Goal: Information Seeking & Learning: Learn about a topic

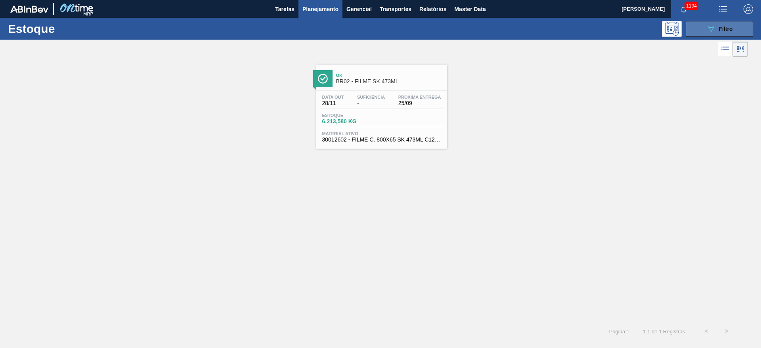
click at [707, 31] on icon "089F7B8B-B2A5-4AFE-B5C0-19BA573D28AC" at bounding box center [711, 29] width 10 height 10
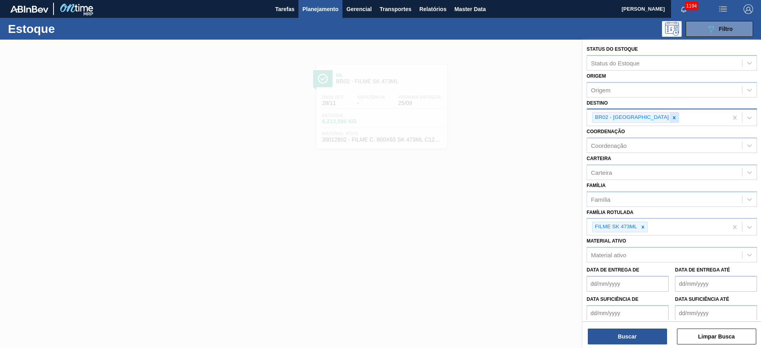
click at [672, 119] on icon at bounding box center [675, 118] width 6 height 6
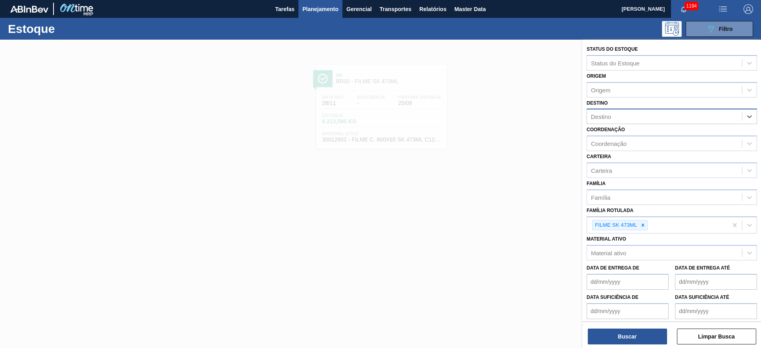
type input "23"
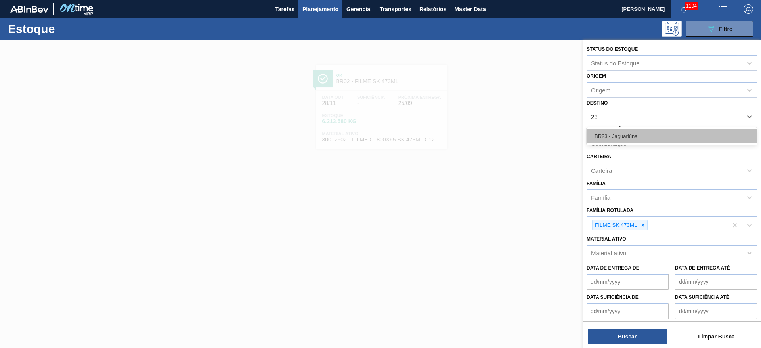
click at [628, 138] on div "BR23 - Jaguariúna" at bounding box center [672, 136] width 170 height 15
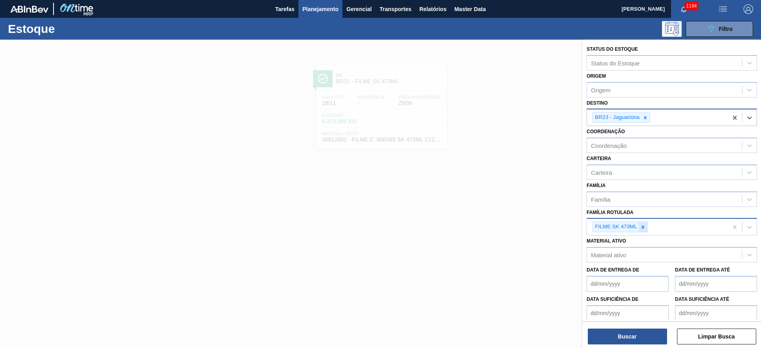
click at [645, 227] on icon at bounding box center [643, 227] width 6 height 6
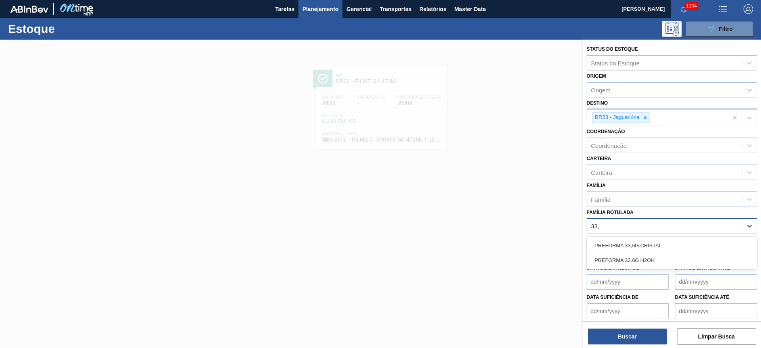
type Rotulada "33,6"
click at [634, 245] on div "PREFORMA 33,6G CRISTAL" at bounding box center [672, 245] width 170 height 15
type Rotulada "33,6"
drag, startPoint x: 659, startPoint y: 245, endPoint x: 620, endPoint y: 320, distance: 84.0
click at [659, 245] on div "PREFORMA 33,6G H2OH" at bounding box center [672, 247] width 170 height 15
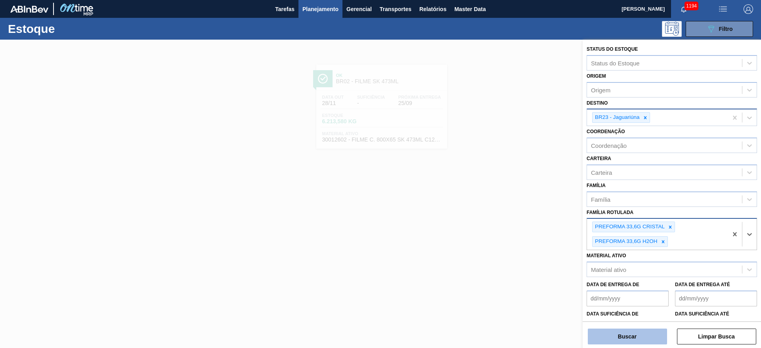
click at [620, 333] on button "Buscar" at bounding box center [627, 337] width 79 height 16
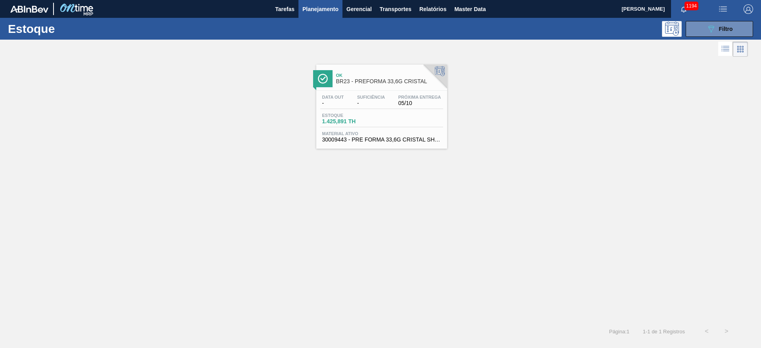
click at [372, 92] on div "Data out - Suficiência - Próxima Entrega 05/10 Estoque 1.425,891 TH Material at…" at bounding box center [381, 118] width 131 height 54
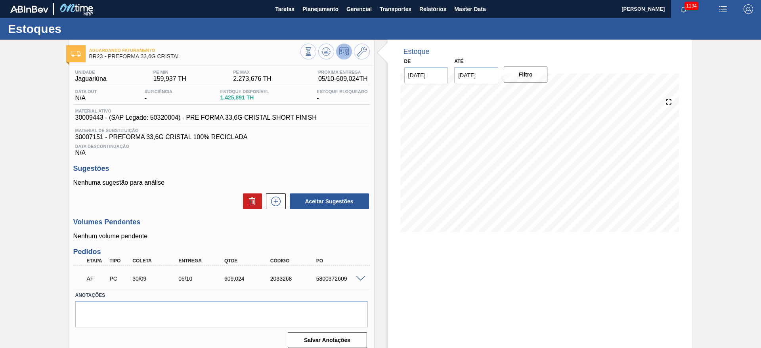
click at [362, 278] on span at bounding box center [361, 279] width 10 height 6
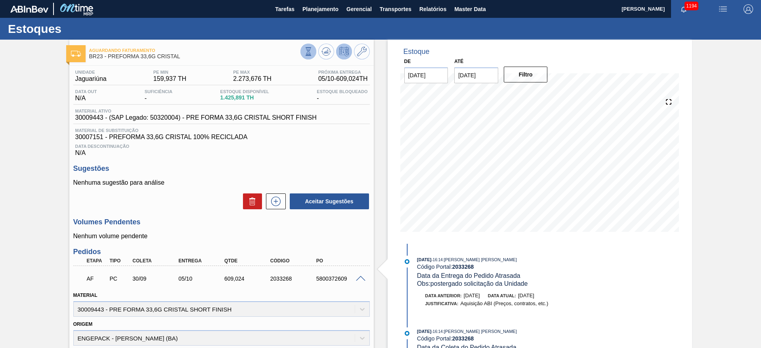
click at [304, 50] on icon at bounding box center [308, 51] width 9 height 9
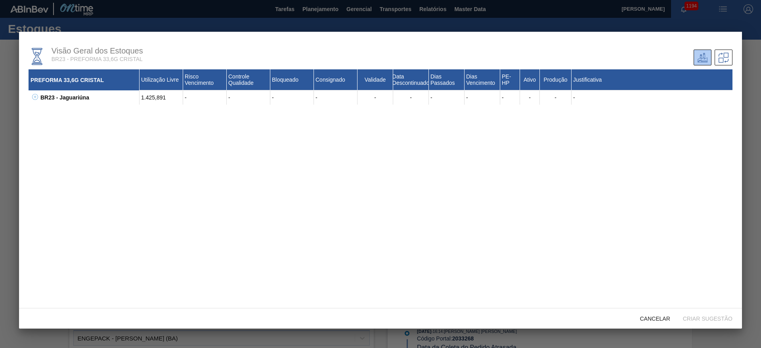
click at [37, 100] on button at bounding box center [34, 98] width 8 height 8
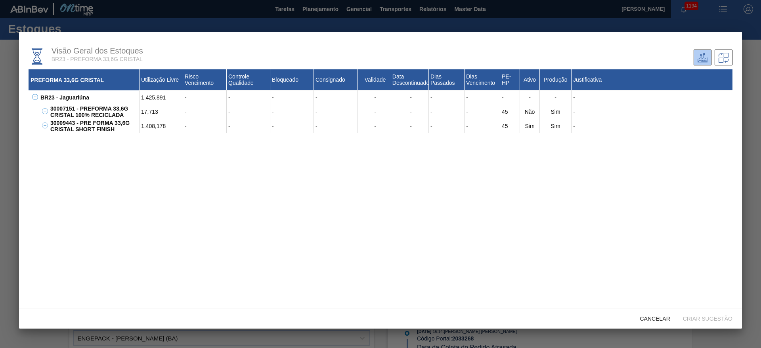
click at [64, 122] on div "30009443 - PRE FORMA 33,6G CRISTAL SHORT FINISH" at bounding box center [93, 126] width 91 height 14
copy div "30009443"
drag, startPoint x: 657, startPoint y: 320, endPoint x: 603, endPoint y: 293, distance: 59.9
click at [657, 320] on span "Cancelar" at bounding box center [655, 319] width 43 height 6
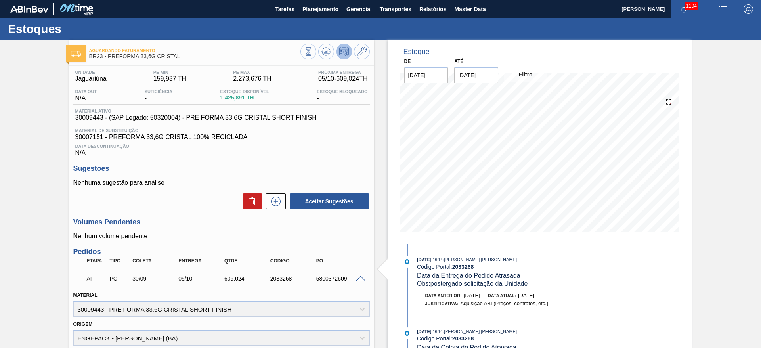
click at [358, 278] on span at bounding box center [361, 279] width 10 height 6
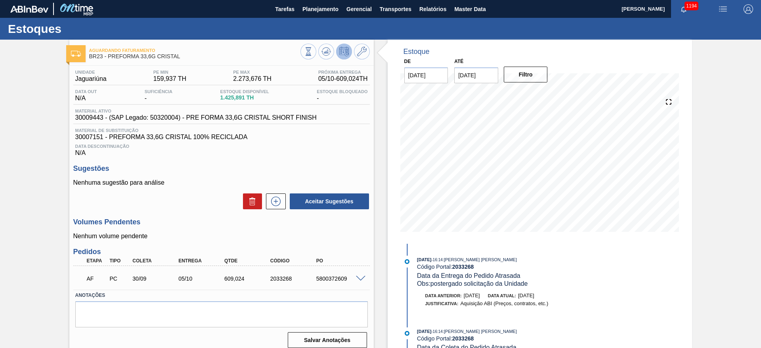
click at [31, 139] on div "Aguardando Faturamento BR23 - PREFORMA 33,6G CRISTAL Unidade Jaguariúna PE MIN …" at bounding box center [380, 197] width 761 height 315
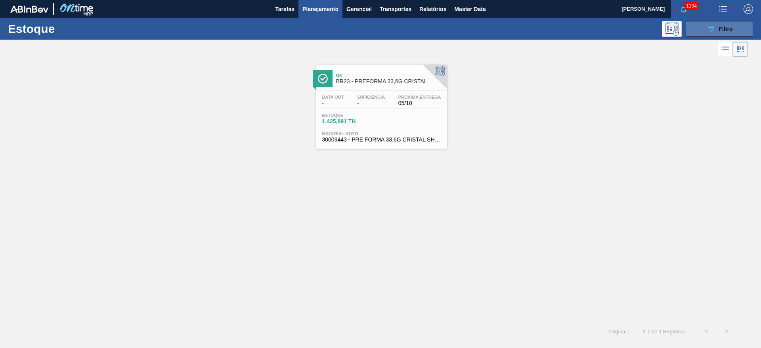
click at [742, 26] on button "089F7B8B-B2A5-4AFE-B5C0-19BA573D28AC Filtro" at bounding box center [719, 29] width 67 height 16
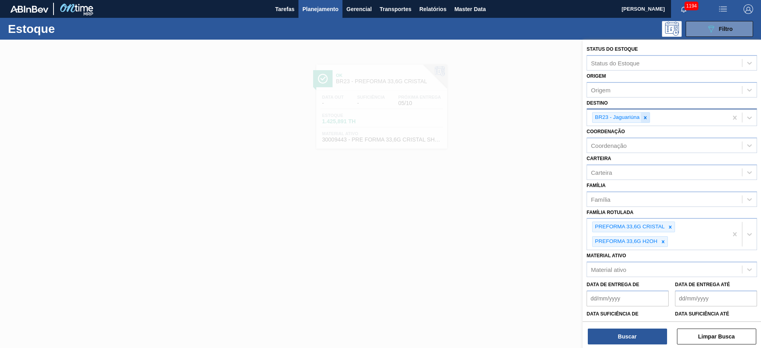
click at [646, 119] on icon at bounding box center [645, 117] width 3 height 3
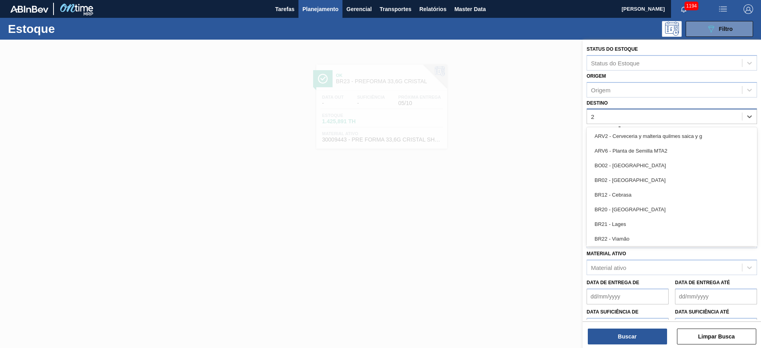
type input "21"
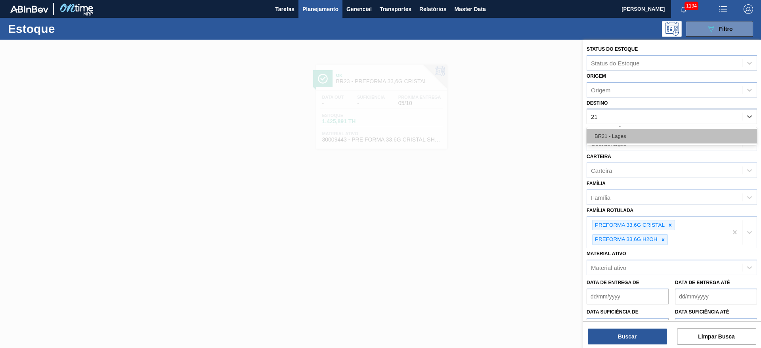
click at [632, 136] on div "BR21 - Lages" at bounding box center [672, 136] width 170 height 15
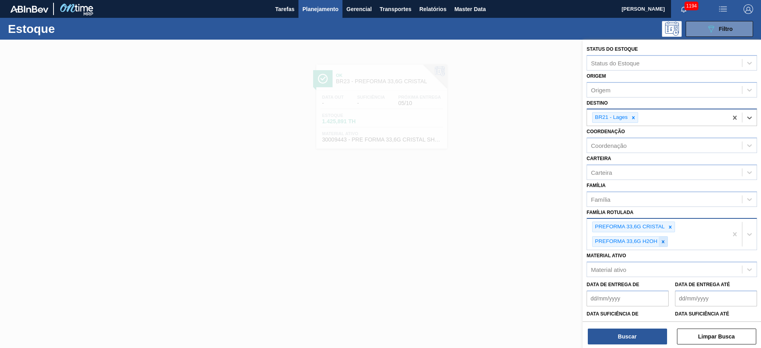
click at [665, 241] on icon at bounding box center [663, 242] width 6 height 6
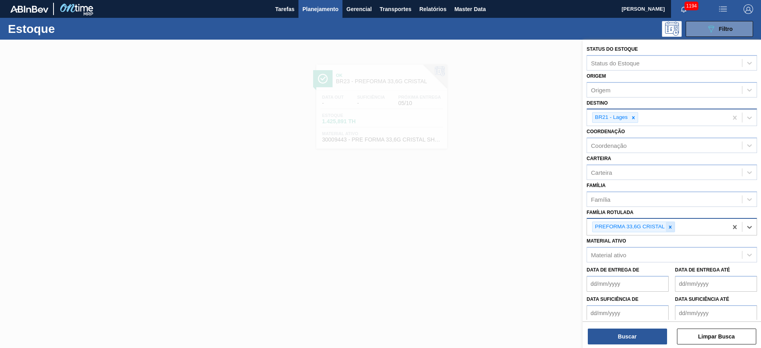
click at [669, 226] on icon at bounding box center [671, 227] width 6 height 6
click at [614, 165] on div "Carteira" at bounding box center [672, 172] width 170 height 15
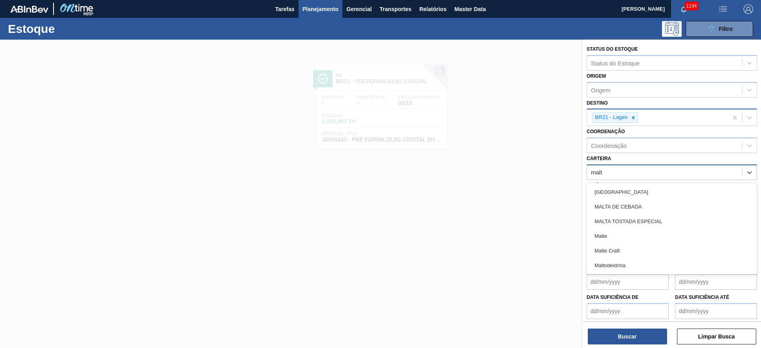
type input "malte"
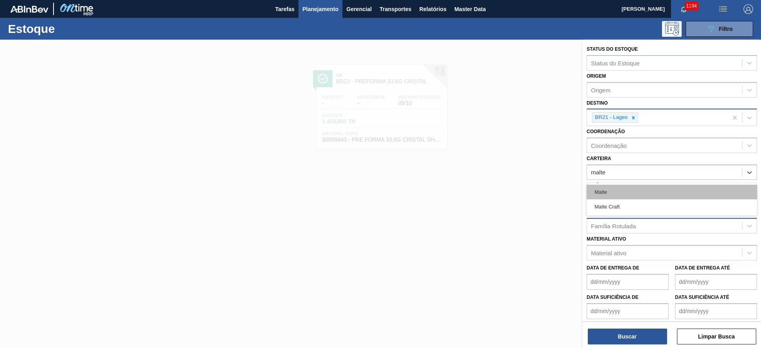
click at [604, 189] on div "Malte" at bounding box center [672, 192] width 170 height 15
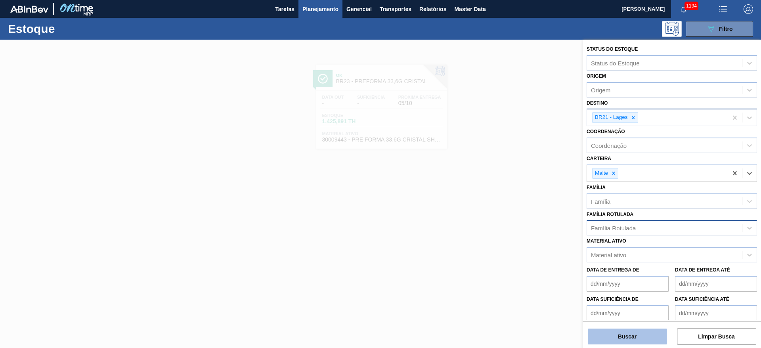
click at [621, 335] on button "Buscar" at bounding box center [627, 337] width 79 height 16
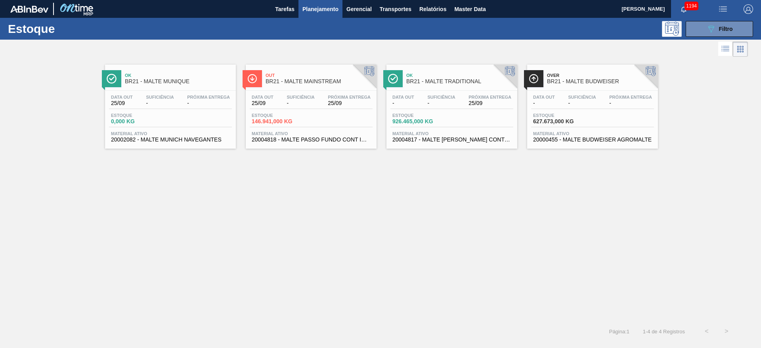
click at [318, 113] on div "Estoque 146.941,000 KG" at bounding box center [311, 120] width 123 height 14
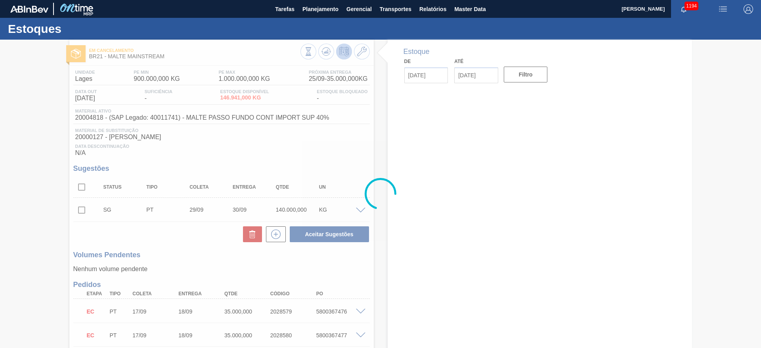
type input "[DATE]"
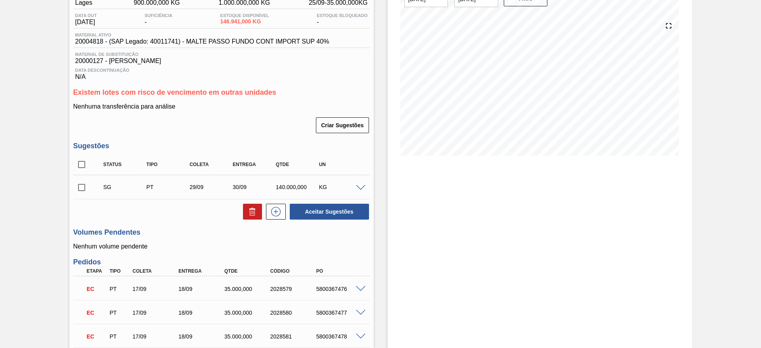
scroll to position [119, 0]
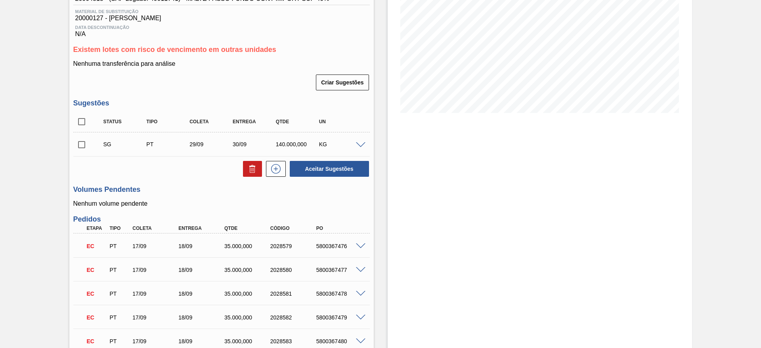
click at [360, 149] on div "SG PT 29/09 30/09 140.000,000 KG" at bounding box center [221, 144] width 297 height 20
click at [364, 145] on span at bounding box center [361, 145] width 10 height 6
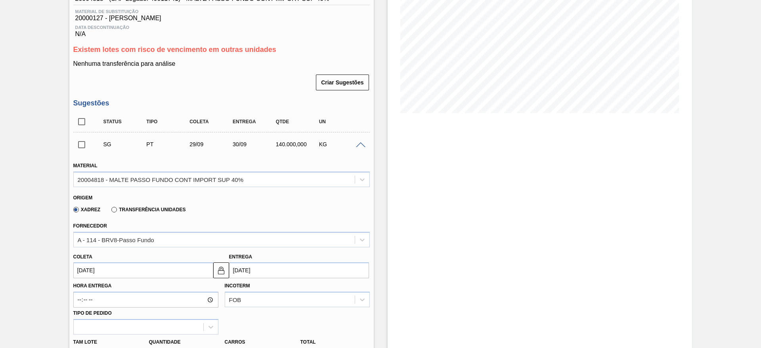
scroll to position [238, 0]
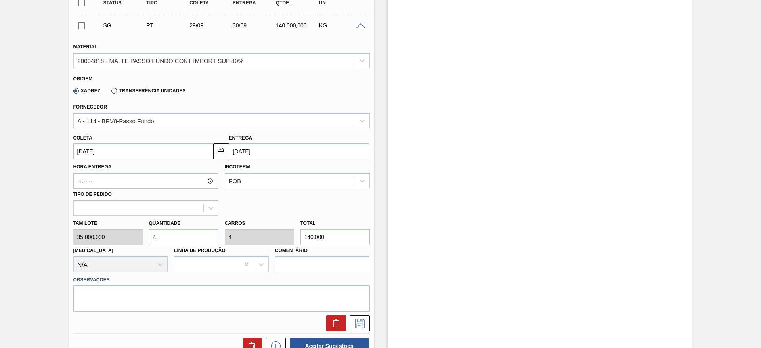
click at [123, 229] on div "Tam lote 35.000,000 Quantidade 4 Carros 4 Total 140.000 Doca N/A Linha de Produ…" at bounding box center [221, 244] width 303 height 57
type input "5"
type input "175.000"
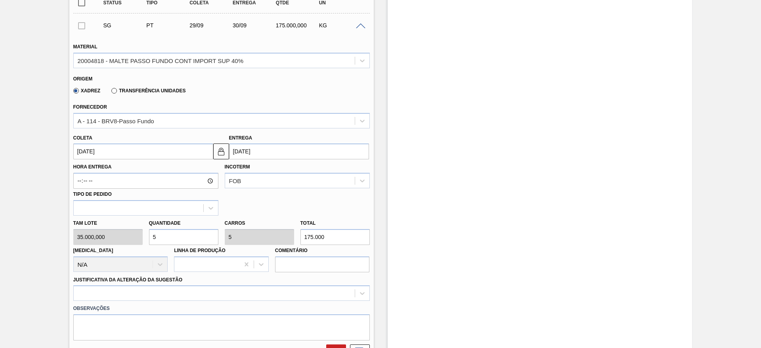
type input "5"
click at [78, 145] on input "29/09/2025" at bounding box center [143, 152] width 140 height 16
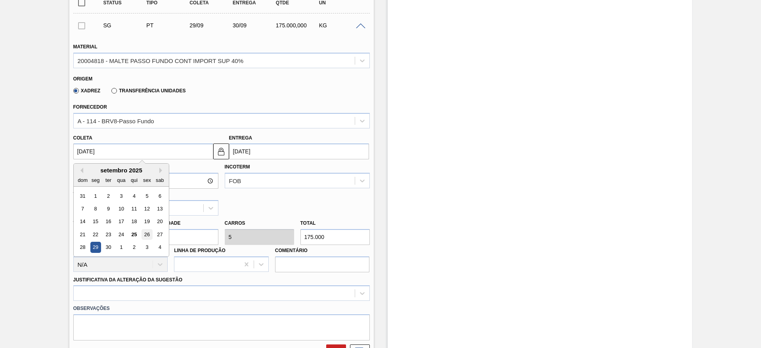
click at [148, 233] on div "26" at bounding box center [147, 234] width 11 height 11
type input "26/09/2025"
type input "27/09/2025"
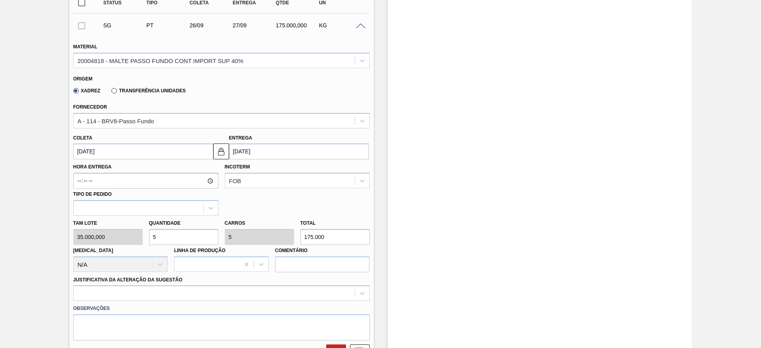
scroll to position [357, 0]
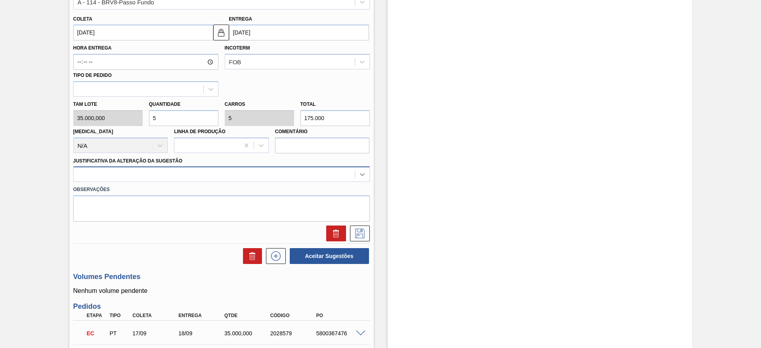
drag, startPoint x: 362, startPoint y: 176, endPoint x: 356, endPoint y: 177, distance: 6.4
click at [362, 177] on icon at bounding box center [362, 174] width 8 height 8
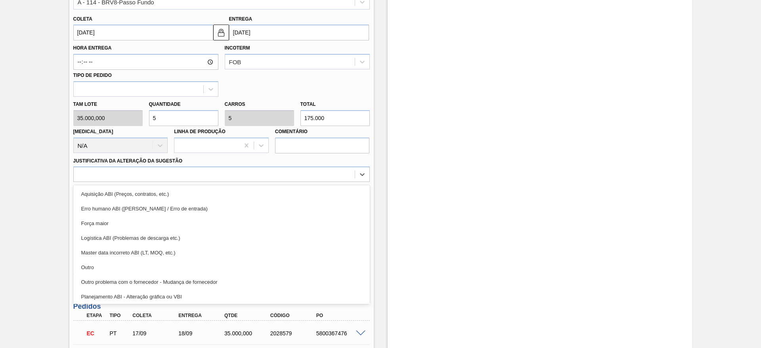
drag, startPoint x: 94, startPoint y: 266, endPoint x: 142, endPoint y: 247, distance: 51.8
click at [95, 265] on div "Outro" at bounding box center [221, 267] width 297 height 15
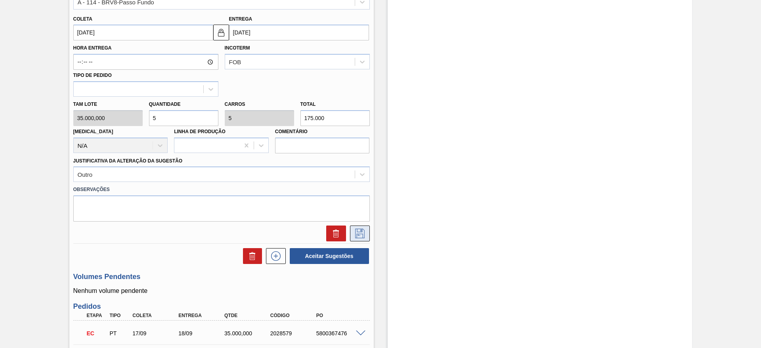
click at [358, 231] on icon at bounding box center [360, 234] width 13 height 10
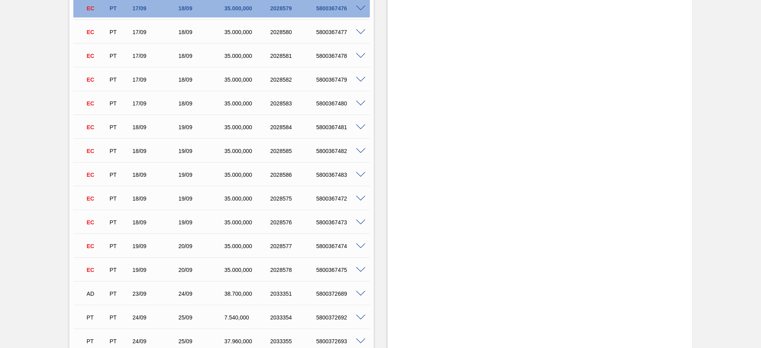
scroll to position [119, 0]
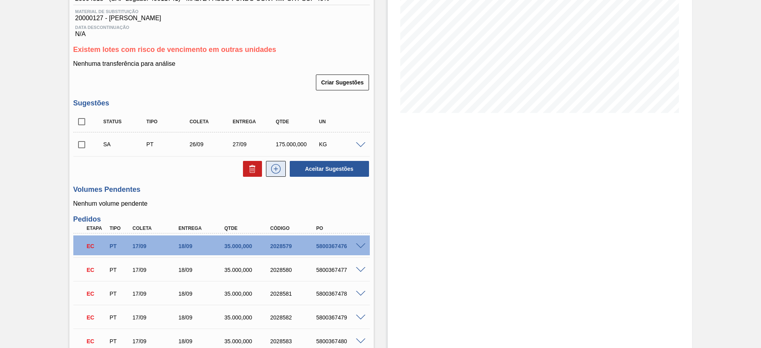
click at [280, 165] on icon at bounding box center [276, 169] width 13 height 10
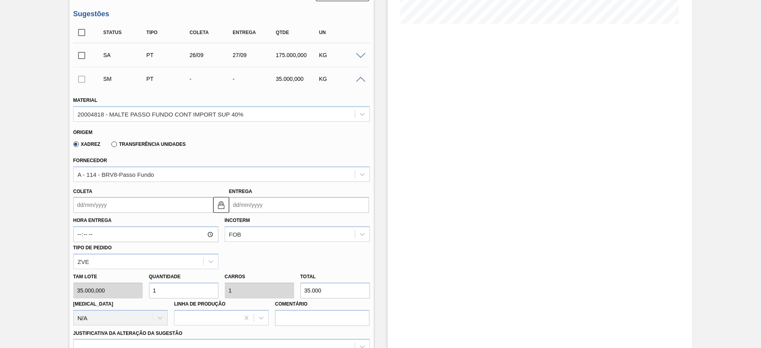
scroll to position [297, 0]
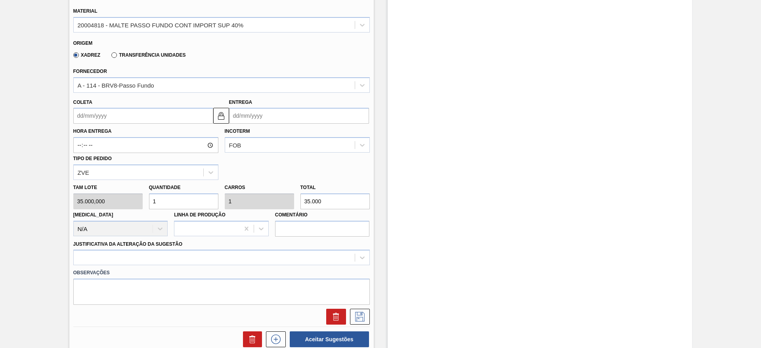
click at [79, 115] on input "Coleta" at bounding box center [143, 116] width 140 height 16
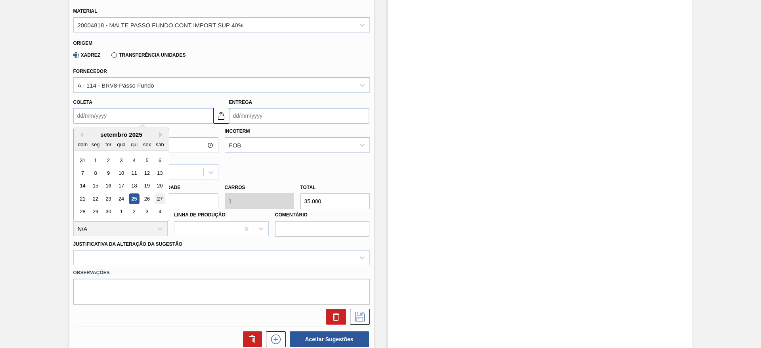
click at [160, 201] on div "27" at bounding box center [159, 198] width 11 height 11
type input "27/09/2025"
type input "28/09/2025"
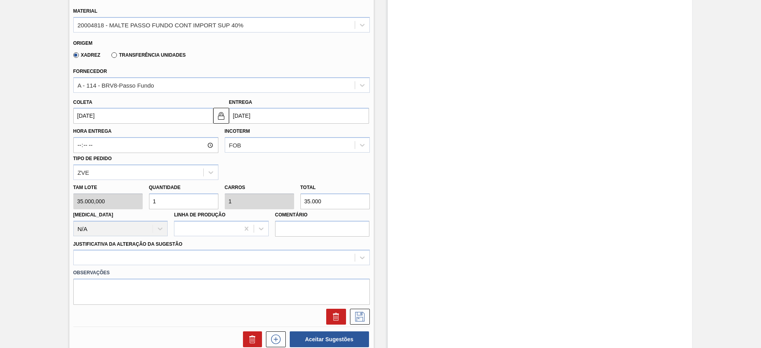
click at [120, 205] on div "Tam lote 35.000,000 Quantidade 1 Carros 1 Total 35.000 Doca N/A Linha de Produç…" at bounding box center [221, 208] width 303 height 57
type input "5"
type input "175.000"
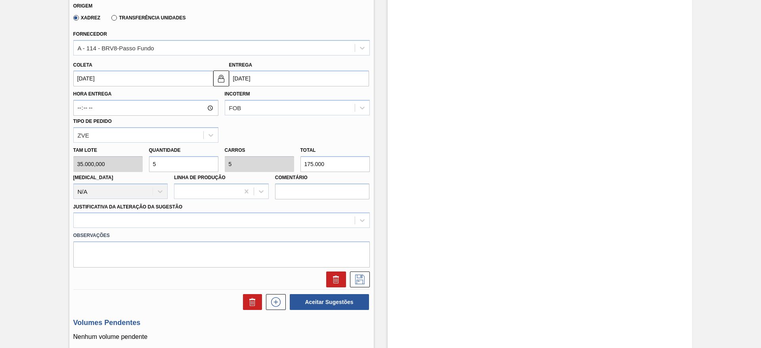
scroll to position [416, 0]
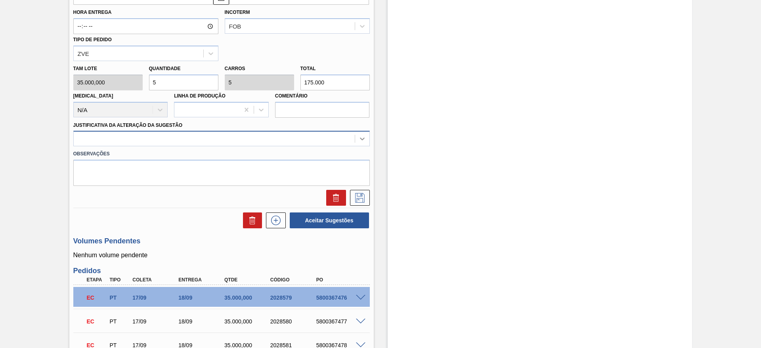
type input "5"
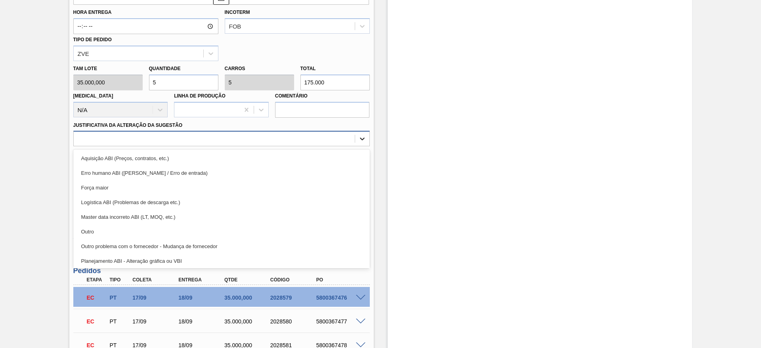
click at [363, 136] on icon at bounding box center [362, 139] width 8 height 8
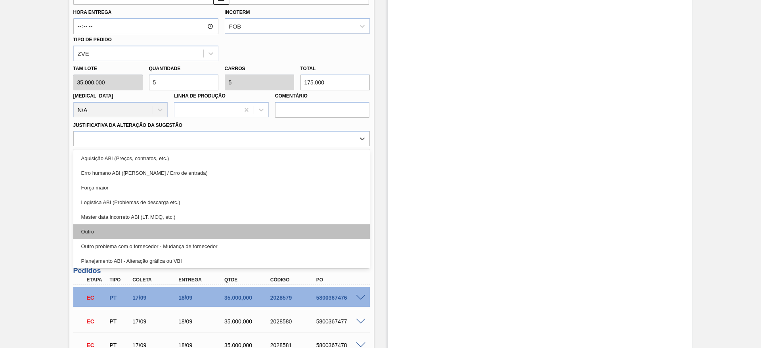
click at [103, 232] on div "Outro" at bounding box center [221, 231] width 297 height 15
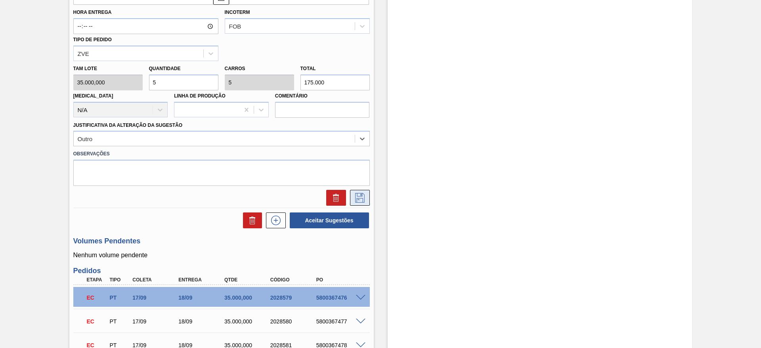
click at [356, 196] on icon at bounding box center [360, 198] width 13 height 10
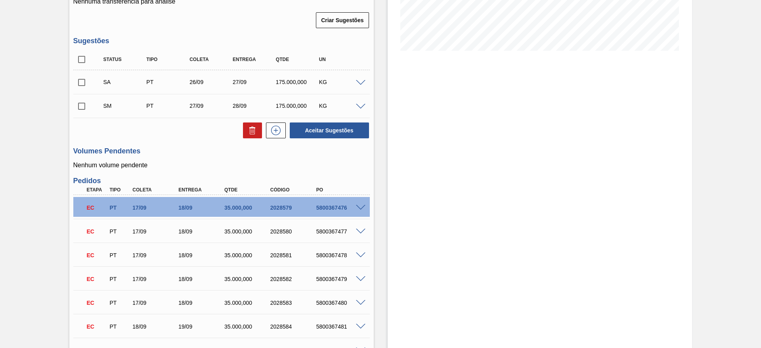
scroll to position [119, 0]
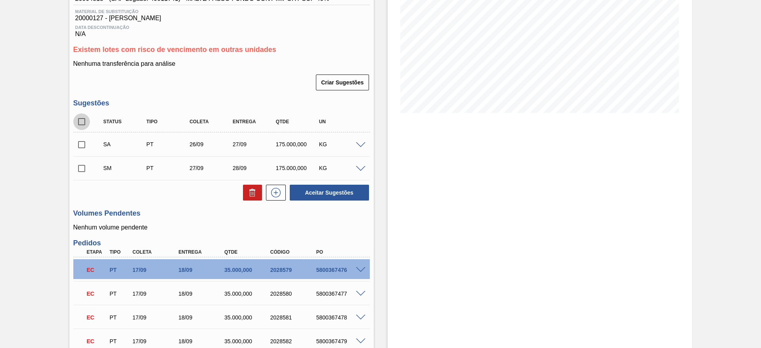
click at [82, 120] on input "checkbox" at bounding box center [81, 121] width 17 height 17
checkbox input "true"
click at [333, 194] on button "Aceitar Sugestões" at bounding box center [329, 193] width 79 height 16
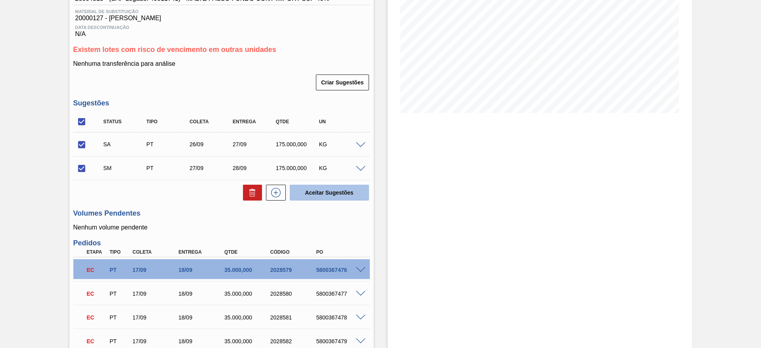
checkbox input "false"
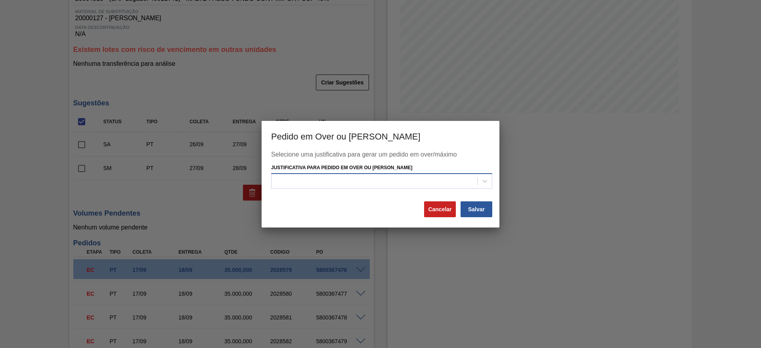
click at [325, 180] on div at bounding box center [375, 181] width 206 height 11
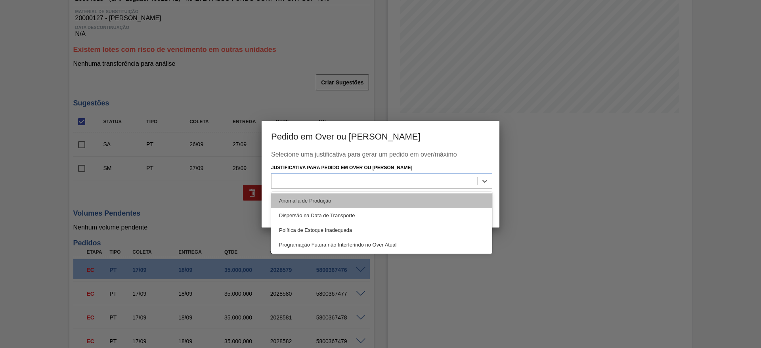
click at [296, 199] on div "Anomalia de Produção" at bounding box center [381, 200] width 221 height 15
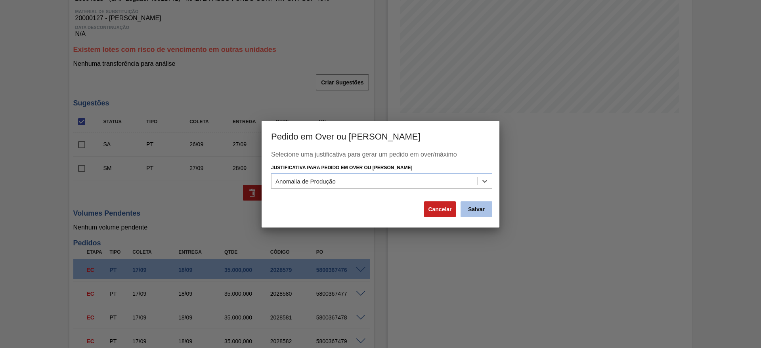
click at [481, 208] on button "Salvar" at bounding box center [477, 209] width 32 height 16
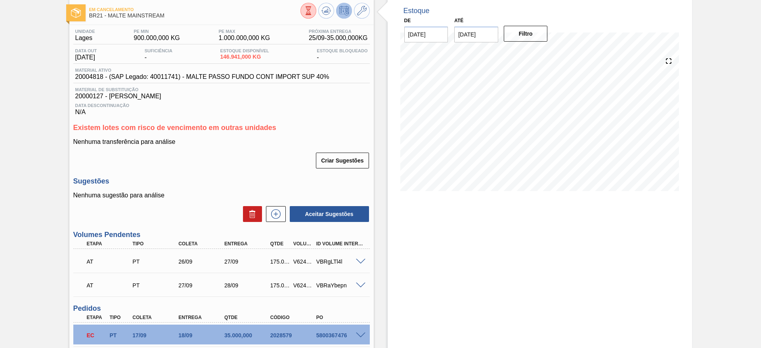
scroll to position [59, 0]
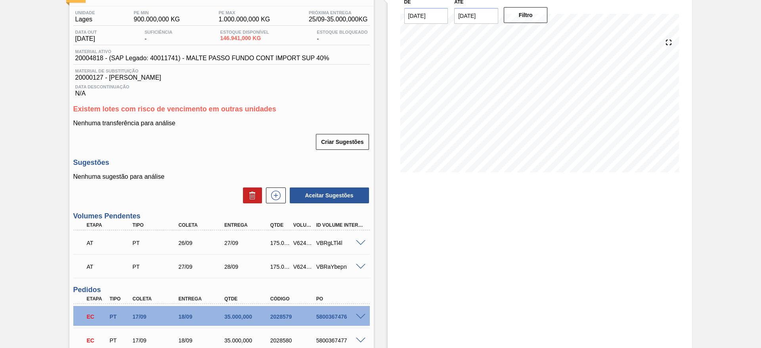
click at [297, 242] on div "V624899" at bounding box center [303, 243] width 24 height 6
copy div "V624899"
click at [301, 268] on div "V624900" at bounding box center [303, 267] width 24 height 6
click at [302, 268] on div "V624900" at bounding box center [303, 267] width 24 height 6
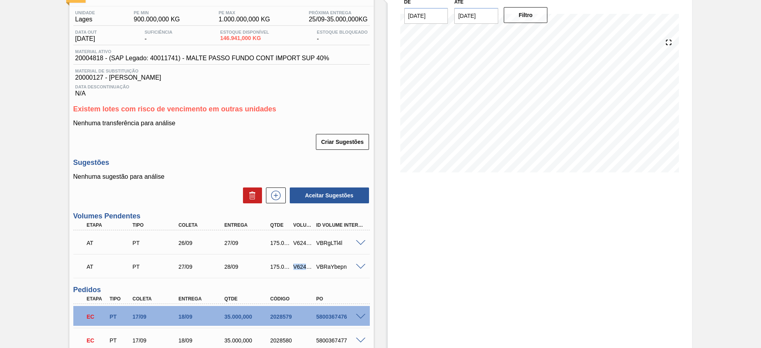
copy div "V624900"
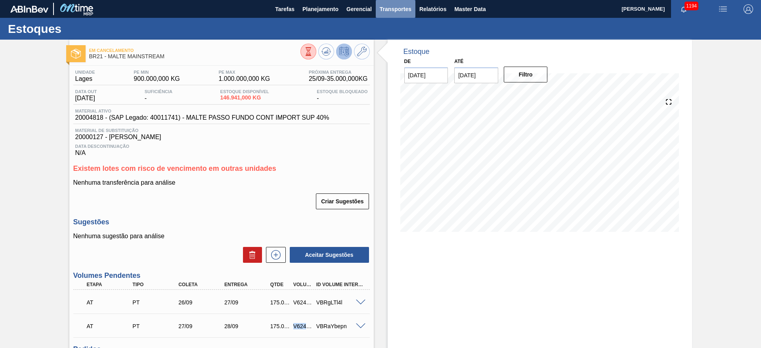
click at [391, 9] on span "Transportes" at bounding box center [396, 9] width 32 height 10
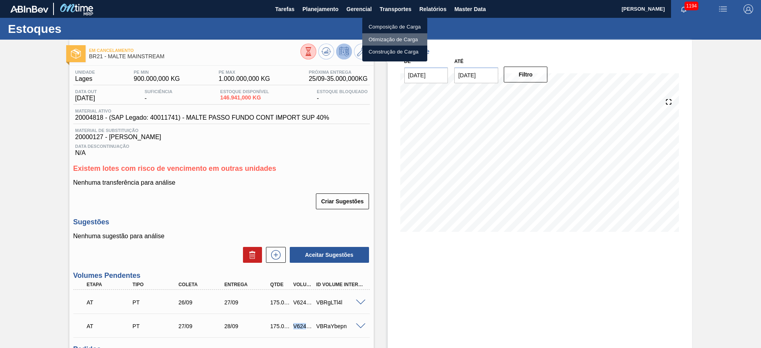
click at [383, 40] on li "Otimização de Carga" at bounding box center [394, 39] width 65 height 13
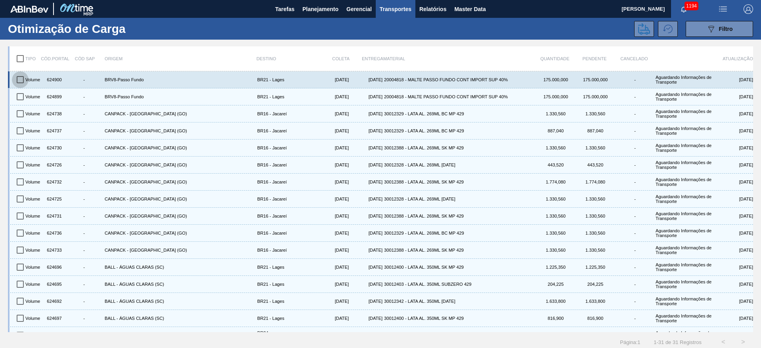
click at [20, 83] on input "checkbox" at bounding box center [20, 79] width 17 height 17
checkbox input "true"
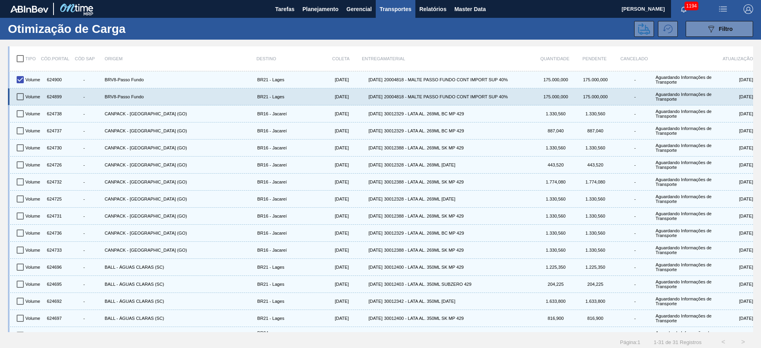
click at [22, 96] on input "checkbox" at bounding box center [20, 96] width 17 height 17
checkbox input "true"
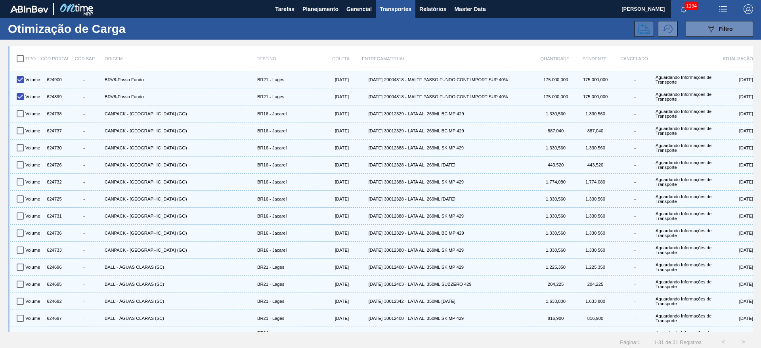
click at [647, 25] on icon at bounding box center [644, 29] width 12 height 12
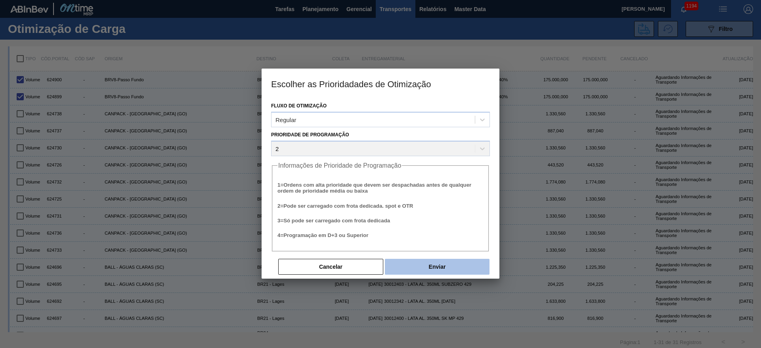
click at [430, 265] on button "Enviar" at bounding box center [437, 267] width 105 height 16
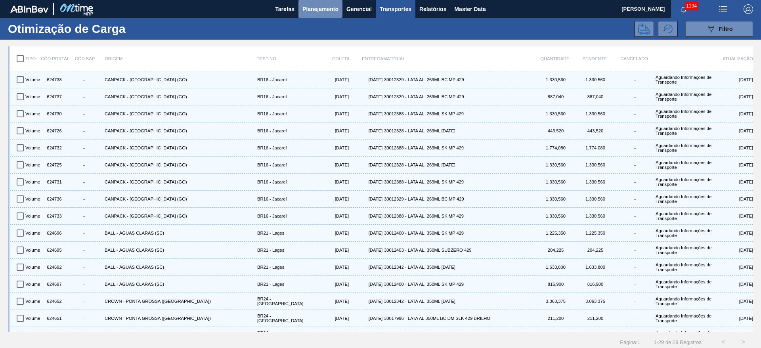
click at [318, 10] on span "Planejamento" at bounding box center [320, 9] width 36 height 10
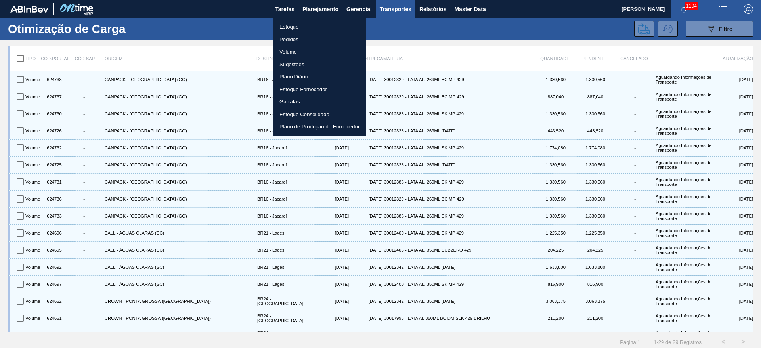
click at [289, 25] on li "Estoque" at bounding box center [319, 27] width 93 height 13
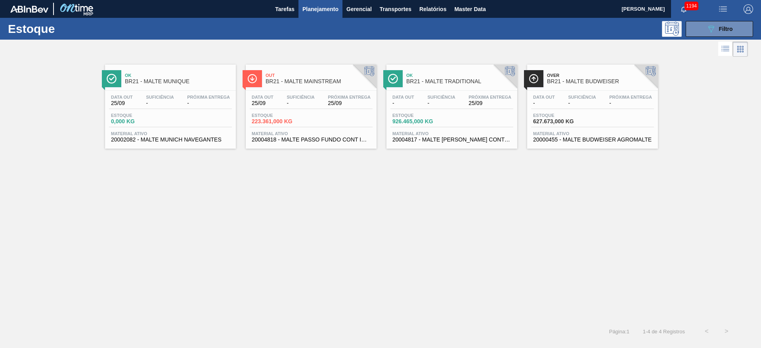
click at [287, 119] on span "223.361,000 KG" at bounding box center [280, 122] width 56 height 6
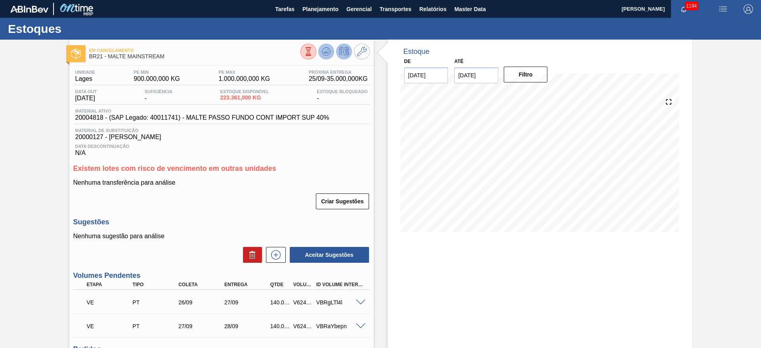
click at [327, 47] on icon at bounding box center [327, 52] width 10 height 10
click at [311, 10] on span "Planejamento" at bounding box center [320, 9] width 36 height 10
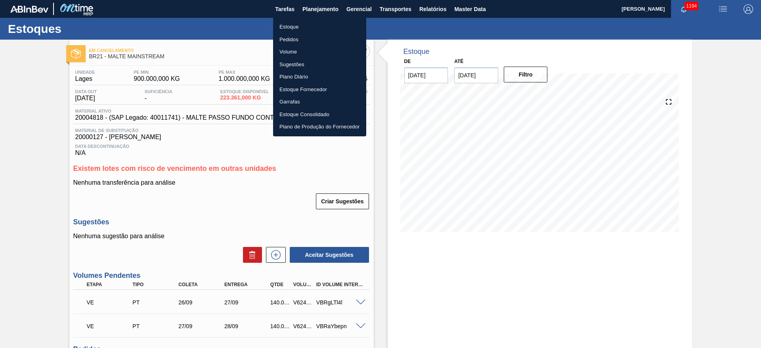
click at [289, 33] on li "Pedidos" at bounding box center [319, 39] width 93 height 13
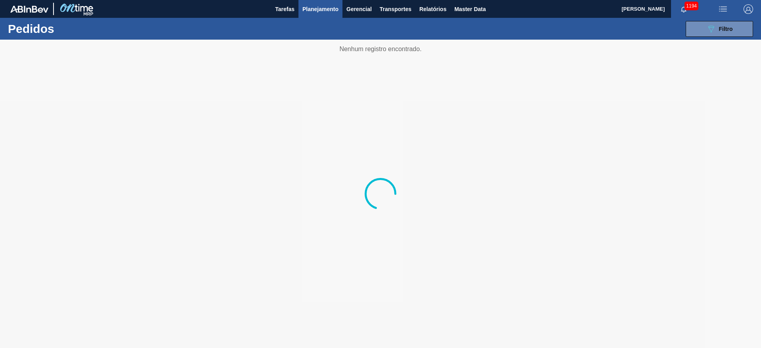
click at [316, 10] on span "Planejamento" at bounding box center [320, 9] width 36 height 10
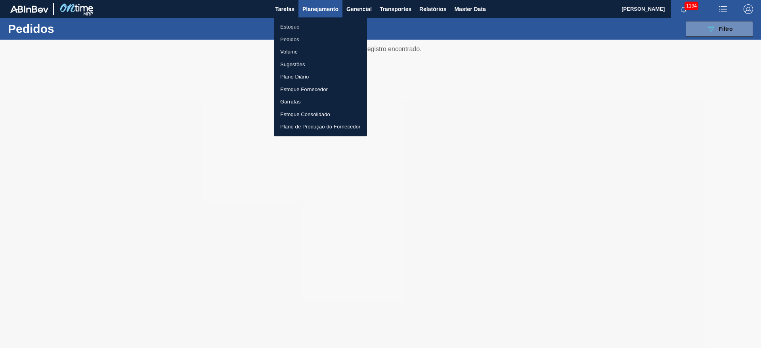
click at [295, 26] on li "Estoque" at bounding box center [320, 27] width 93 height 13
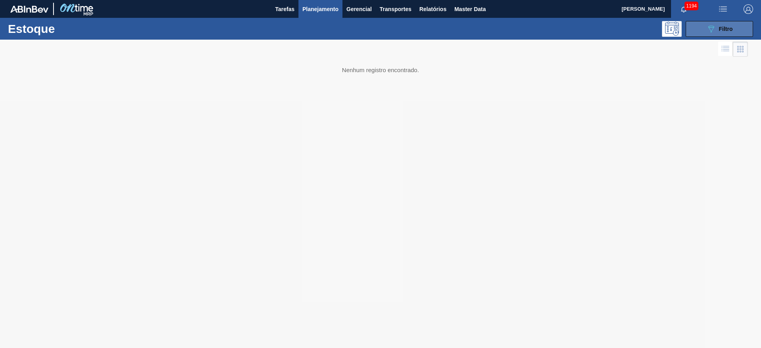
click at [723, 29] on span "Filtro" at bounding box center [726, 29] width 14 height 6
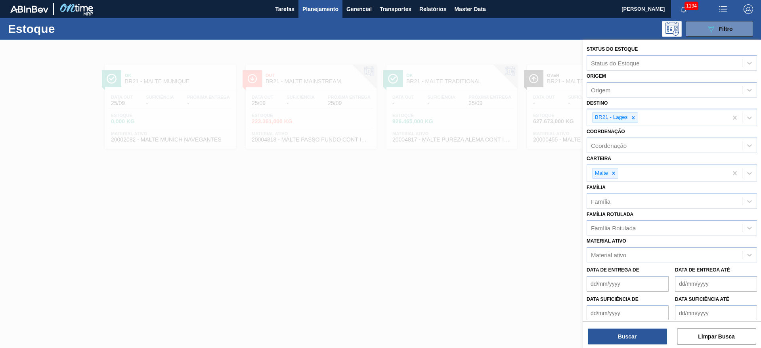
drag, startPoint x: 632, startPoint y: 117, endPoint x: 623, endPoint y: 131, distance: 17.3
click at [632, 117] on icon at bounding box center [633, 117] width 3 height 3
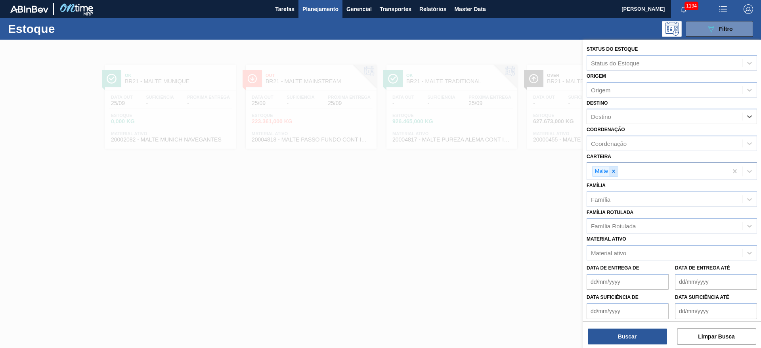
click at [612, 170] on icon at bounding box center [614, 171] width 6 height 6
click at [611, 148] on div "Coordenação" at bounding box center [664, 143] width 155 height 11
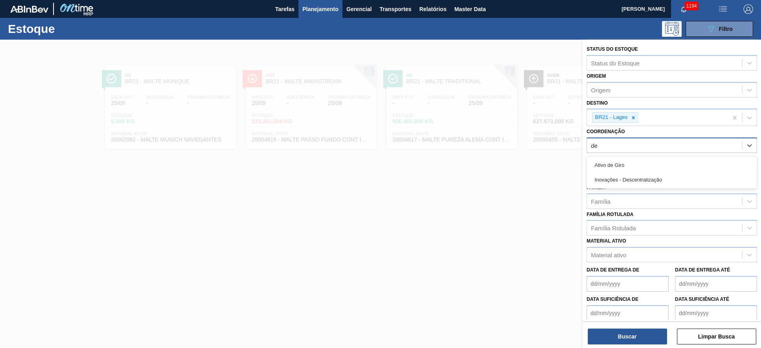
type input "des"
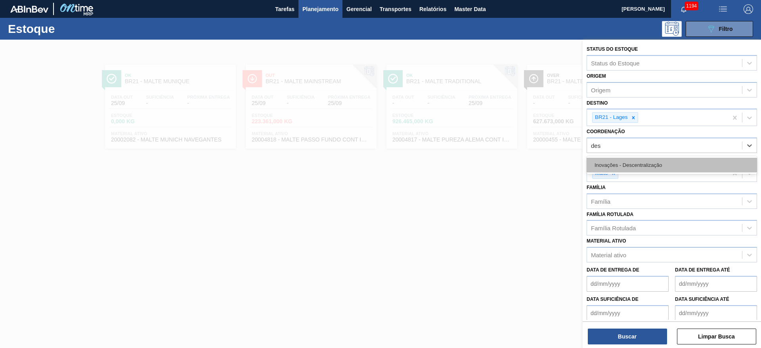
click at [618, 165] on div "Inovações - Descentralização" at bounding box center [672, 165] width 170 height 15
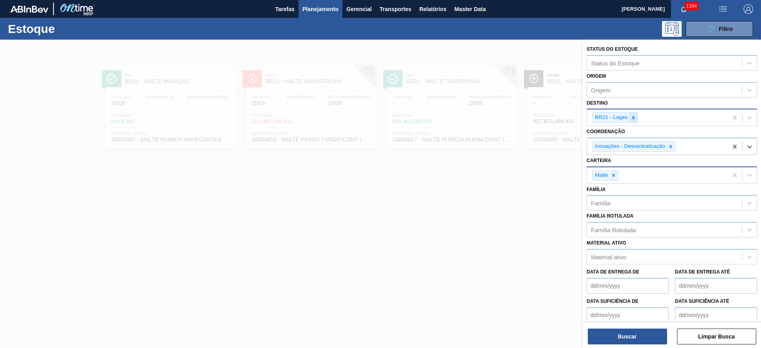
click at [634, 114] on div at bounding box center [633, 118] width 9 height 10
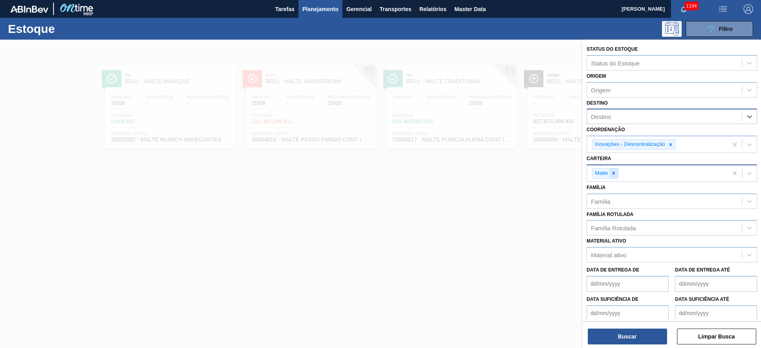
click at [614, 173] on icon at bounding box center [614, 173] width 3 height 3
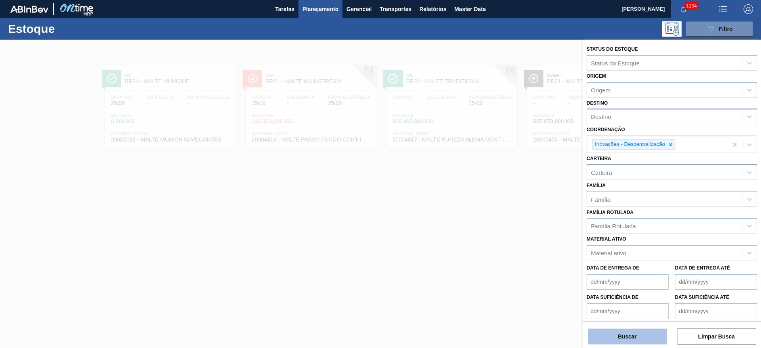
click at [623, 338] on button "Buscar" at bounding box center [627, 337] width 79 height 16
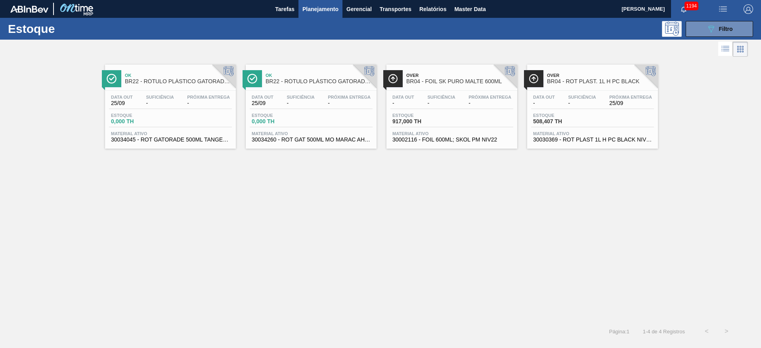
click at [589, 91] on div "Data out - Suficiência - Próxima Entrega 25/09 Estoque 508,407 TH Material ativ…" at bounding box center [592, 118] width 131 height 54
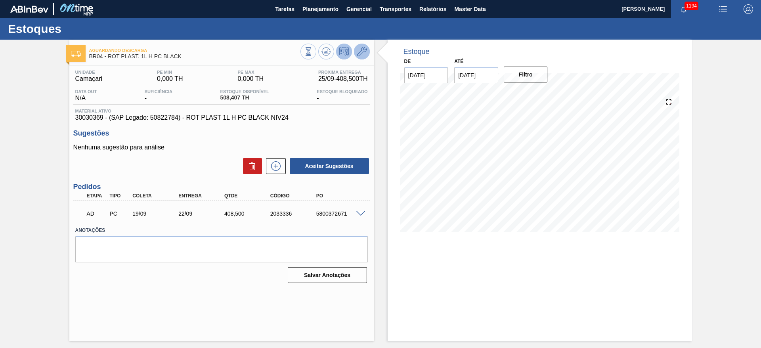
click at [364, 51] on icon at bounding box center [362, 52] width 10 height 10
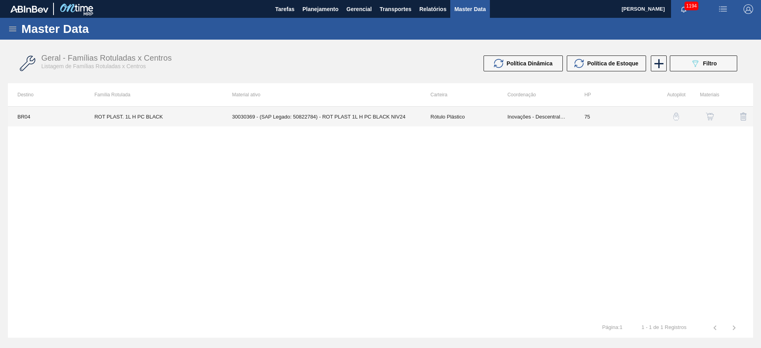
click at [530, 117] on td "Inovações - Descentralização" at bounding box center [536, 117] width 77 height 20
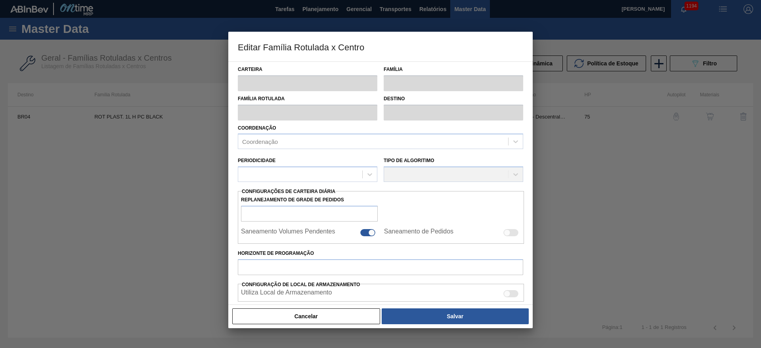
type input "Rótulo Plástico"
type input "ROT PLAST. 1L H PC BLACK"
type input "BR04 - Camaçari"
type input "75"
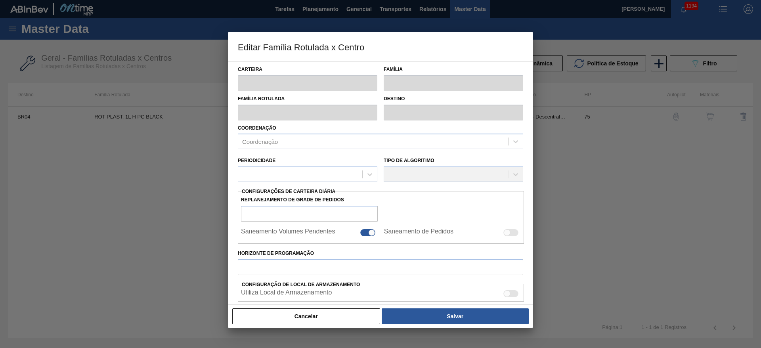
type input "0"
type input "100"
type input "0,000"
checkbox input "true"
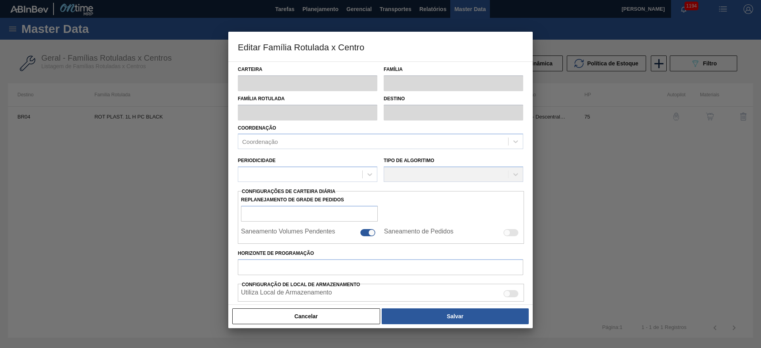
checkbox input "true"
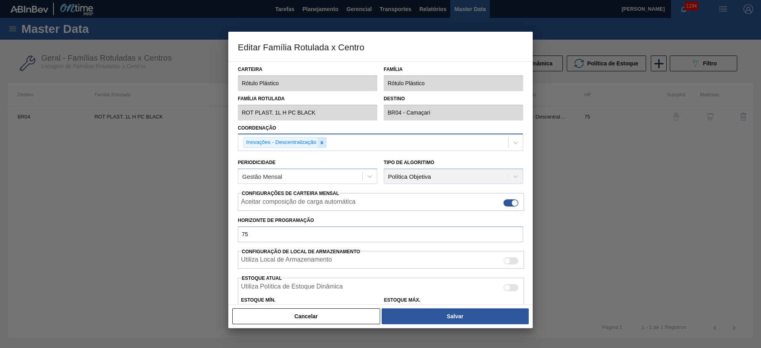
click at [325, 141] on div at bounding box center [322, 143] width 9 height 10
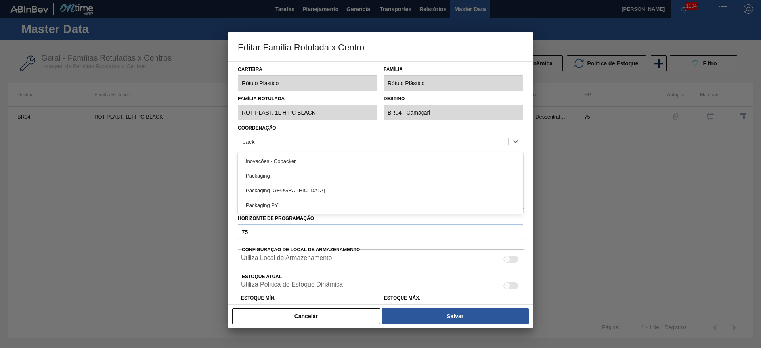
type input "packa"
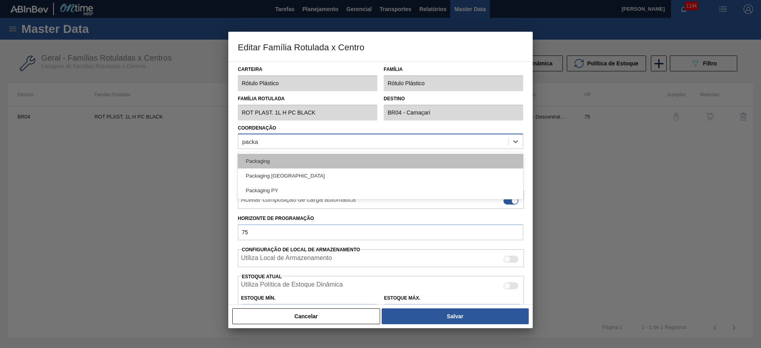
click at [278, 160] on div "Packaging" at bounding box center [380, 161] width 285 height 15
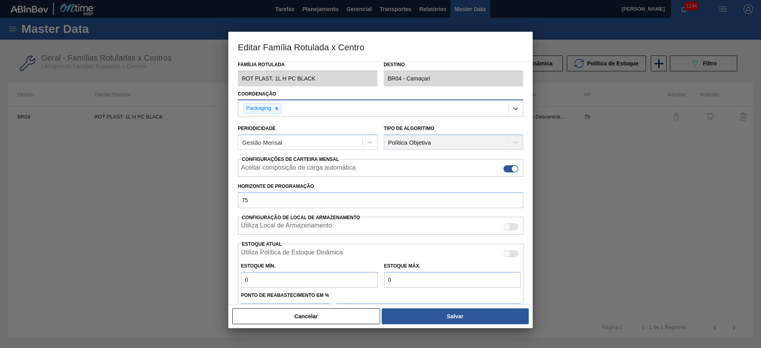
scroll to position [121, 0]
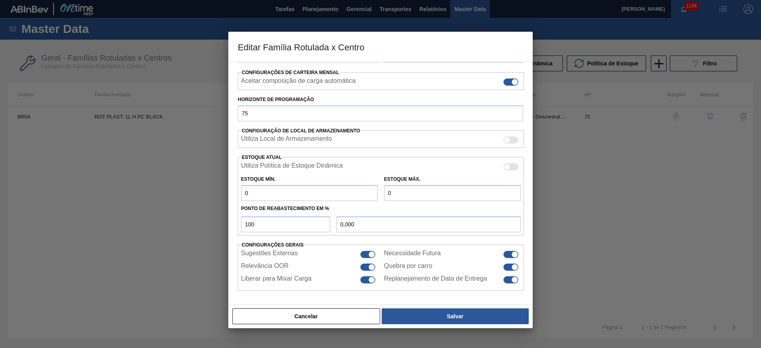
click at [373, 252] on div at bounding box center [371, 254] width 7 height 7
checkbox input "false"
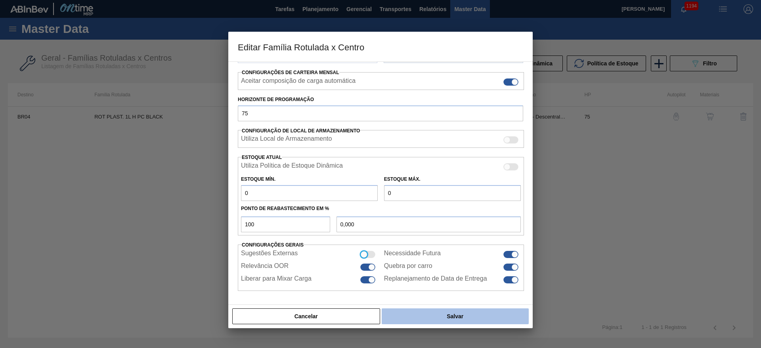
click at [451, 314] on button "Salvar" at bounding box center [455, 316] width 147 height 16
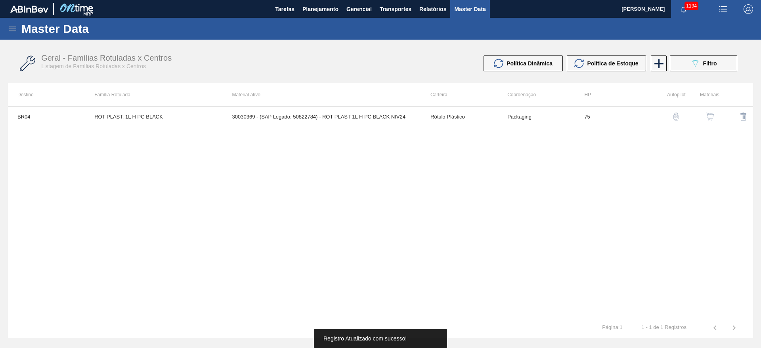
click at [717, 112] on button "button" at bounding box center [710, 116] width 19 height 19
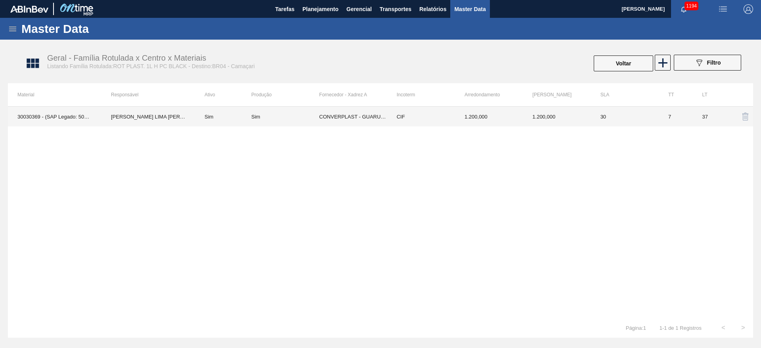
click at [285, 118] on div "Sim" at bounding box center [285, 117] width 68 height 6
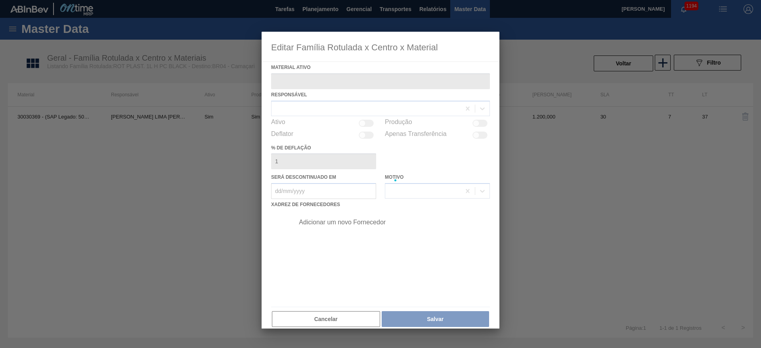
type ativo "30030369 - (SAP Legado: 50822784) - ROT PLAST 1L H PC BLACK NIV24"
checkbox input "true"
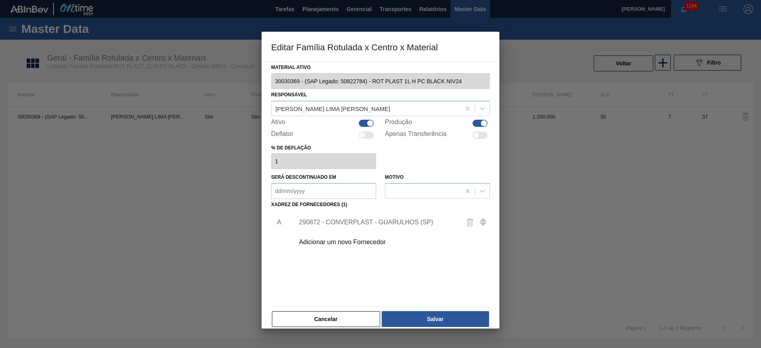
click at [340, 220] on div "290872 - CONVERPLAST - GUARULHOS (SP)" at bounding box center [376, 222] width 155 height 7
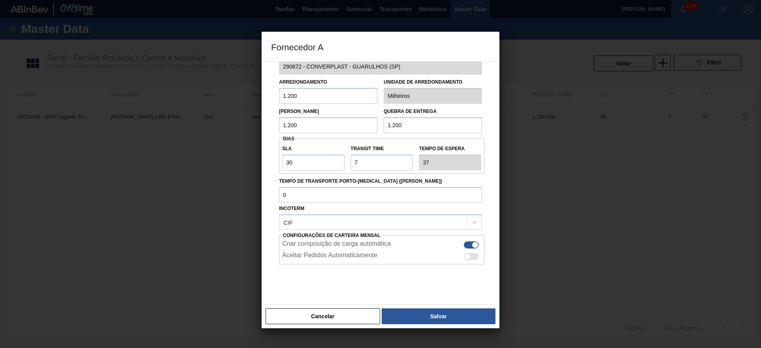
scroll to position [29, 0]
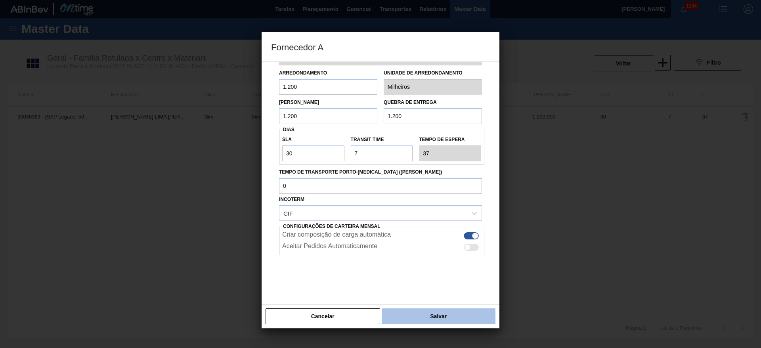
click at [429, 317] on button "Salvar" at bounding box center [439, 316] width 114 height 16
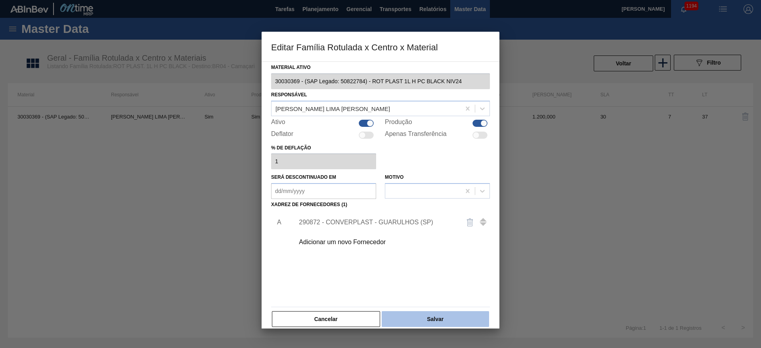
click at [430, 317] on button "Salvar" at bounding box center [435, 319] width 107 height 16
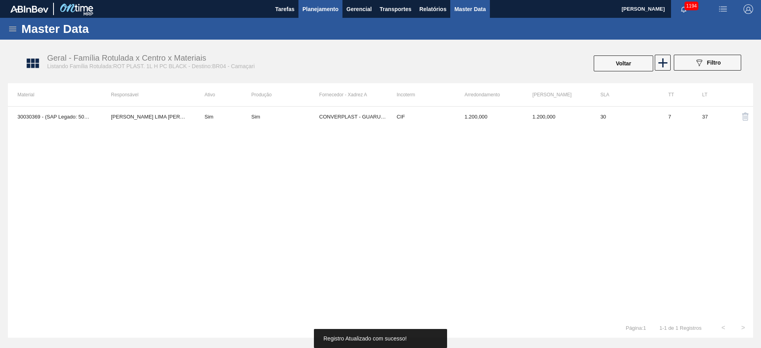
click at [323, 10] on span "Planejamento" at bounding box center [320, 9] width 36 height 10
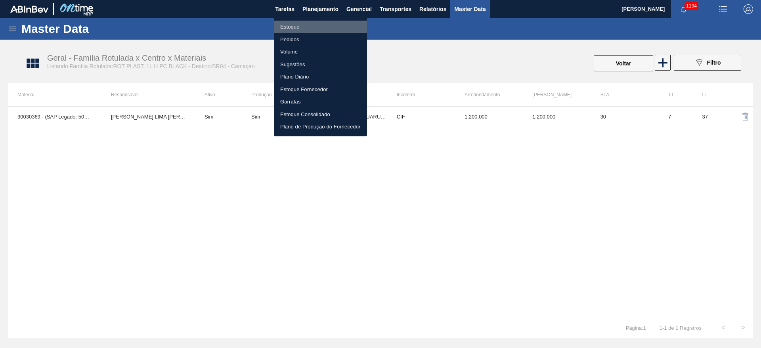
click at [291, 27] on li "Estoque" at bounding box center [320, 27] width 93 height 13
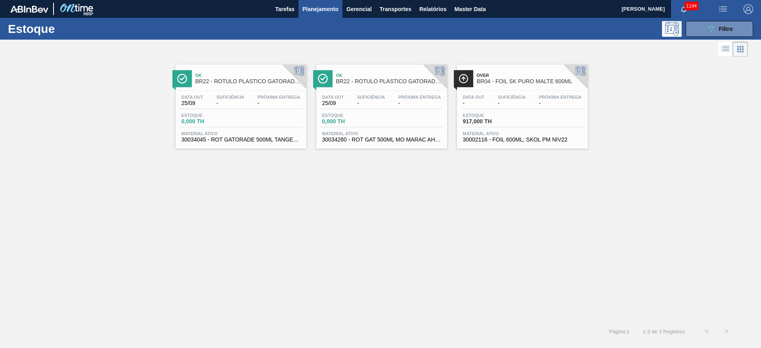
click at [366, 109] on div "Data out 25/09 Suficiência - Próxima Entrega -" at bounding box center [381, 102] width 123 height 14
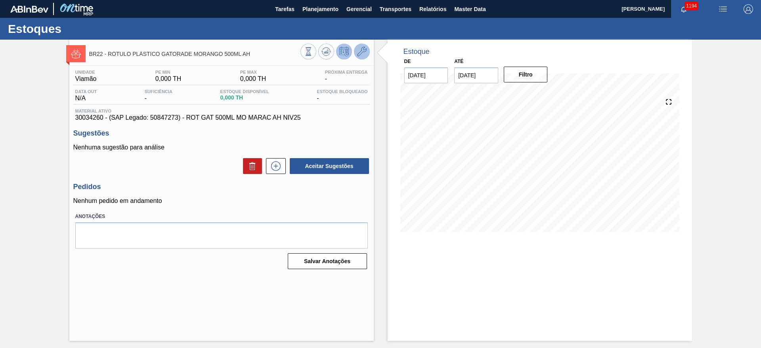
click at [364, 52] on icon at bounding box center [362, 52] width 10 height 10
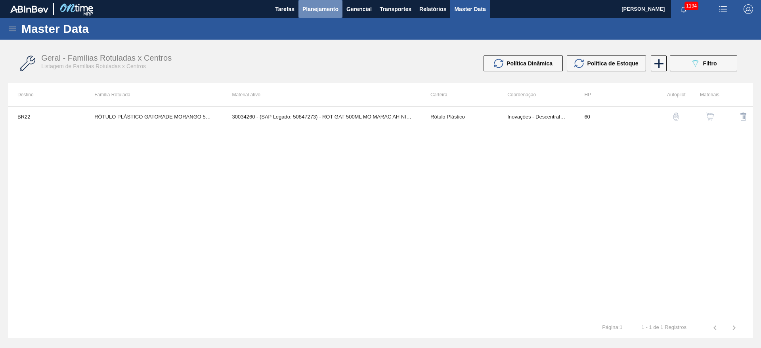
click at [308, 11] on span "Planejamento" at bounding box center [320, 9] width 36 height 10
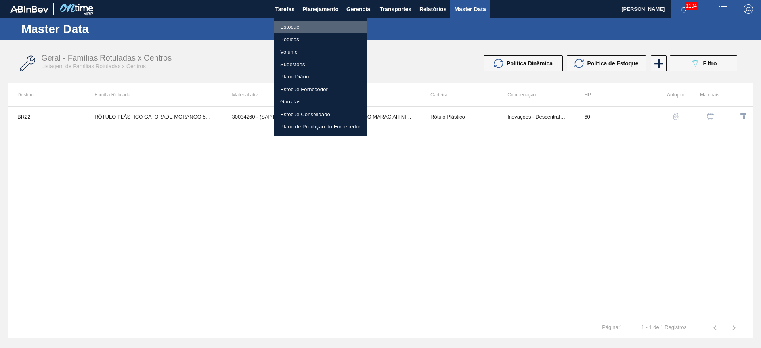
click at [292, 27] on li "Estoque" at bounding box center [320, 27] width 93 height 13
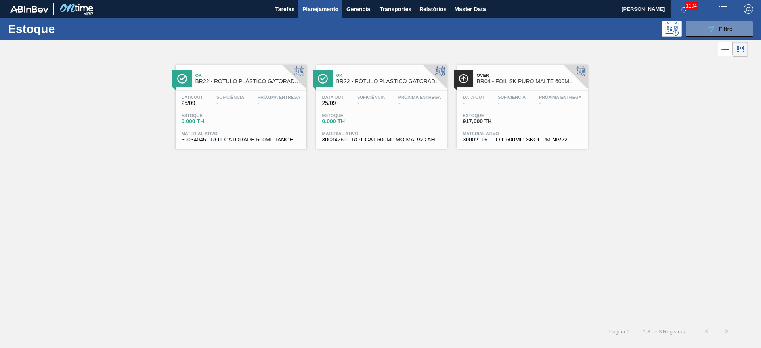
click at [237, 103] on span "-" at bounding box center [230, 103] width 28 height 6
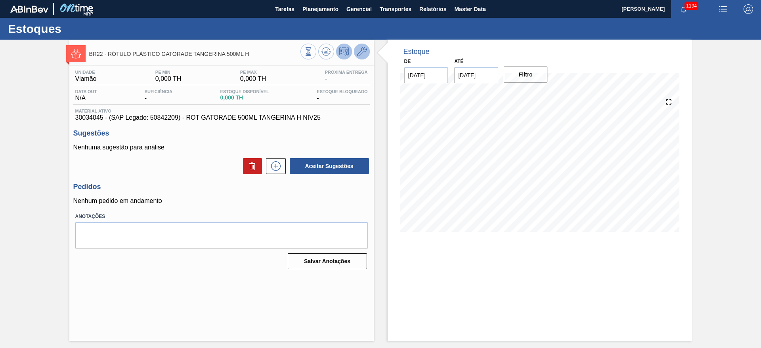
click at [366, 52] on icon at bounding box center [362, 52] width 10 height 10
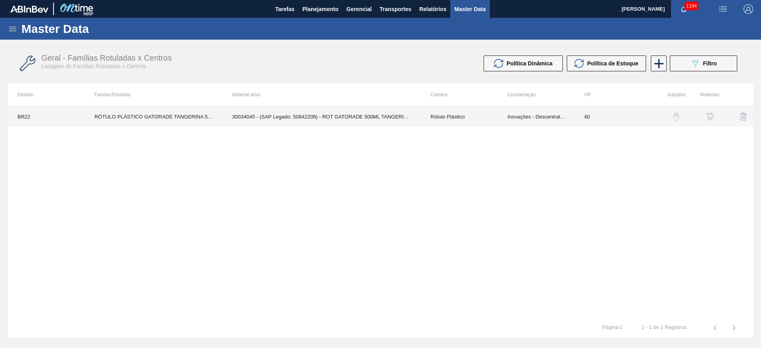
click at [520, 117] on td "Inovações - Descentralização" at bounding box center [536, 117] width 77 height 20
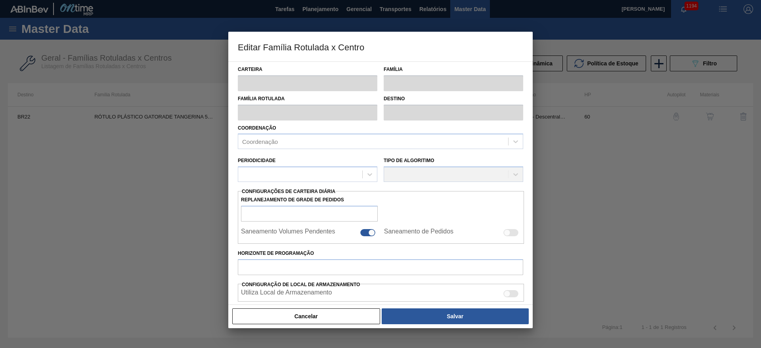
type input "Rótulo Plástico"
type input "RÓTULO PLÁSTICO GATORADE TANGERINA 500ML H"
type input "BR22 - Viamão"
type input "60"
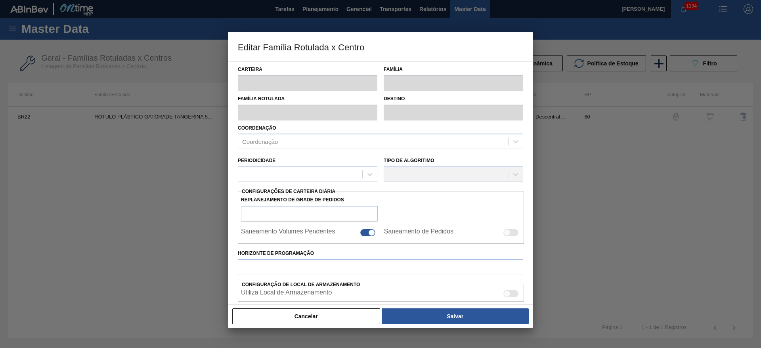
type input "0"
type input "100"
type input "0,000"
checkbox input "true"
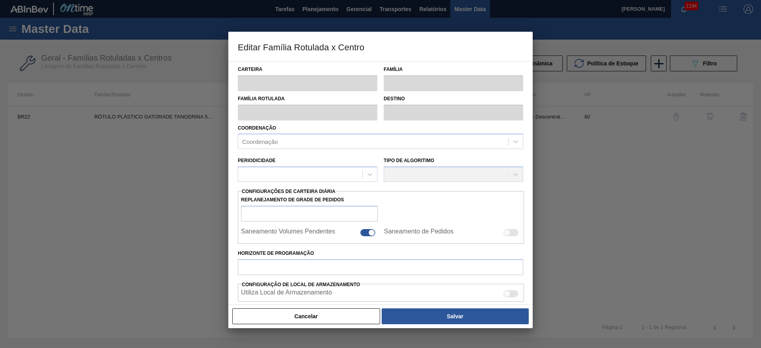
checkbox input "true"
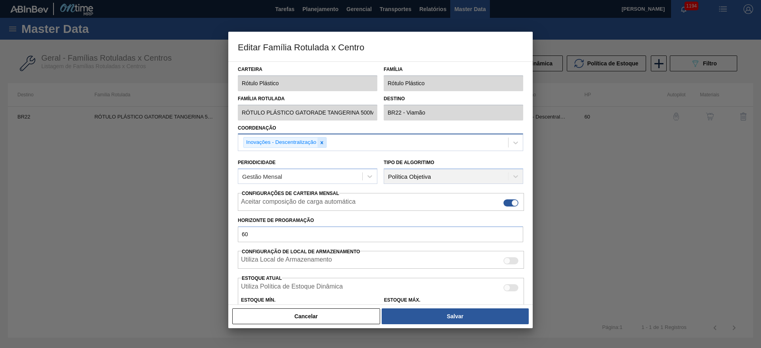
click at [320, 141] on icon at bounding box center [322, 143] width 6 height 6
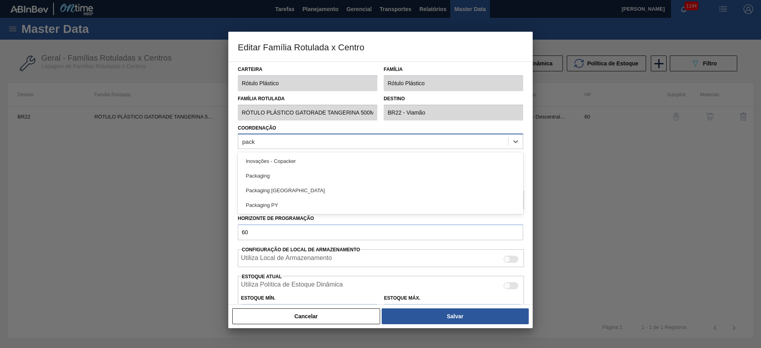
type input "packa"
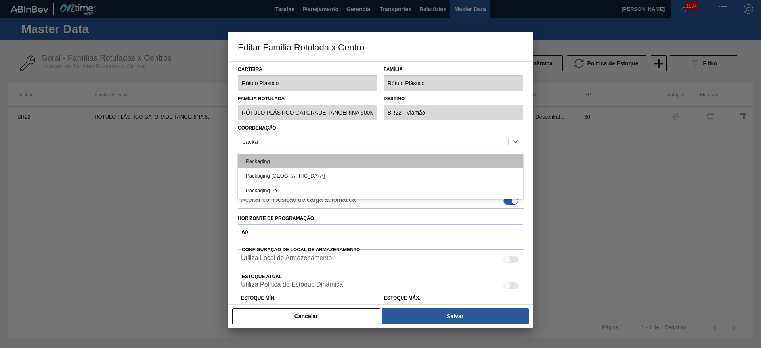
click at [276, 157] on div "Packaging" at bounding box center [380, 161] width 285 height 15
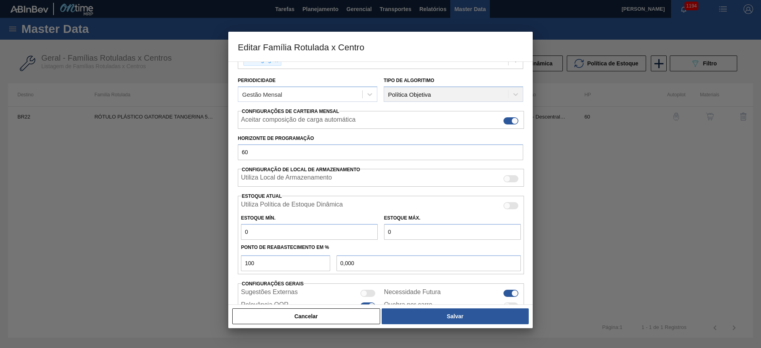
scroll to position [121, 0]
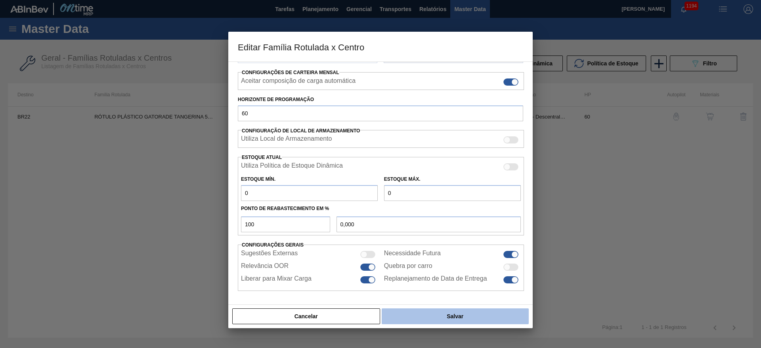
click at [435, 320] on button "Salvar" at bounding box center [455, 316] width 147 height 16
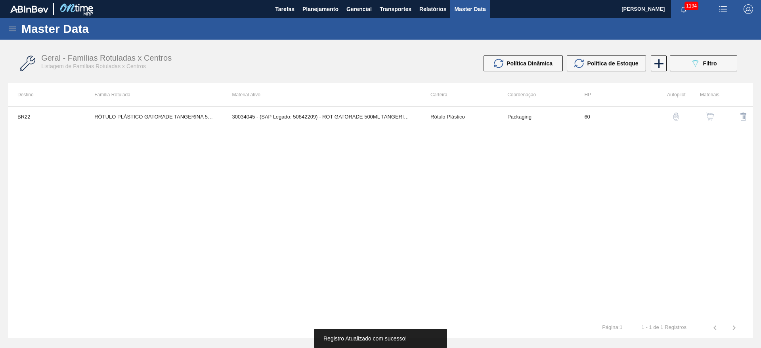
click at [713, 112] on button "button" at bounding box center [710, 116] width 19 height 19
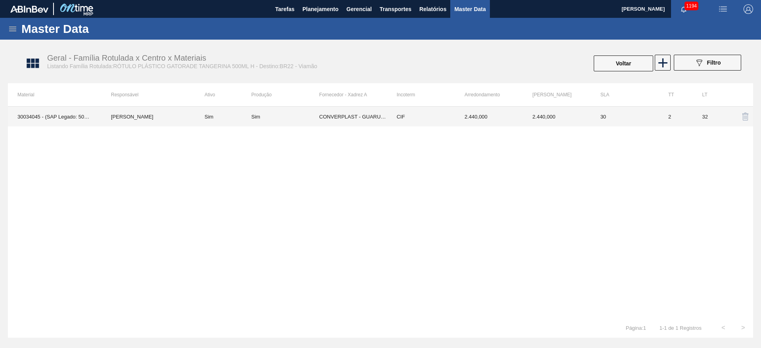
click at [132, 116] on td "[PERSON_NAME]" at bounding box center [148, 117] width 94 height 20
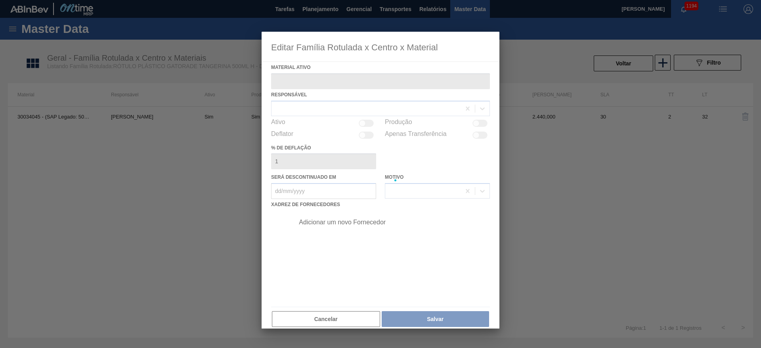
type ativo "30034045 - (SAP Legado: 50842209) - ROT GATORADE 500ML TANGERINA H NIV25"
checkbox input "true"
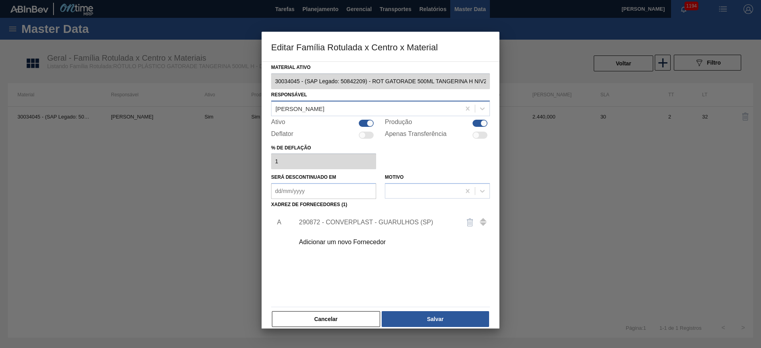
click at [282, 109] on div "[PERSON_NAME]" at bounding box center [300, 108] width 49 height 7
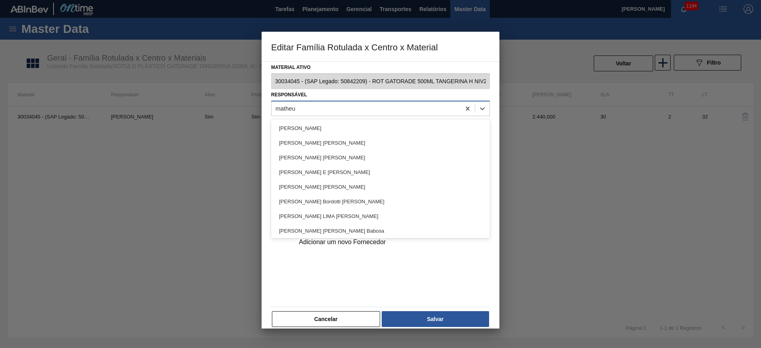
type input "matheus"
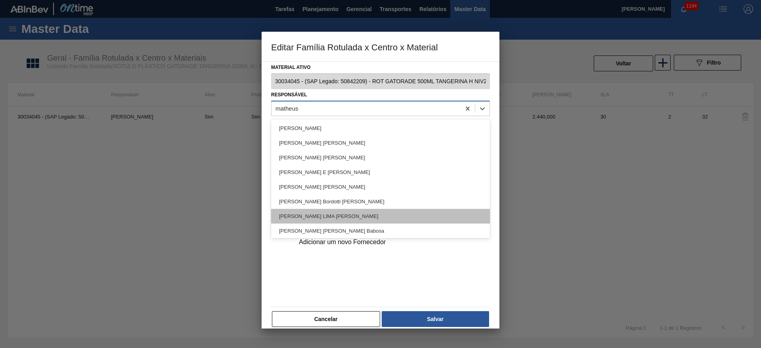
click at [316, 215] on div "MATHEUS FARIA LIMA DA SILVA" at bounding box center [380, 216] width 219 height 15
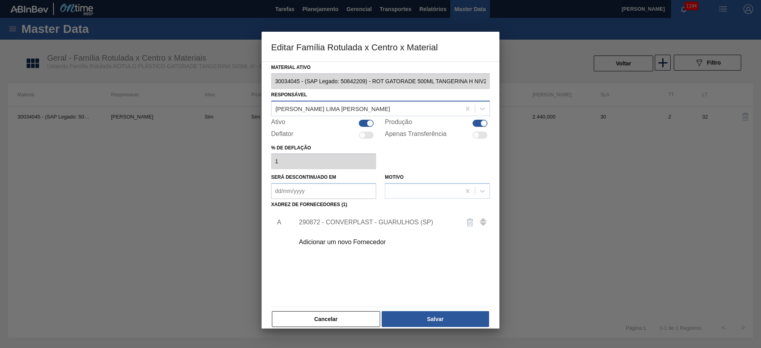
click at [362, 121] on div at bounding box center [366, 123] width 15 height 7
checkbox input "false"
click at [478, 122] on div at bounding box center [480, 123] width 15 height 7
checkbox input "false"
click at [446, 318] on button "Salvar" at bounding box center [435, 319] width 107 height 16
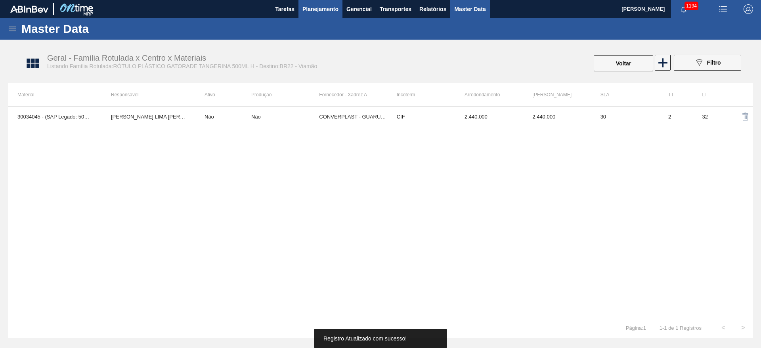
click at [315, 12] on span "Planejamento" at bounding box center [320, 9] width 36 height 10
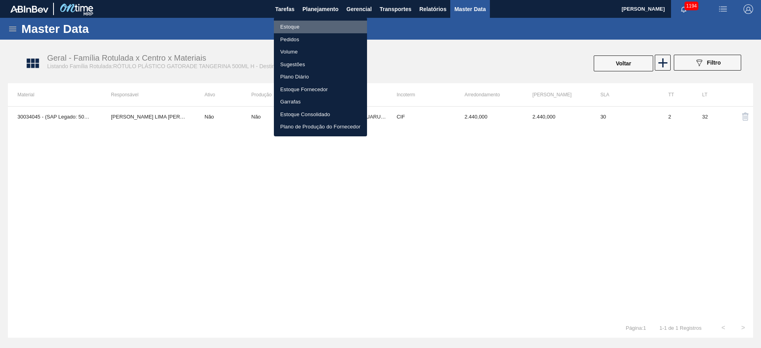
click at [288, 25] on li "Estoque" at bounding box center [320, 27] width 93 height 13
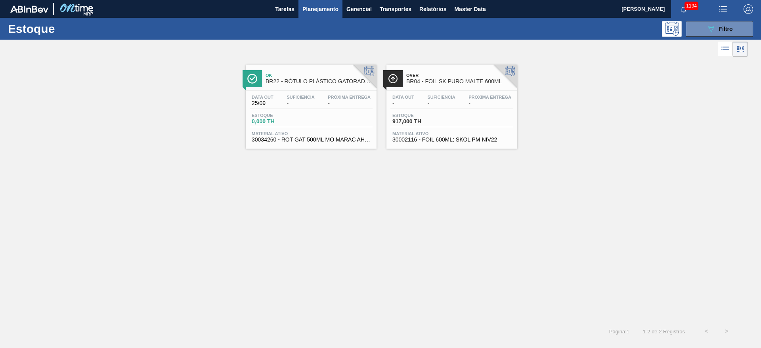
click at [312, 119] on div "Estoque 0,000 TH" at bounding box center [311, 120] width 123 height 14
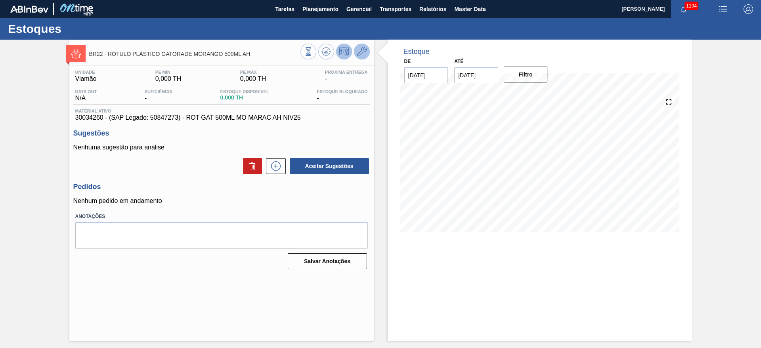
click at [364, 52] on icon at bounding box center [362, 52] width 10 height 10
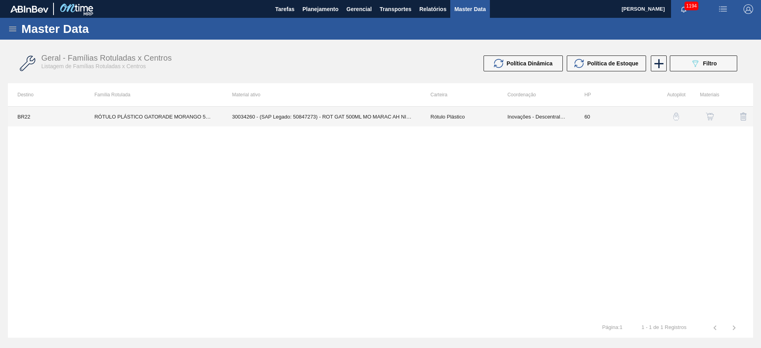
click at [540, 114] on td "Inovações - Descentralização" at bounding box center [536, 117] width 77 height 20
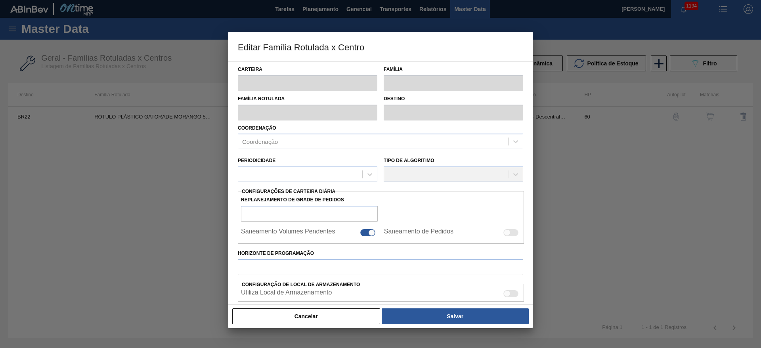
type input "Rótulo Plástico"
type input "RÓTULO PLÁSTICO GATORADE MORANGO 500ML AH"
type input "BR22 - Viamão"
type input "60"
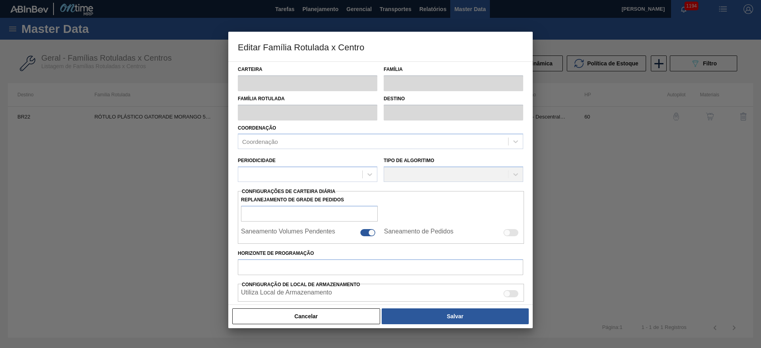
type input "0"
type input "100"
type input "0,000"
checkbox input "true"
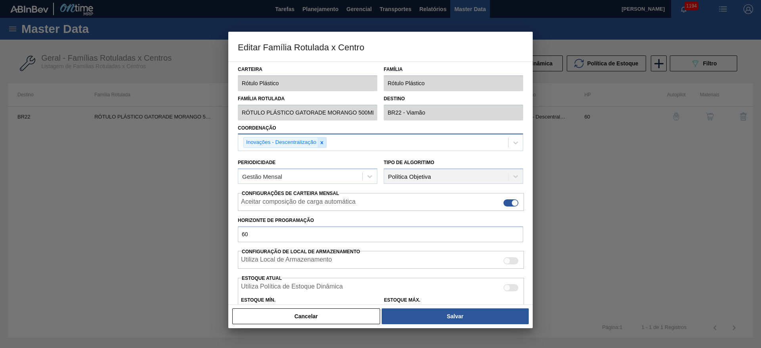
click at [323, 143] on icon at bounding box center [322, 143] width 6 height 6
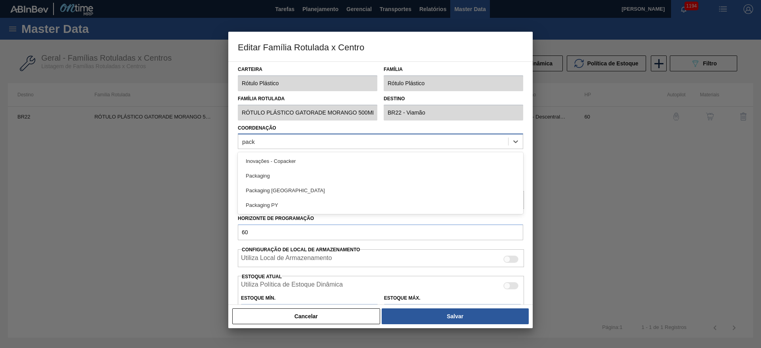
type input "packa"
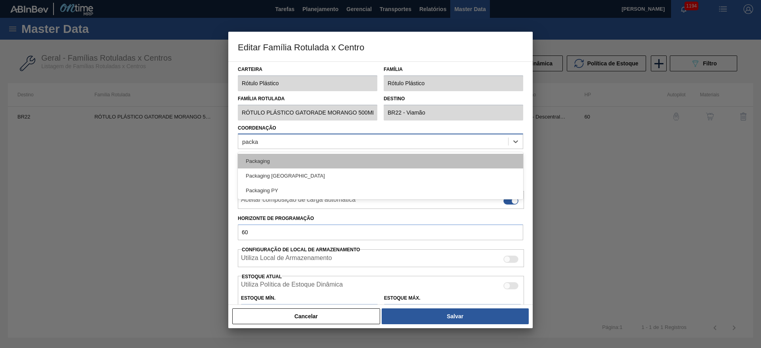
click at [260, 158] on div "Packaging" at bounding box center [380, 161] width 285 height 15
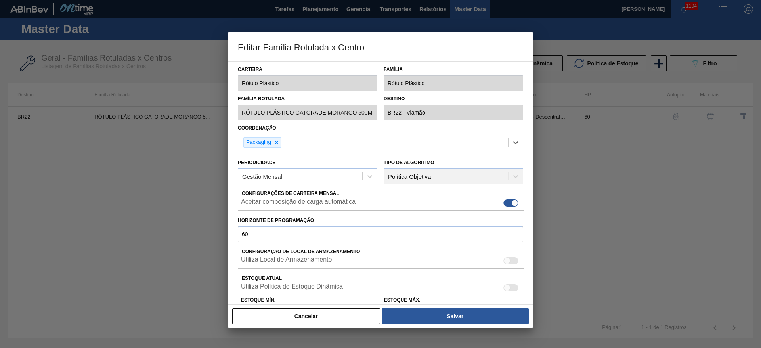
scroll to position [121, 0]
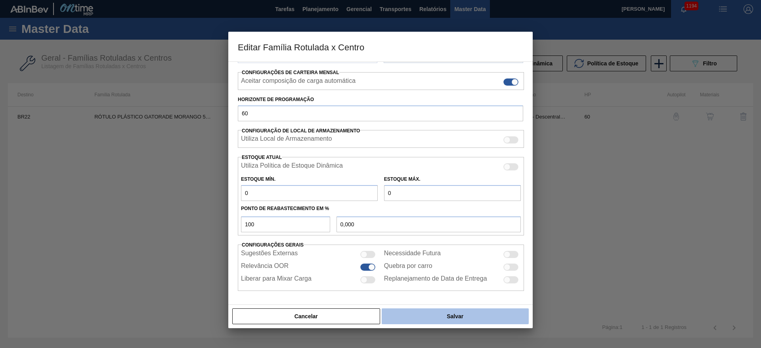
click at [436, 318] on button "Salvar" at bounding box center [455, 316] width 147 height 16
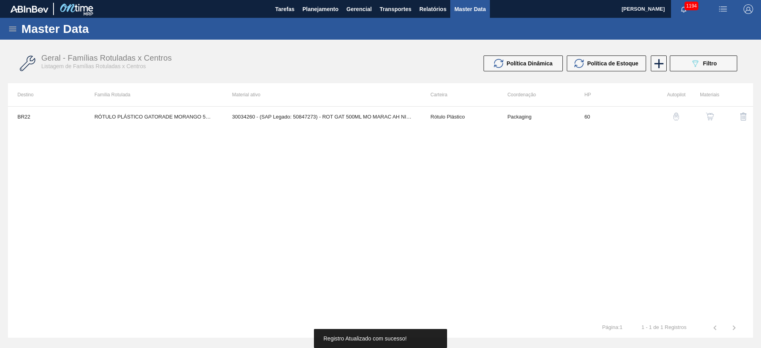
click at [709, 112] on button "button" at bounding box center [710, 116] width 19 height 19
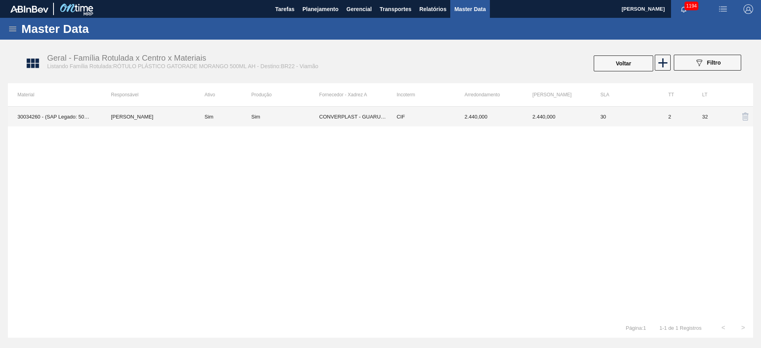
click at [229, 115] on td "Sim" at bounding box center [223, 117] width 56 height 20
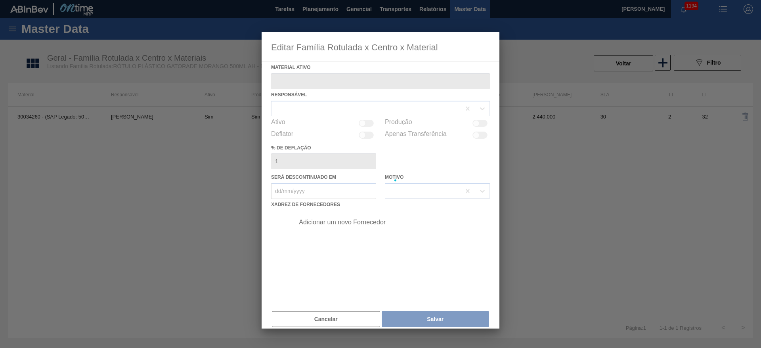
type ativo "30034260 - (SAP Legado: 50847273) - ROT GAT 500ML MO MARAC AH NIV25"
checkbox input "true"
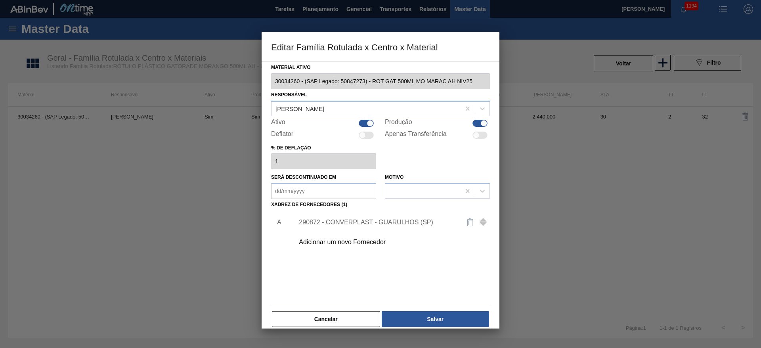
click at [316, 110] on div "[PERSON_NAME]" at bounding box center [300, 108] width 49 height 7
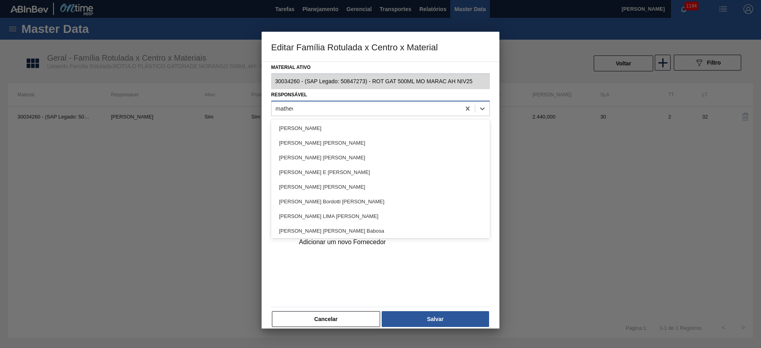
type input "matheus"
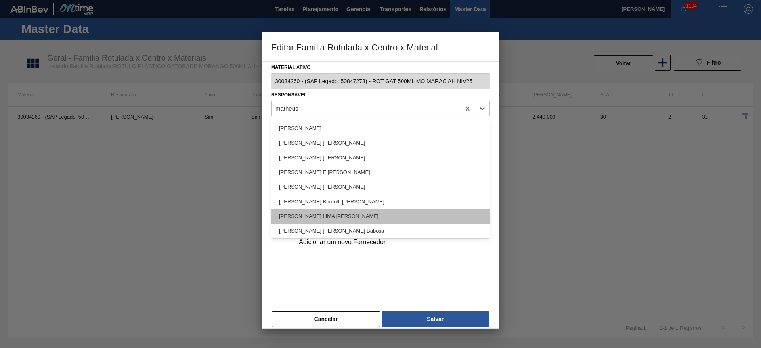
click at [305, 216] on div "MATHEUS FARIA LIMA DA SILVA" at bounding box center [380, 216] width 219 height 15
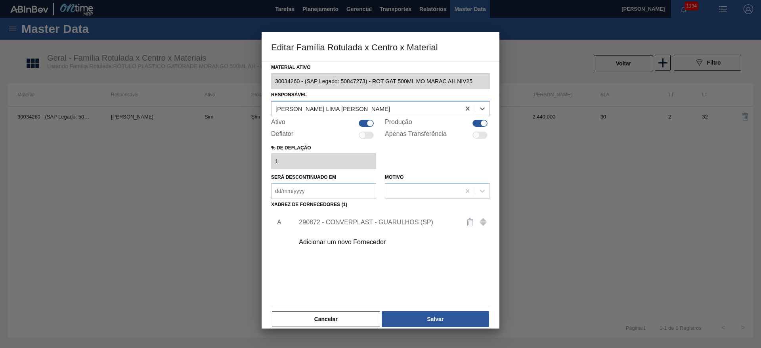
drag, startPoint x: 363, startPoint y: 125, endPoint x: 373, endPoint y: 123, distance: 11.0
click at [364, 125] on div at bounding box center [366, 123] width 15 height 7
checkbox input "false"
click at [476, 123] on div at bounding box center [480, 123] width 15 height 7
checkbox input "false"
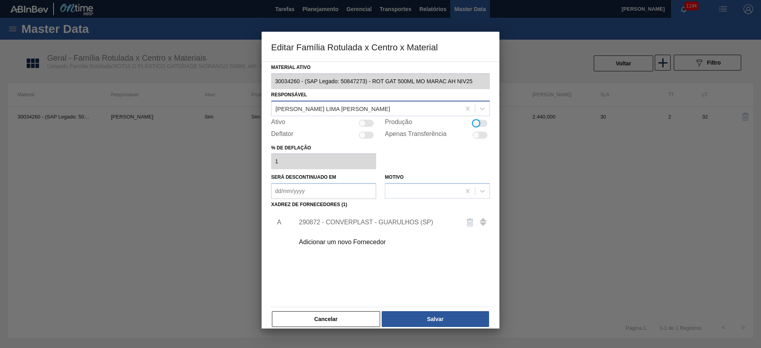
scroll to position [9, 0]
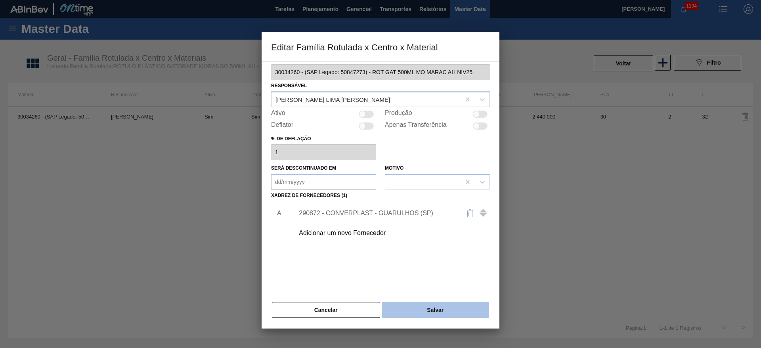
click at [433, 313] on button "Salvar" at bounding box center [435, 310] width 107 height 16
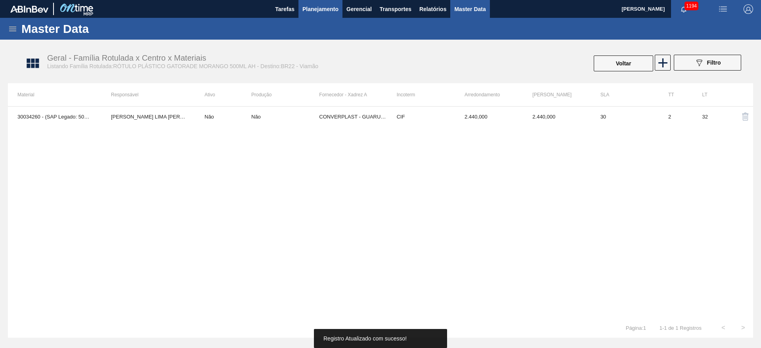
click at [314, 6] on span "Planejamento" at bounding box center [320, 9] width 36 height 10
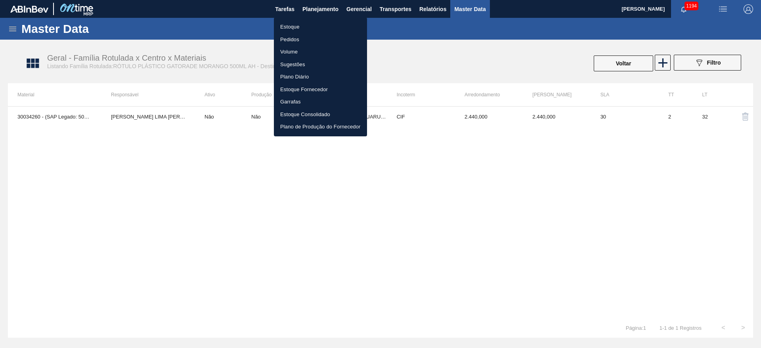
click at [288, 25] on li "Estoque" at bounding box center [320, 27] width 93 height 13
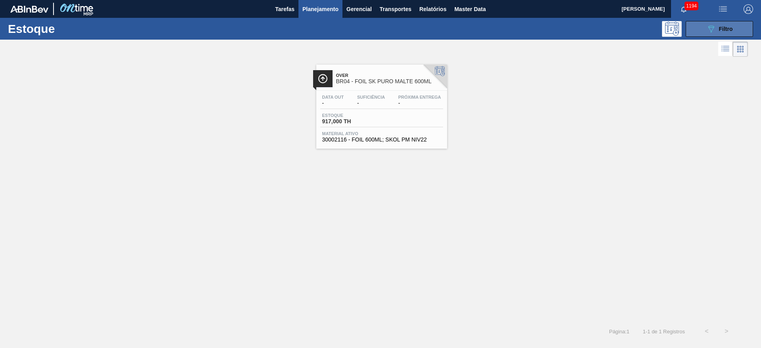
click at [719, 26] on span "Filtro" at bounding box center [726, 29] width 14 height 6
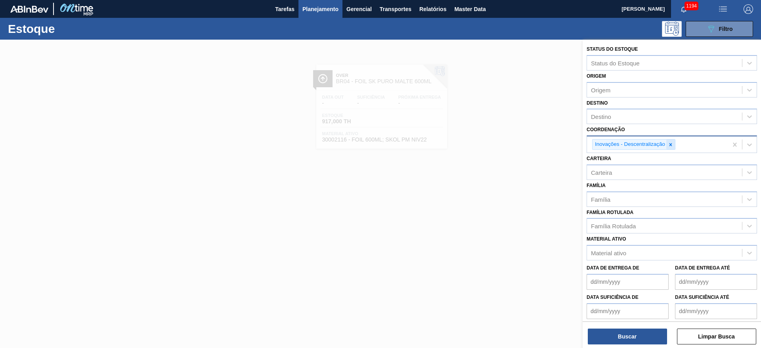
click at [671, 143] on icon at bounding box center [671, 145] width 6 height 6
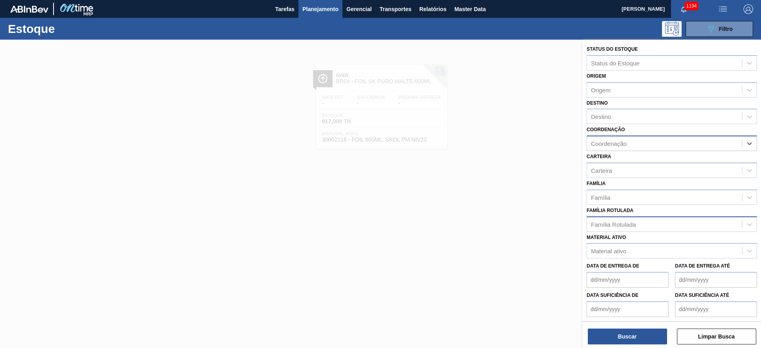
click at [616, 224] on div "Família Rotulada" at bounding box center [613, 224] width 45 height 7
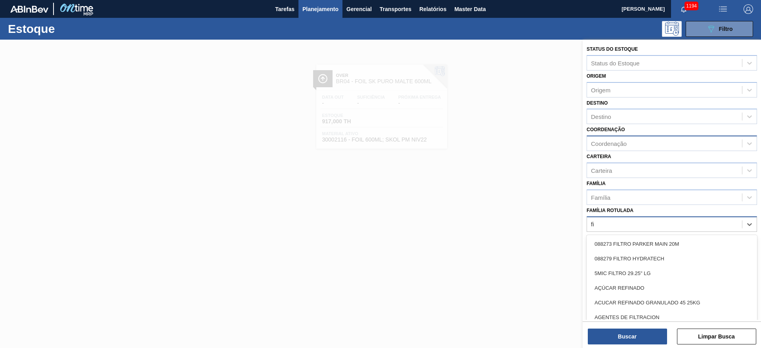
type Rotulada "f"
type Rotulada "filme ori"
click at [614, 274] on div "FILME ORIGINAL 269ML MP" at bounding box center [672, 273] width 170 height 15
type Rotulada "f"
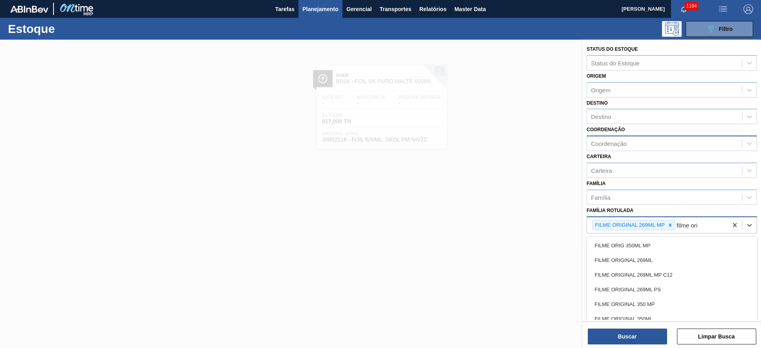
type Rotulada "filme orig"
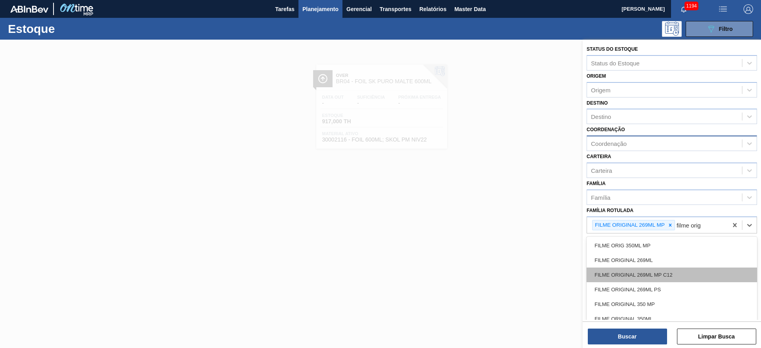
click at [635, 276] on div "FILME ORIGINAL 269ML MP C12" at bounding box center [672, 275] width 170 height 15
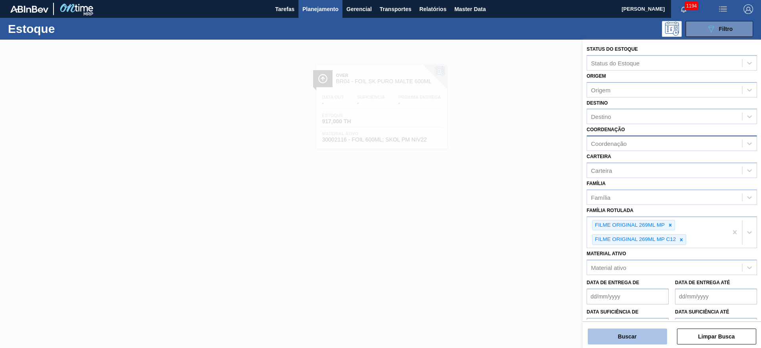
click at [623, 334] on button "Buscar" at bounding box center [627, 337] width 79 height 16
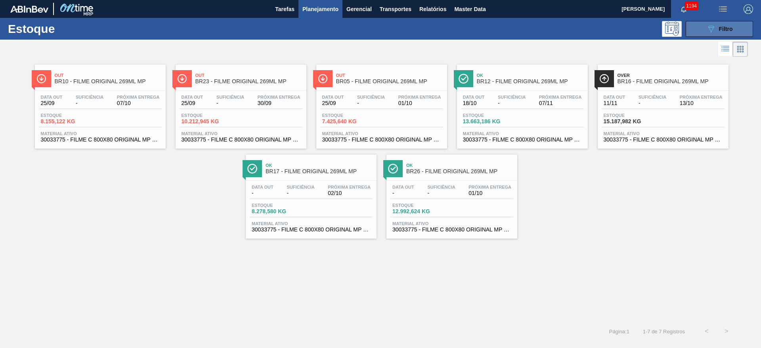
click at [724, 29] on span "Filtro" at bounding box center [726, 29] width 14 height 6
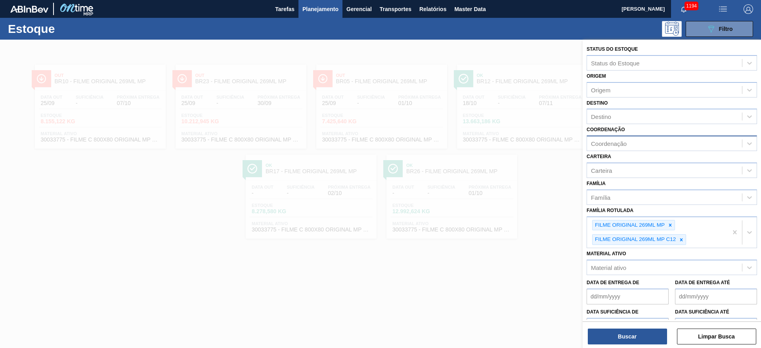
click at [333, 278] on div at bounding box center [380, 214] width 761 height 348
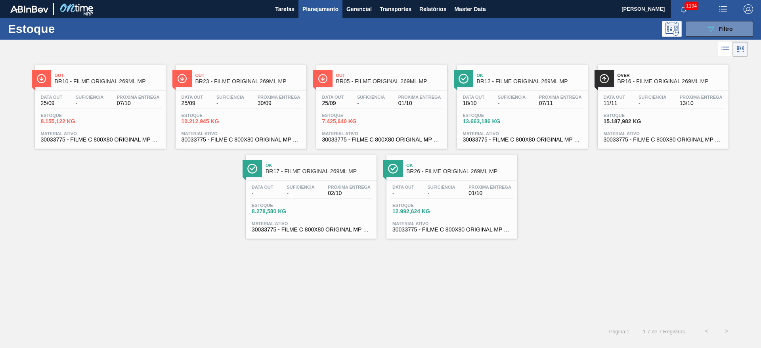
click at [419, 190] on div "Data out - Suficiência - Próxima Entrega 01/10" at bounding box center [451, 192] width 123 height 14
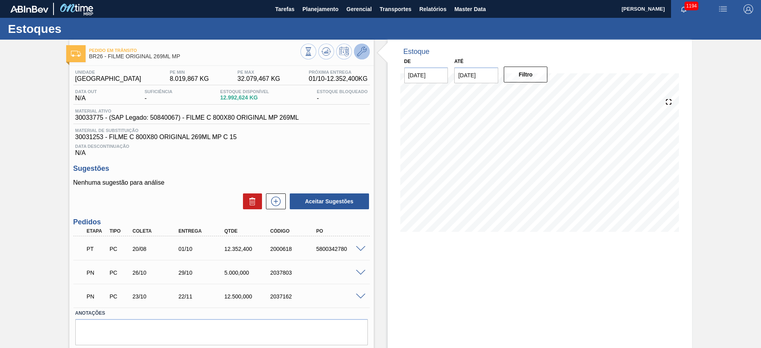
click at [366, 48] on icon at bounding box center [362, 52] width 10 height 10
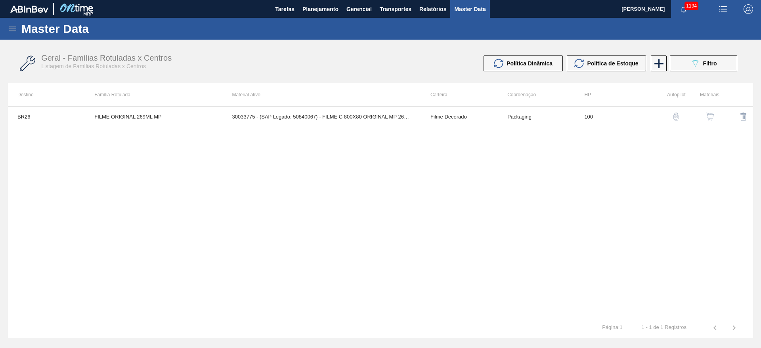
click at [710, 115] on img "button" at bounding box center [710, 117] width 8 height 8
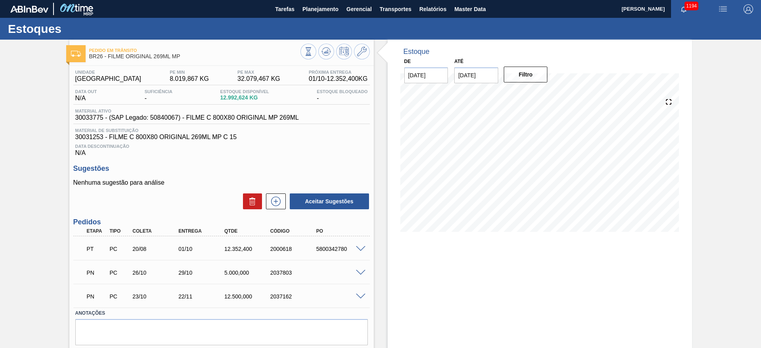
click at [358, 249] on span at bounding box center [361, 249] width 10 height 6
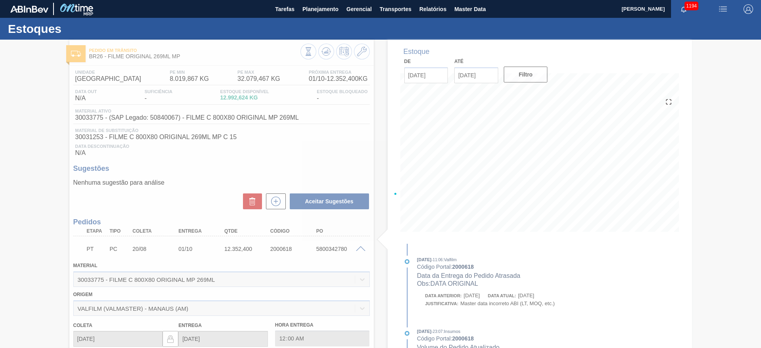
click at [358, 249] on div at bounding box center [380, 194] width 761 height 308
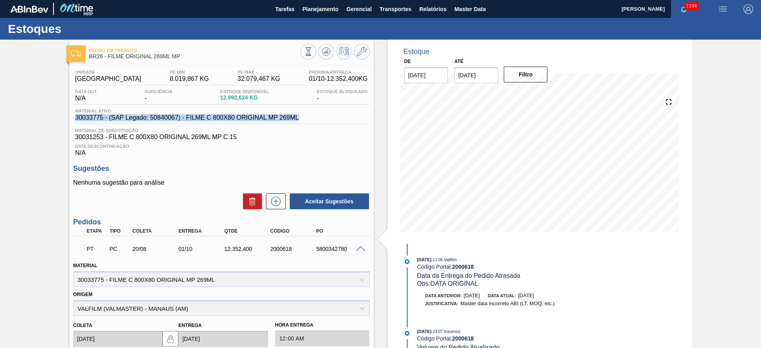
drag, startPoint x: 303, startPoint y: 118, endPoint x: 69, endPoint y: 118, distance: 234.7
click at [69, 118] on div "Pedido em Trânsito BR26 - FILME ORIGINAL 269ML MP Unidade Uberlândia PE MIN 8.0…" at bounding box center [380, 302] width 761 height 525
copy span "30033775 - (SAP Legado: 50840067) - FILME C 800X80 ORIGINAL MP 269ML"
click at [326, 8] on span "Planejamento" at bounding box center [320, 9] width 36 height 10
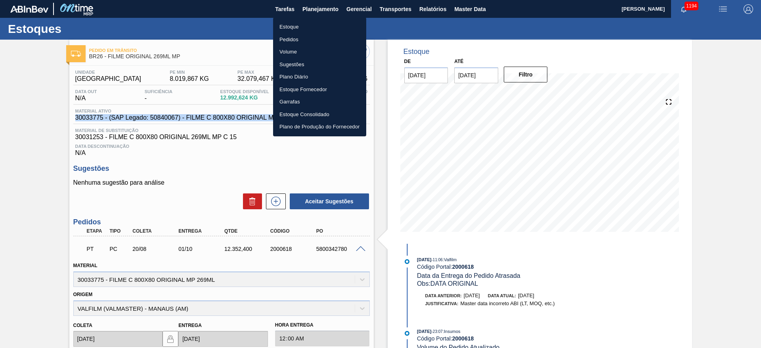
click at [295, 26] on li "Estoque" at bounding box center [319, 27] width 93 height 13
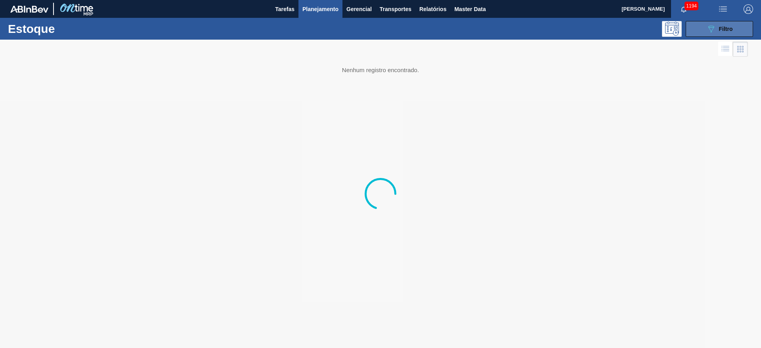
click at [716, 28] on div "089F7B8B-B2A5-4AFE-B5C0-19BA573D28AC Filtro" at bounding box center [719, 29] width 27 height 10
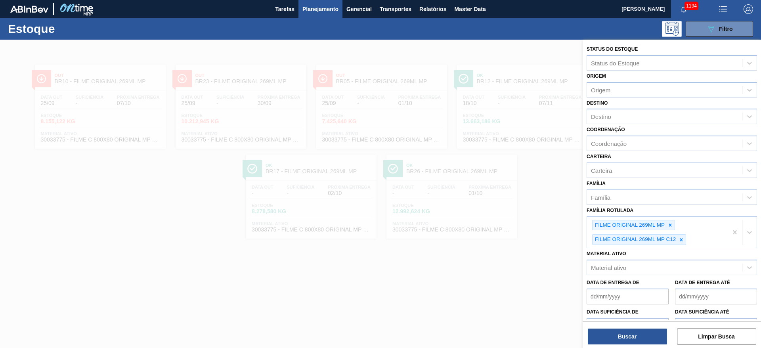
drag, startPoint x: 375, startPoint y: 285, endPoint x: 377, endPoint y: 279, distance: 5.9
click at [376, 283] on div at bounding box center [380, 214] width 761 height 348
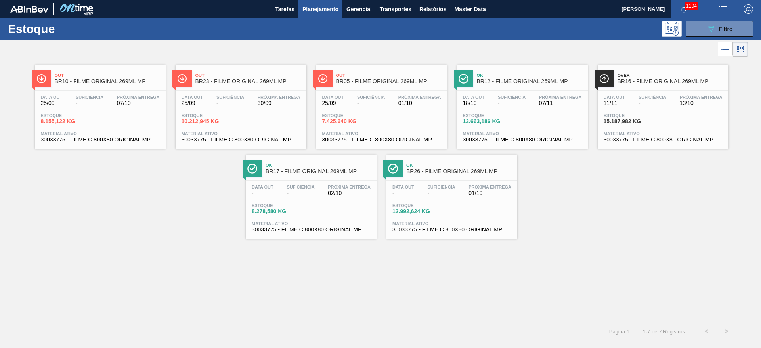
click at [444, 194] on span "-" at bounding box center [441, 193] width 28 height 6
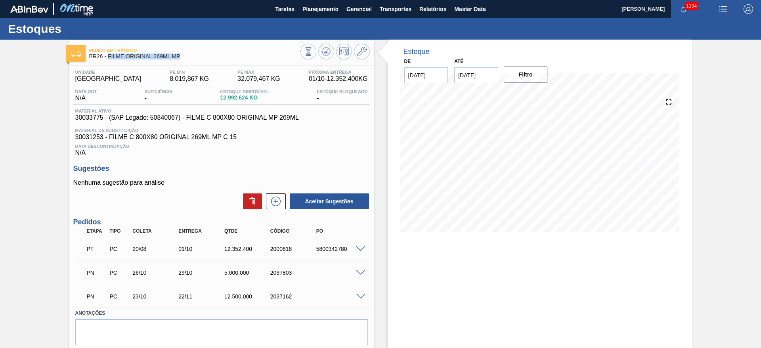
drag, startPoint x: 180, startPoint y: 57, endPoint x: 107, endPoint y: 61, distance: 72.3
click at [107, 61] on div "Pedido em Trânsito BR26 - FILME ORIGINAL 269ML MP" at bounding box center [194, 54] width 211 height 18
copy span "FILME ORIGINAL 269ML MP"
click at [320, 10] on span "Planejamento" at bounding box center [320, 9] width 36 height 10
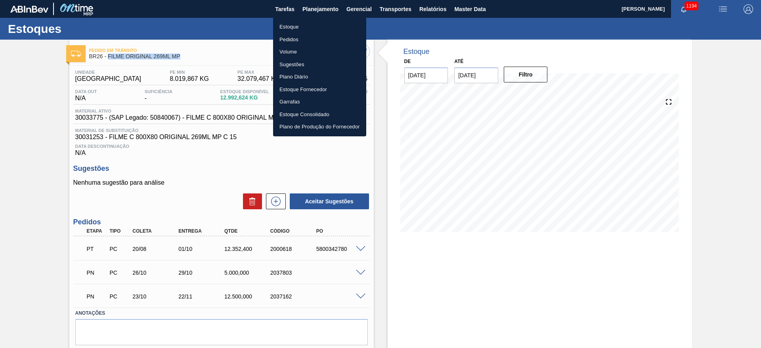
click at [298, 29] on li "Estoque" at bounding box center [319, 27] width 93 height 13
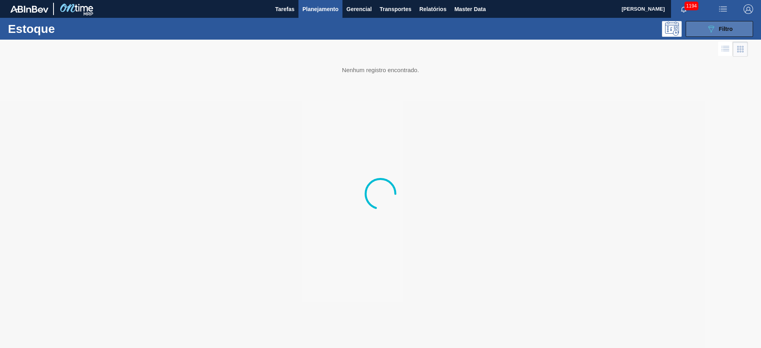
click at [714, 29] on icon "089F7B8B-B2A5-4AFE-B5C0-19BA573D28AC" at bounding box center [711, 29] width 10 height 10
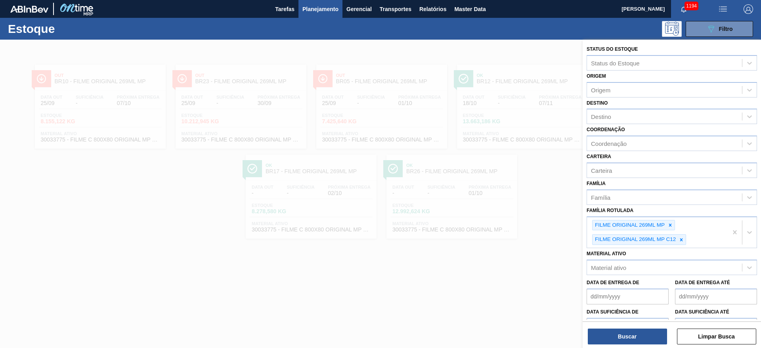
click at [683, 239] on icon at bounding box center [682, 240] width 6 height 6
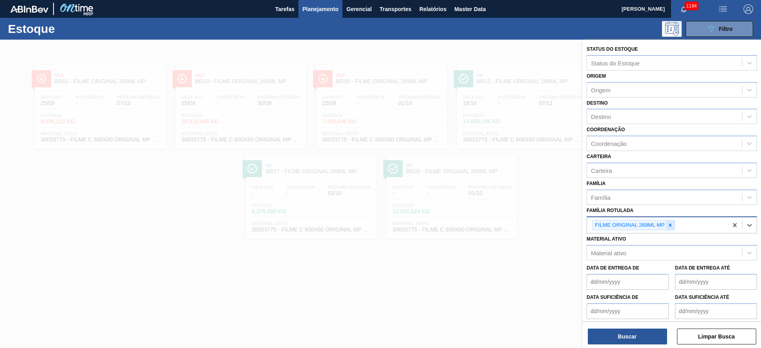
click at [670, 225] on icon at bounding box center [671, 225] width 6 height 6
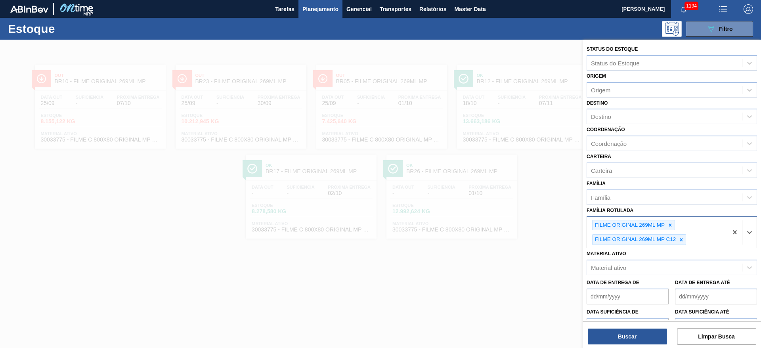
click at [618, 250] on div "Material ativo Material ativo" at bounding box center [672, 261] width 170 height 27
click at [681, 237] on icon at bounding box center [682, 240] width 6 height 6
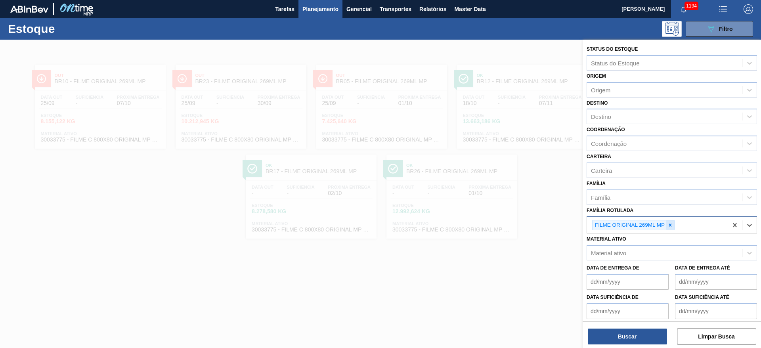
click at [670, 222] on icon at bounding box center [671, 225] width 6 height 6
click at [603, 250] on div "Material ativo" at bounding box center [608, 251] width 35 height 7
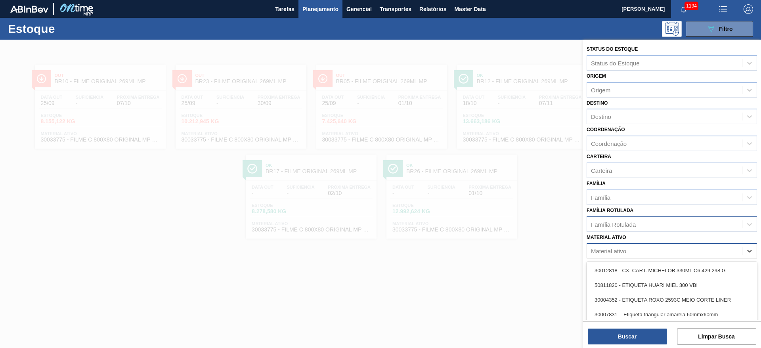
paste ativo "FILME CONT 800X80 ORIG 473 MP C12 429"
type ativo "FILME CONT 800X80 ORIG 473 MP C12 429"
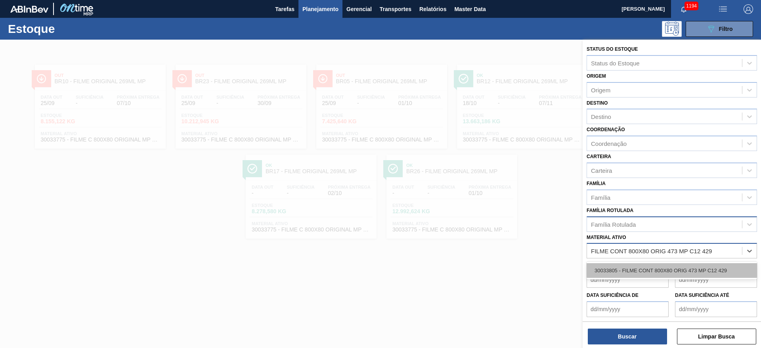
click at [614, 267] on div "30033805 - FILME CONT 800X80 ORIG 473 MP C12 429" at bounding box center [672, 270] width 170 height 15
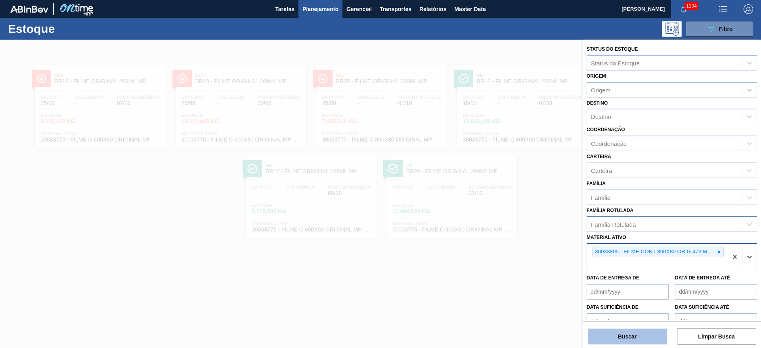
click at [619, 338] on button "Buscar" at bounding box center [627, 337] width 79 height 16
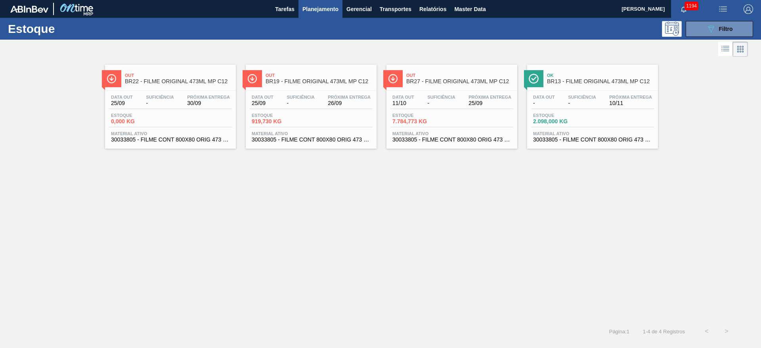
click at [430, 100] on span "-" at bounding box center [441, 103] width 28 height 6
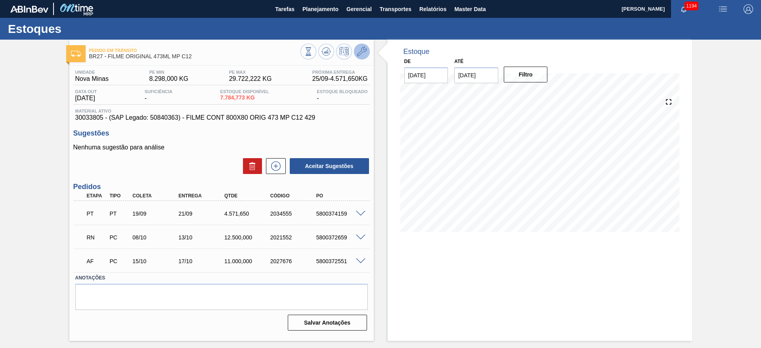
click at [360, 50] on icon at bounding box center [362, 52] width 10 height 10
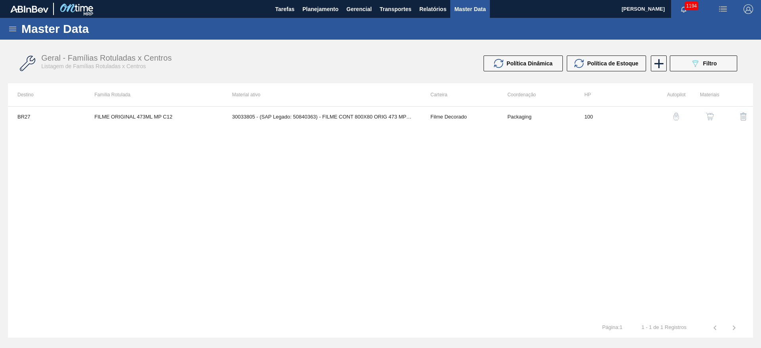
click at [713, 117] on img "button" at bounding box center [710, 117] width 8 height 8
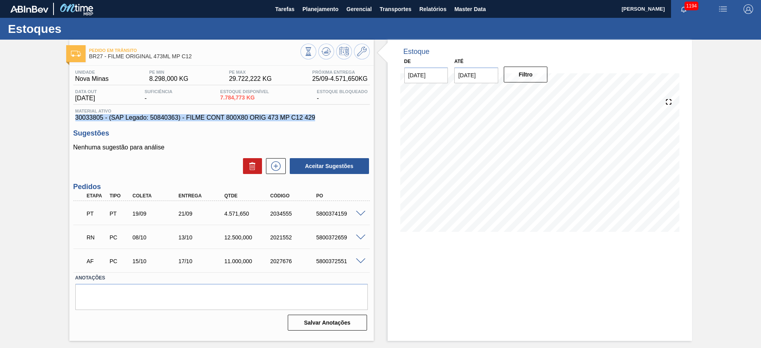
drag, startPoint x: 315, startPoint y: 116, endPoint x: 70, endPoint y: 118, distance: 245.4
click at [70, 118] on div "Unidade Nova Minas PE MIN 8.298,000 KG PE MAX 29.722,222 KG Próxima Entrega 25/…" at bounding box center [221, 200] width 304 height 268
copy span "30033805 - (SAP Legado: 50840363) - FILME CONT 800X80 ORIG 473 MP C12 429"
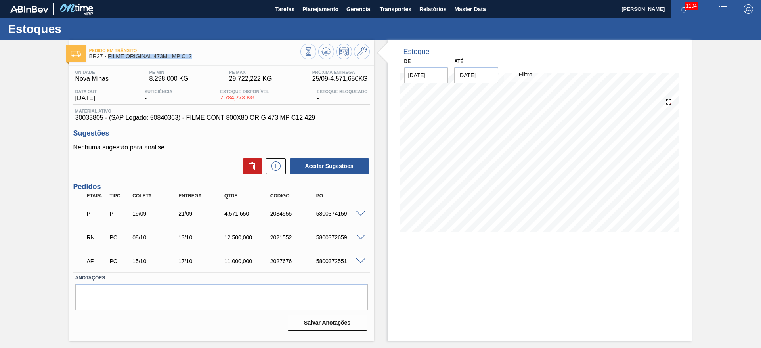
drag, startPoint x: 192, startPoint y: 57, endPoint x: 107, endPoint y: 62, distance: 84.6
click at [107, 62] on div "Pedido em Trânsito BR27 - FILME ORIGINAL 473ML MP C12" at bounding box center [194, 54] width 211 height 18
copy span "FILME ORIGINAL 473ML MP C12"
click at [309, 5] on span "Planejamento" at bounding box center [320, 9] width 36 height 10
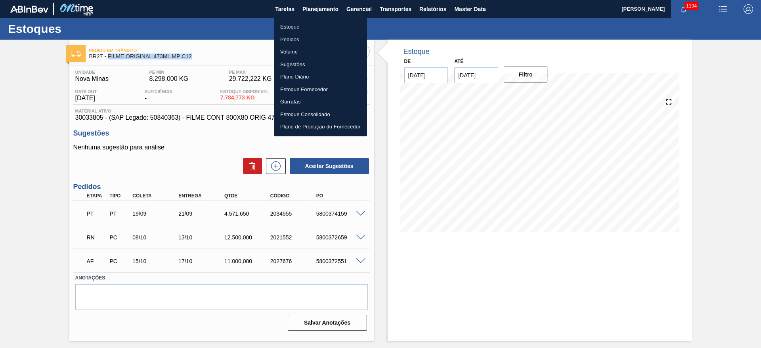
click at [292, 28] on li "Estoque" at bounding box center [320, 27] width 93 height 13
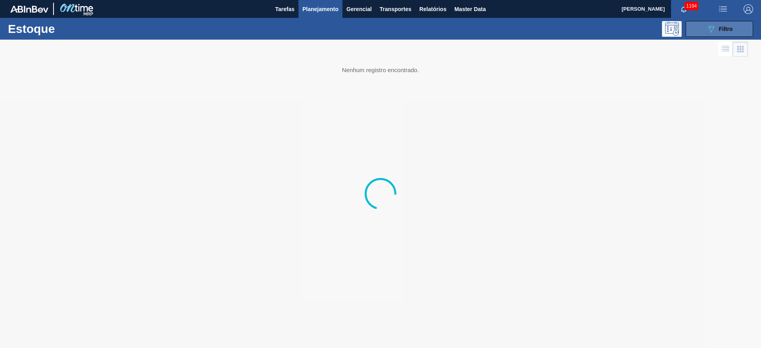
click at [729, 28] on span "Filtro" at bounding box center [726, 29] width 14 height 6
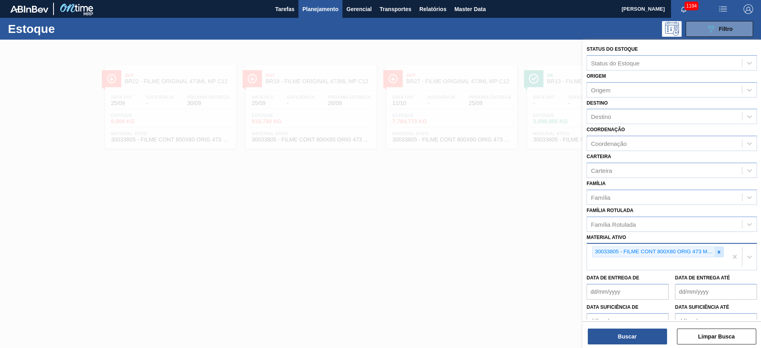
click at [718, 252] on icon at bounding box center [719, 252] width 3 height 3
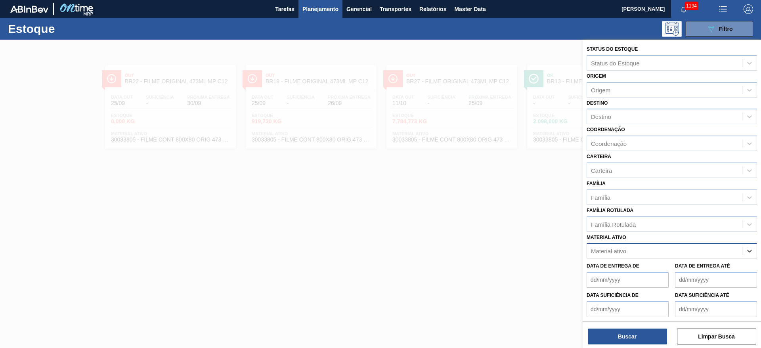
paste ativo "FILME ORIGINAL 770X80 350X12 MP"
type ativo "FILME ORIGINAL 770X80 350X12 MP"
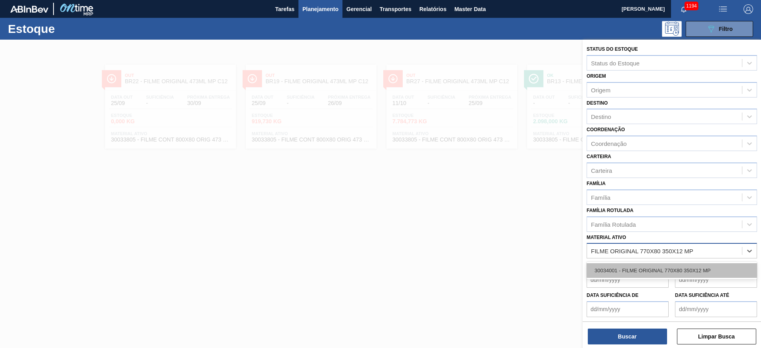
click at [655, 271] on div "30034001 - FILME ORIGINAL 770X80 350X12 MP" at bounding box center [672, 270] width 170 height 15
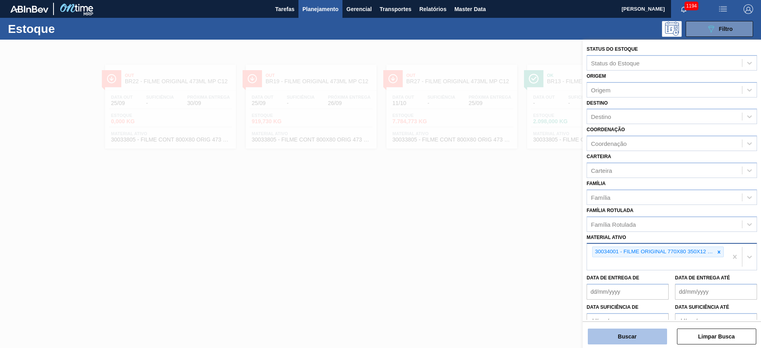
click at [620, 335] on button "Buscar" at bounding box center [627, 337] width 79 height 16
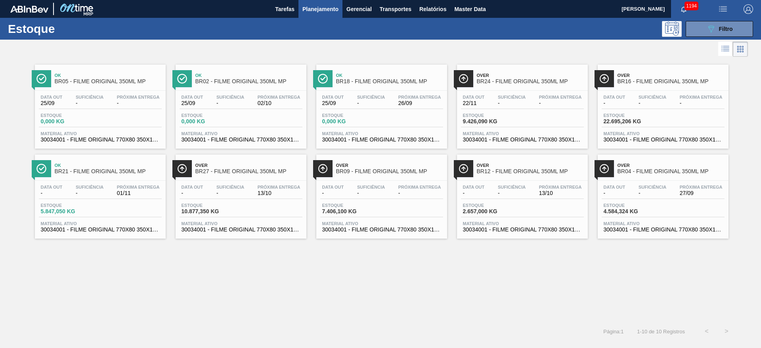
click at [640, 194] on span "-" at bounding box center [653, 193] width 28 height 6
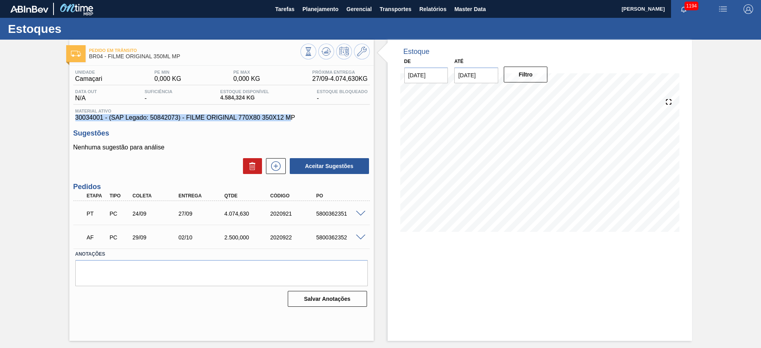
drag, startPoint x: 289, startPoint y: 116, endPoint x: 57, endPoint y: 116, distance: 231.9
click at [57, 116] on div "Pedido em Trânsito BR04 - FILME ORIGINAL 350ML MP Unidade Camaçari PE MIN 0,000…" at bounding box center [380, 190] width 761 height 301
copy span "30034001 - (SAP Legado: 50842073) - FILME ORIGINAL 770X80 350X12 M"
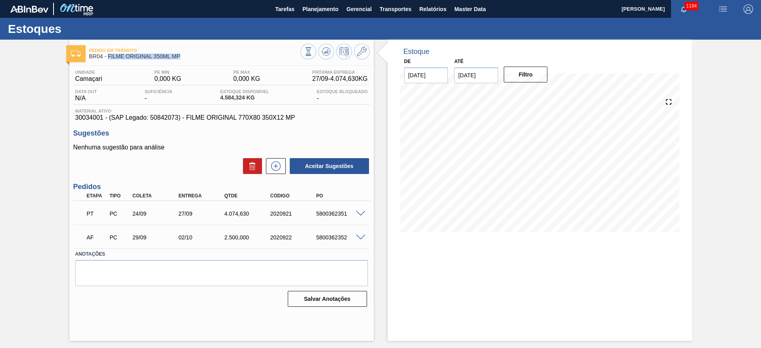
drag, startPoint x: 179, startPoint y: 55, endPoint x: 107, endPoint y: 56, distance: 71.8
click at [107, 56] on span "BR04 - FILME ORIGINAL 350ML MP" at bounding box center [194, 57] width 211 height 6
copy span "FILME ORIGINAL 350ML MP"
click at [10, 153] on div "Pedido em Trânsito BR04 - FILME ORIGINAL 350ML MP Unidade Camaçari PE MIN 0,000…" at bounding box center [380, 190] width 761 height 301
click at [365, 49] on icon at bounding box center [362, 52] width 10 height 10
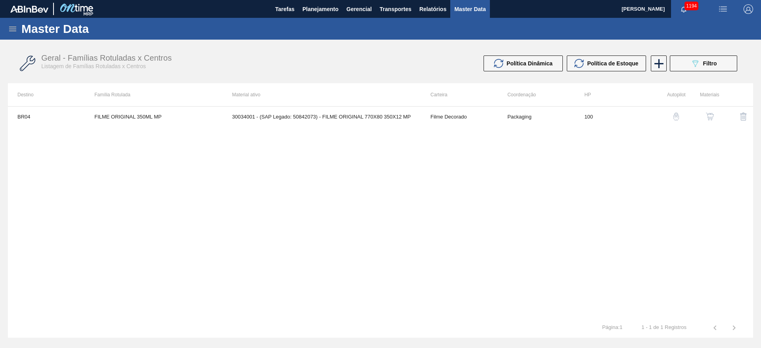
click at [710, 117] on img "button" at bounding box center [710, 117] width 8 height 8
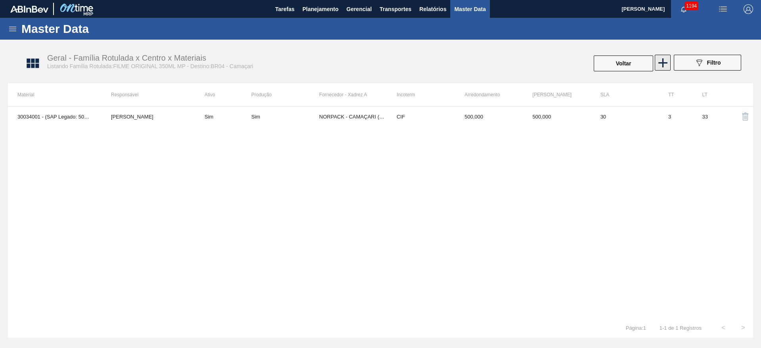
click at [663, 65] on icon at bounding box center [662, 62] width 9 height 9
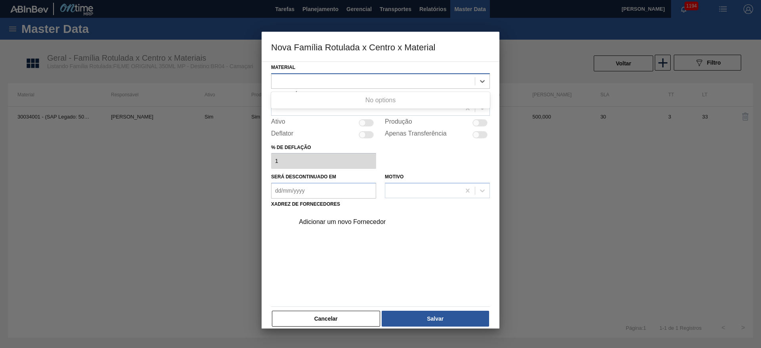
click at [317, 83] on div at bounding box center [373, 80] width 203 height 11
click at [341, 318] on button "Cancelar" at bounding box center [326, 319] width 108 height 16
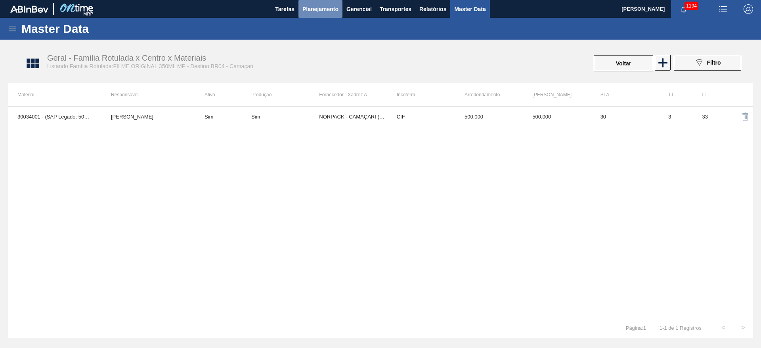
click at [316, 9] on span "Planejamento" at bounding box center [320, 9] width 36 height 10
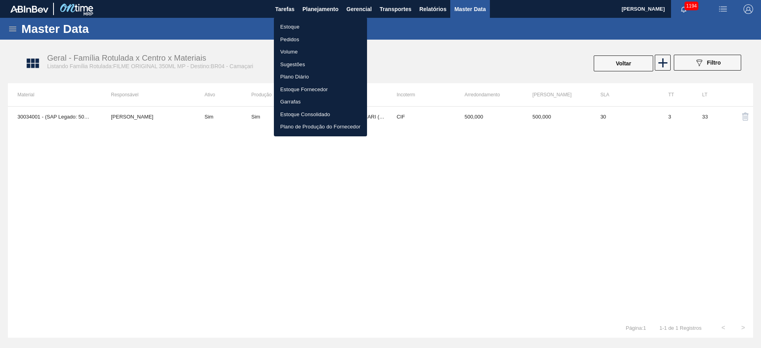
click at [289, 25] on li "Estoque" at bounding box center [320, 27] width 93 height 13
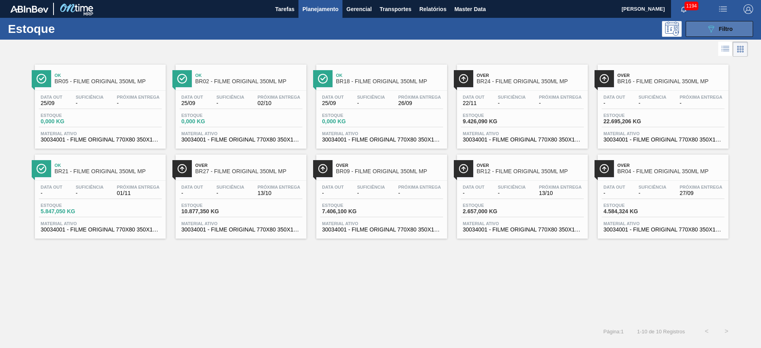
click at [706, 27] on button "089F7B8B-B2A5-4AFE-B5C0-19BA573D28AC Filtro" at bounding box center [719, 29] width 67 height 16
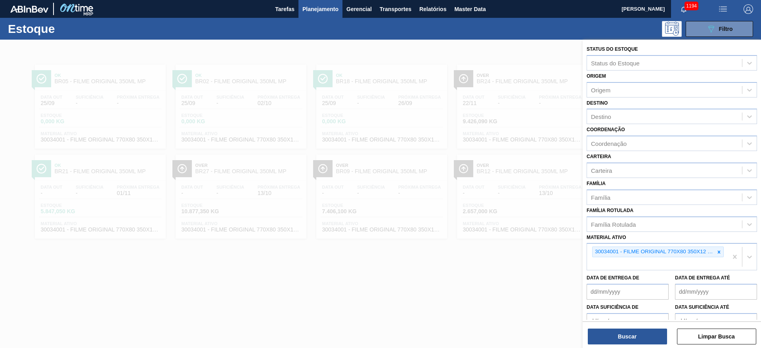
drag, startPoint x: 722, startPoint y: 251, endPoint x: 574, endPoint y: 199, distance: 156.7
click at [721, 251] on div at bounding box center [719, 252] width 9 height 10
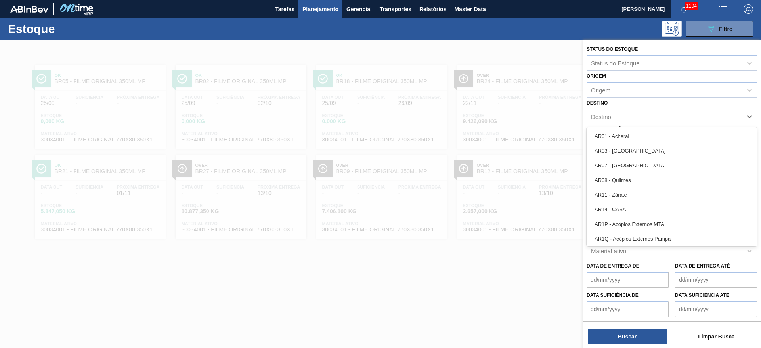
click at [611, 117] on div "Destino" at bounding box center [664, 116] width 155 height 11
type input "21"
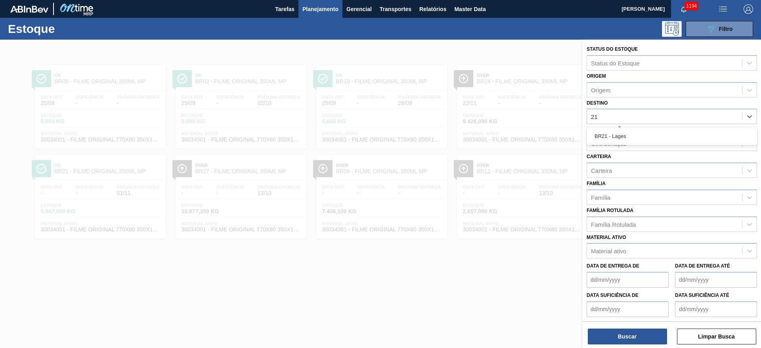
drag, startPoint x: 629, startPoint y: 135, endPoint x: 618, endPoint y: 148, distance: 16.6
click at [629, 135] on div "BR21 - Lages" at bounding box center [672, 136] width 170 height 15
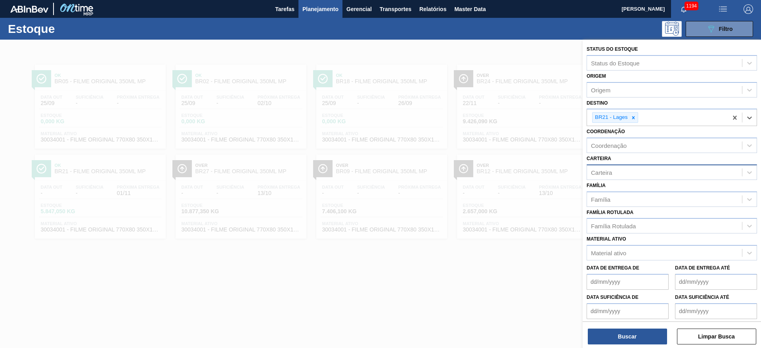
click at [602, 176] on div "Carteira" at bounding box center [664, 172] width 155 height 11
type input "MAL"
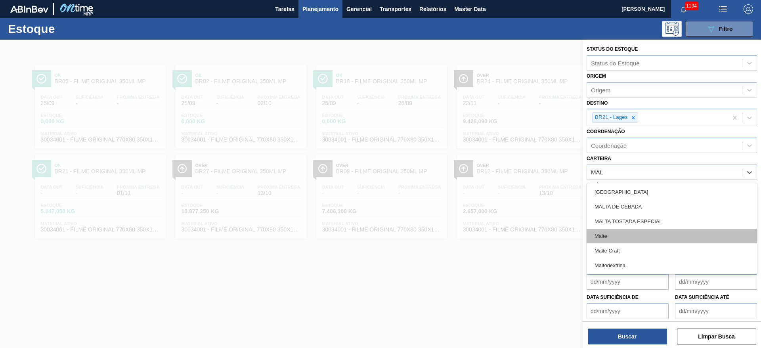
click at [602, 235] on div "Malte" at bounding box center [672, 236] width 170 height 15
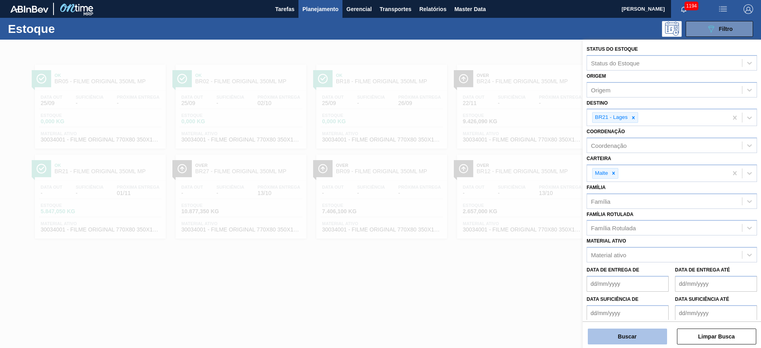
click at [633, 337] on button "Buscar" at bounding box center [627, 337] width 79 height 16
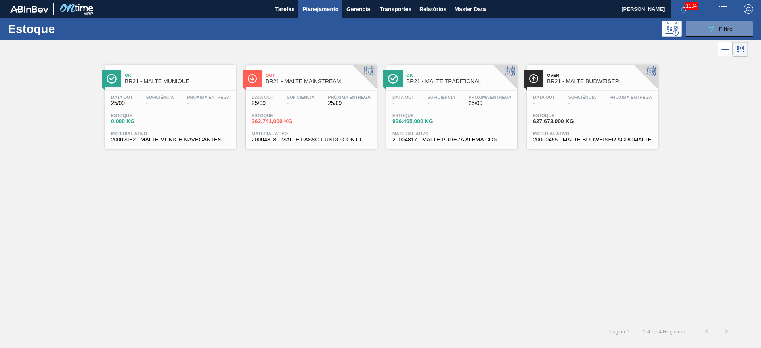
click at [289, 117] on span "Estoque" at bounding box center [280, 115] width 56 height 5
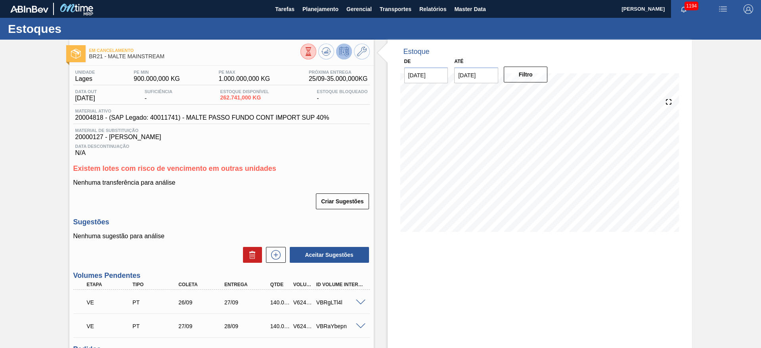
scroll to position [119, 0]
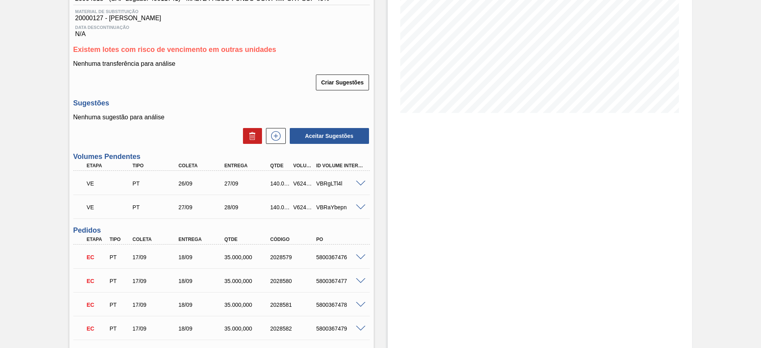
click at [362, 183] on span at bounding box center [361, 184] width 10 height 6
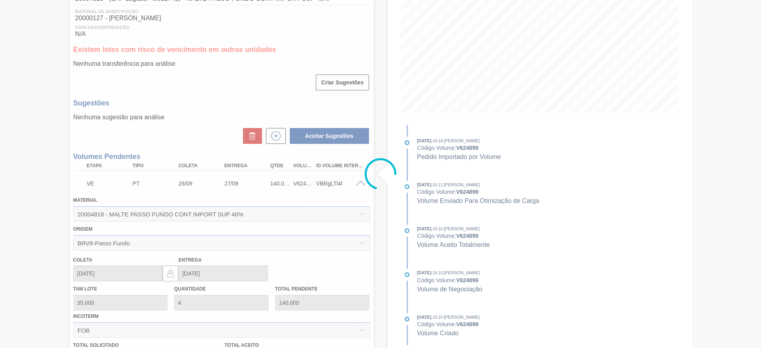
scroll to position [297, 0]
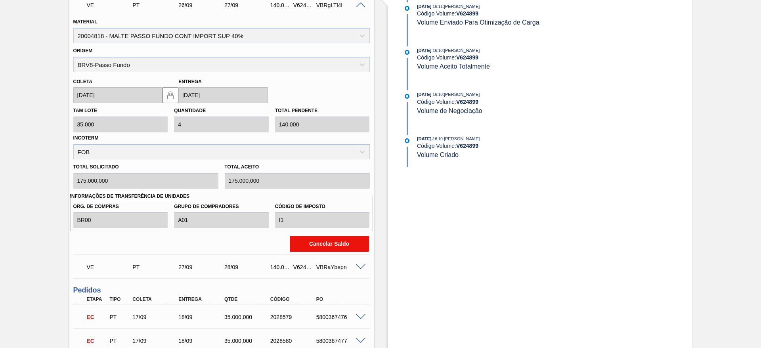
click at [332, 242] on button "Cancelar Saldo" at bounding box center [329, 244] width 79 height 16
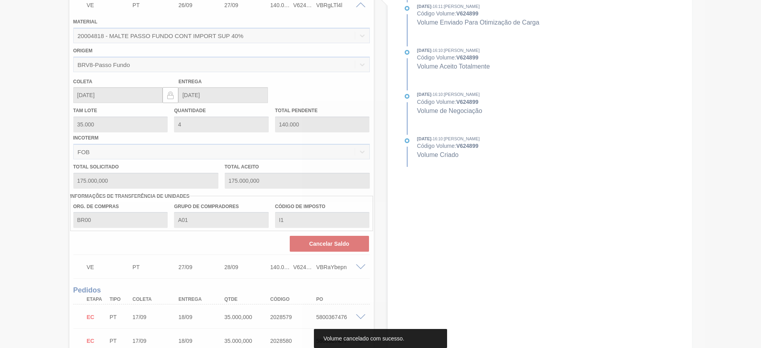
scroll to position [35, 0]
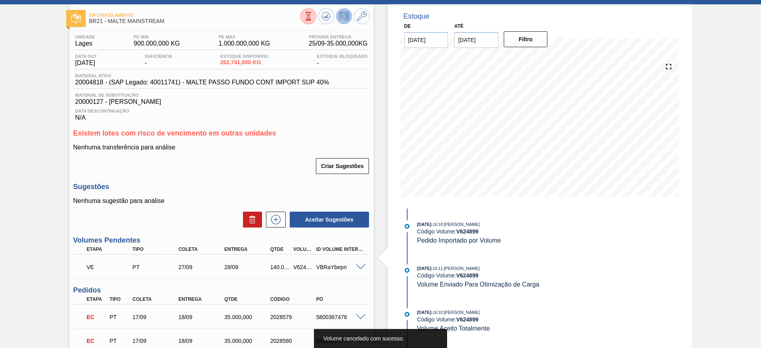
click at [362, 266] on span at bounding box center [361, 267] width 10 height 6
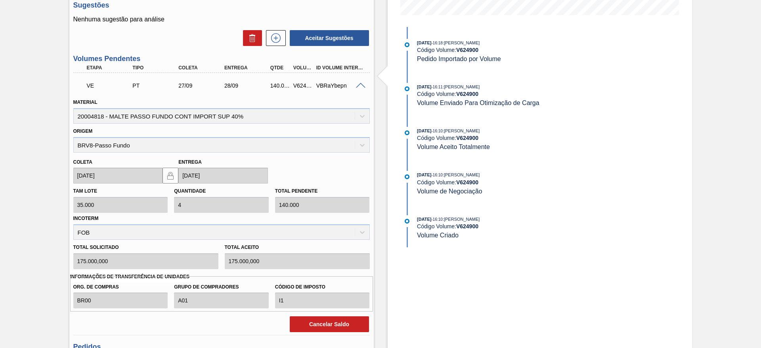
scroll to position [273, 0]
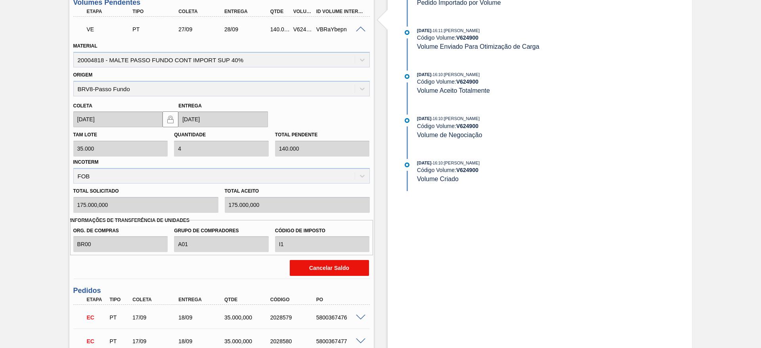
click at [316, 266] on button "Cancelar Saldo" at bounding box center [329, 268] width 79 height 16
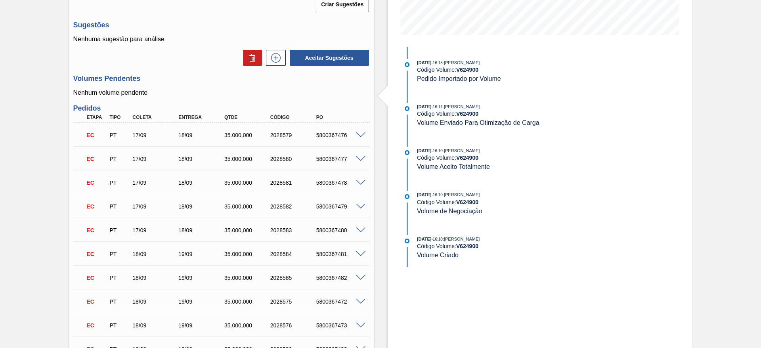
scroll to position [154, 0]
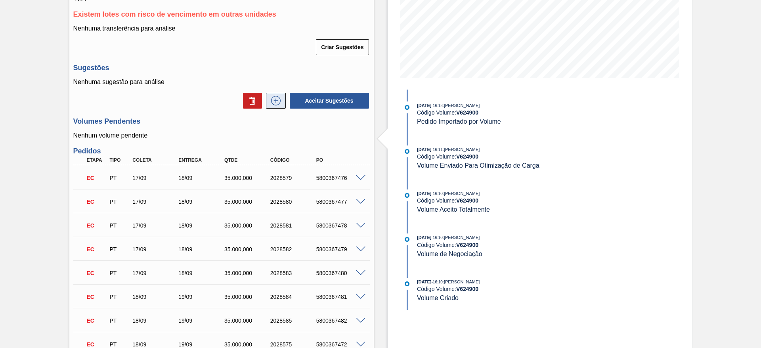
click at [278, 100] on icon at bounding box center [276, 101] width 13 height 10
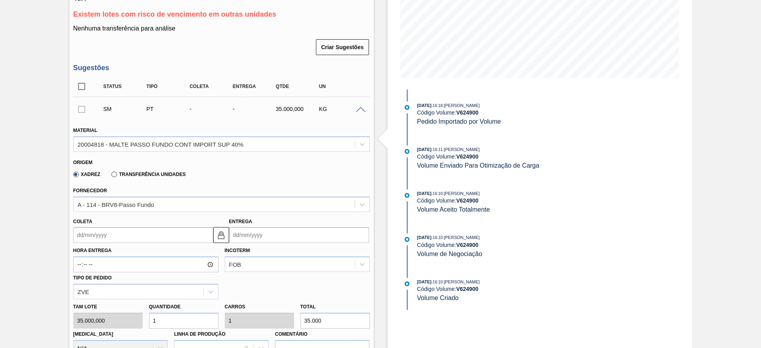
click at [120, 318] on div "Tam lote 35.000,000 Quantidade 1 Carros 1 Total 35.000 Doca N/A Linha de Produç…" at bounding box center [221, 327] width 303 height 57
type input "4"
type input "140.000"
type input "4"
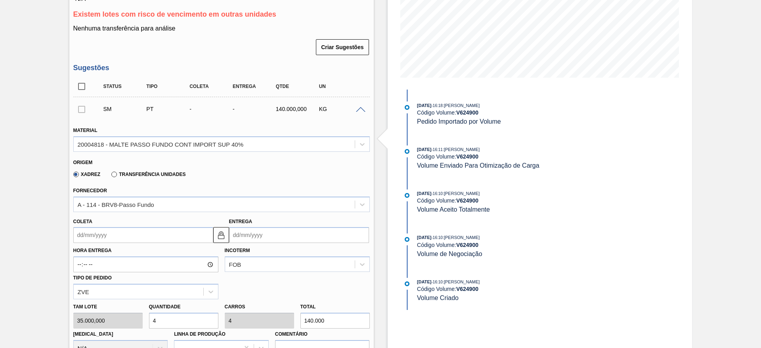
click at [78, 236] on input "Coleta" at bounding box center [143, 235] width 140 height 16
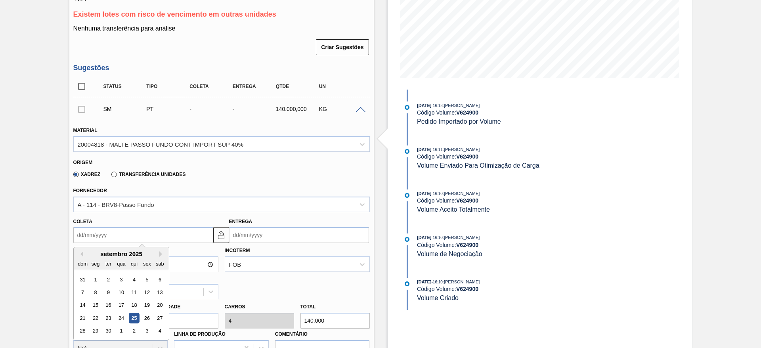
drag, startPoint x: 145, startPoint y: 318, endPoint x: 138, endPoint y: 304, distance: 15.3
click at [146, 318] on div "26" at bounding box center [147, 318] width 11 height 11
type input "26/09/2025"
type input "27/09/2025"
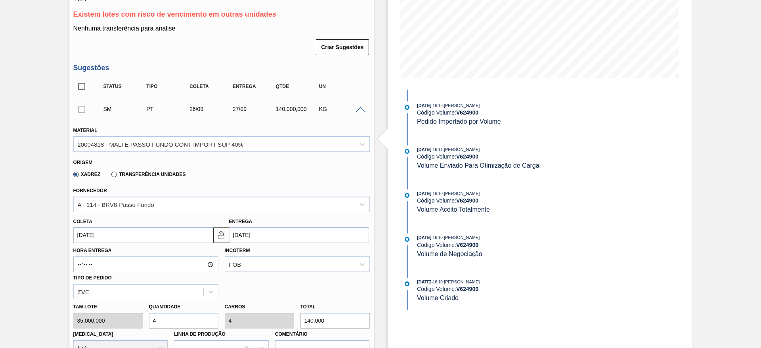
scroll to position [452, 0]
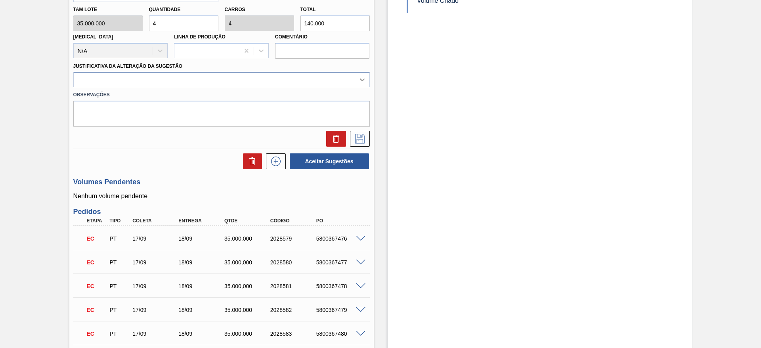
click at [360, 78] on icon at bounding box center [362, 80] width 8 height 8
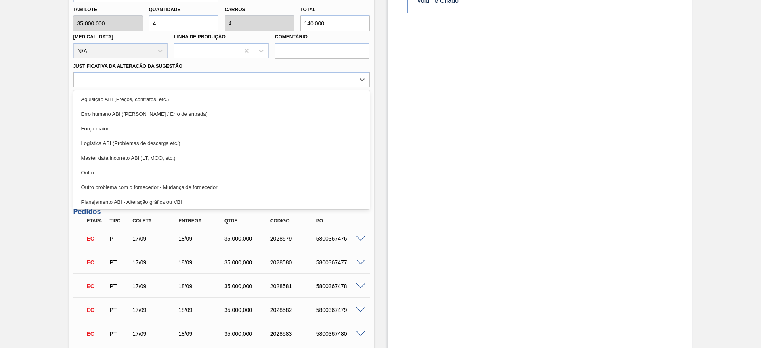
drag, startPoint x: 117, startPoint y: 175, endPoint x: 192, endPoint y: 165, distance: 75.6
click at [121, 174] on div "Outro" at bounding box center [221, 172] width 297 height 15
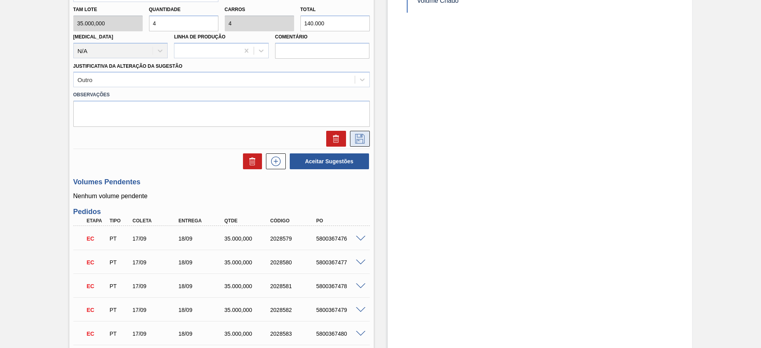
click at [360, 136] on g at bounding box center [360, 139] width 10 height 10
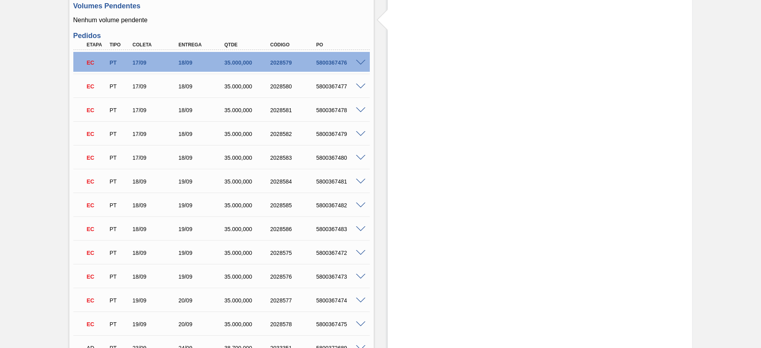
scroll to position [214, 0]
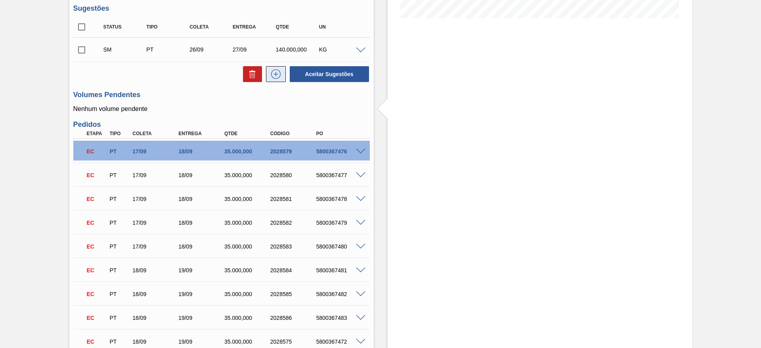
click at [274, 73] on icon at bounding box center [276, 74] width 13 height 10
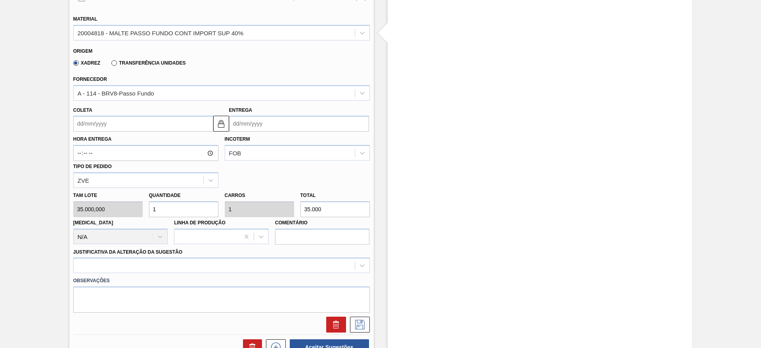
scroll to position [333, 0]
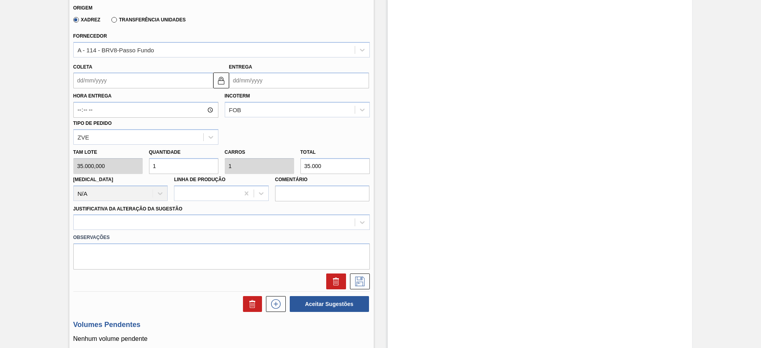
click at [131, 160] on div "Tam lote 35.000,000 Quantidade 1 Carros 1 Total 35.000 Doca N/A Linha de Produç…" at bounding box center [221, 173] width 303 height 57
type input "4"
type input "140.000"
type input "4"
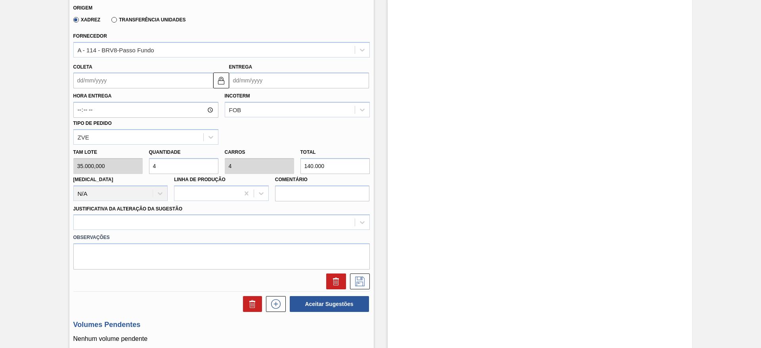
click at [78, 80] on input "Coleta" at bounding box center [143, 81] width 140 height 16
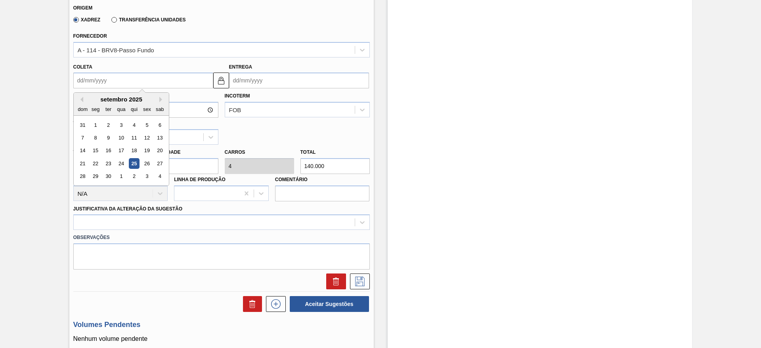
click at [163, 161] on div "27" at bounding box center [159, 163] width 11 height 11
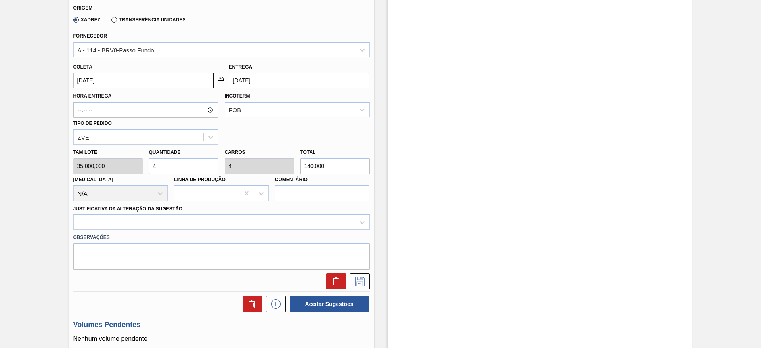
type input "27/09/2025"
type input "28/09/2025"
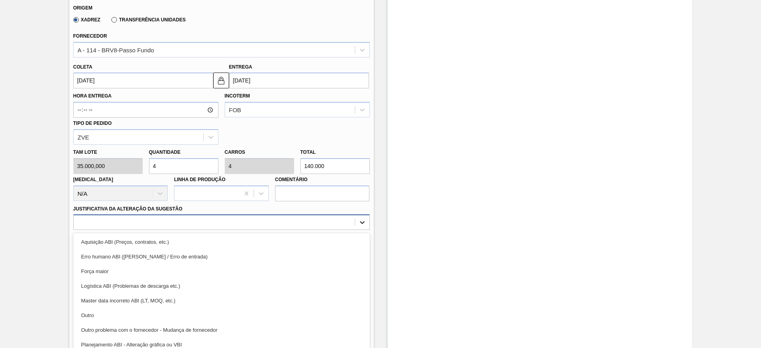
scroll to position [340, 0]
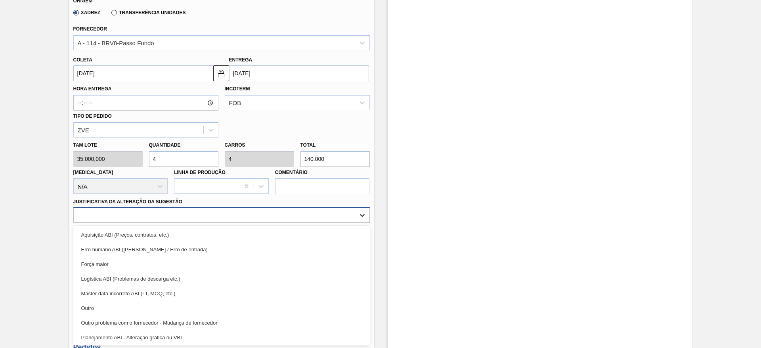
click at [364, 220] on div at bounding box center [362, 215] width 14 height 14
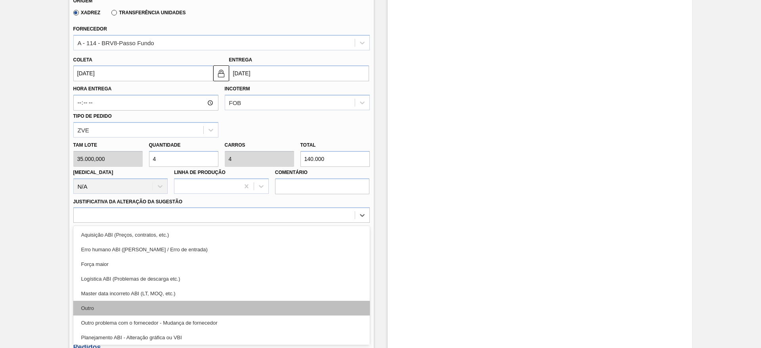
click at [101, 306] on div "Outro" at bounding box center [221, 308] width 297 height 15
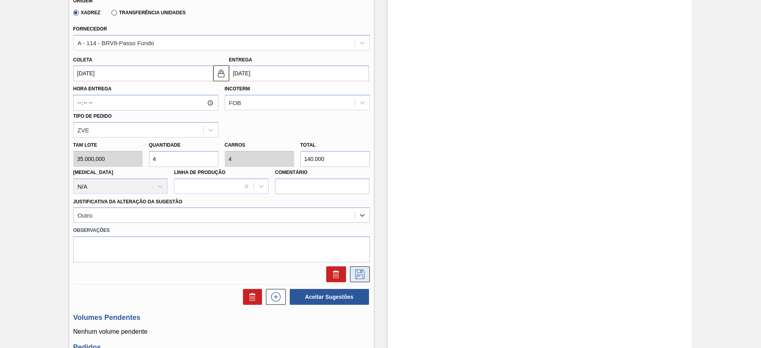
click at [359, 274] on icon at bounding box center [360, 275] width 13 height 10
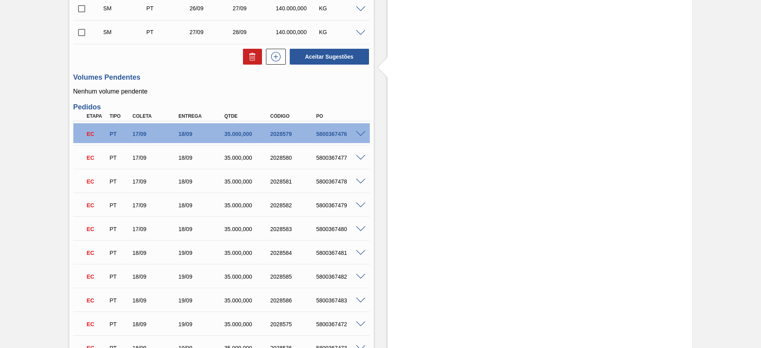
scroll to position [221, 0]
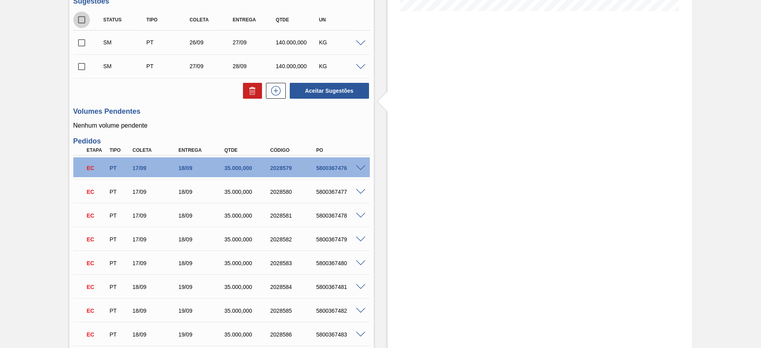
drag, startPoint x: 80, startPoint y: 20, endPoint x: 86, endPoint y: 27, distance: 9.5
click at [81, 20] on input "checkbox" at bounding box center [81, 19] width 17 height 17
checkbox input "true"
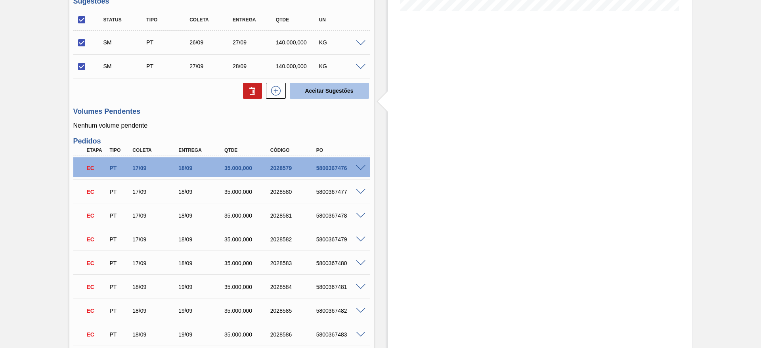
click at [341, 95] on button "Aceitar Sugestões" at bounding box center [329, 91] width 79 height 16
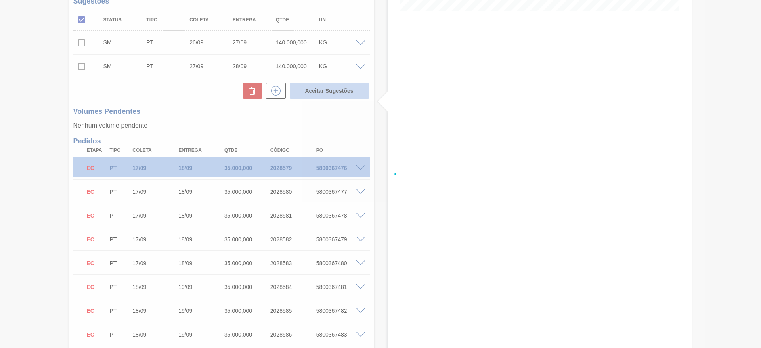
checkbox input "false"
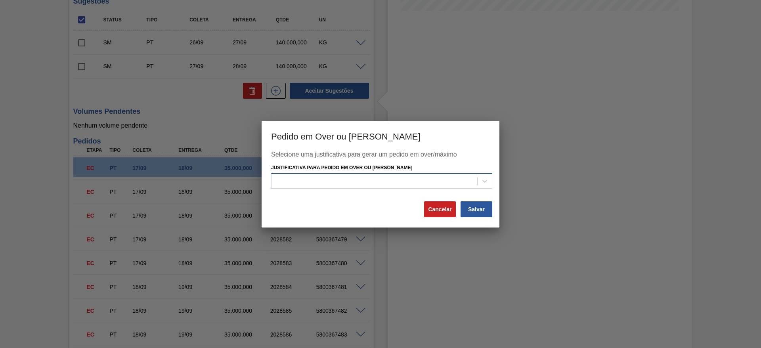
drag, startPoint x: 287, startPoint y: 176, endPoint x: 281, endPoint y: 185, distance: 11.0
click at [287, 176] on div at bounding box center [375, 181] width 206 height 11
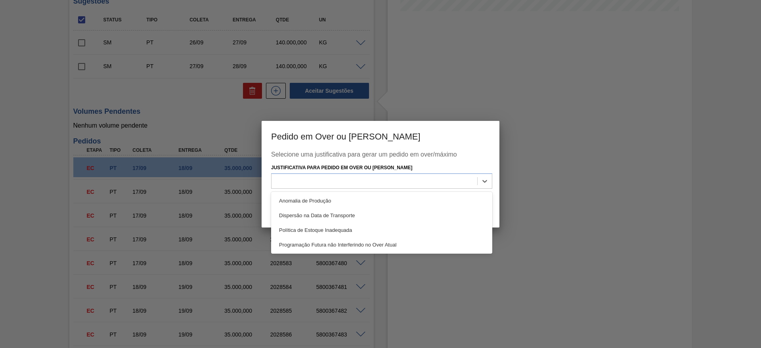
drag, startPoint x: 283, startPoint y: 199, endPoint x: 320, endPoint y: 205, distance: 37.5
click at [283, 199] on div "Anomalia de Produção" at bounding box center [381, 200] width 221 height 15
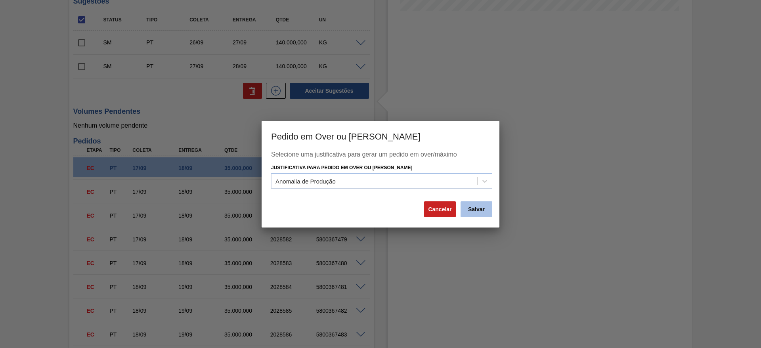
click at [489, 212] on button "Salvar" at bounding box center [477, 209] width 32 height 16
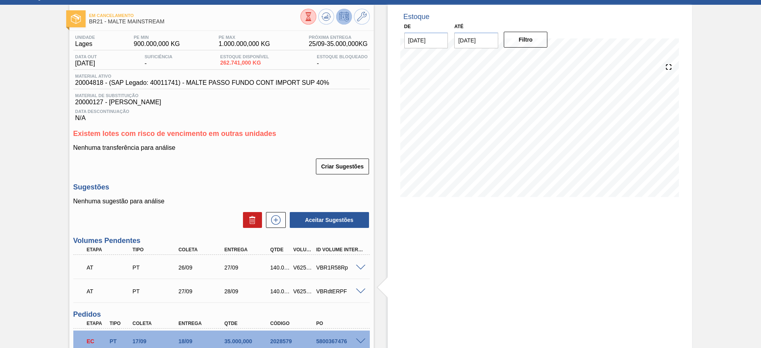
scroll to position [0, 0]
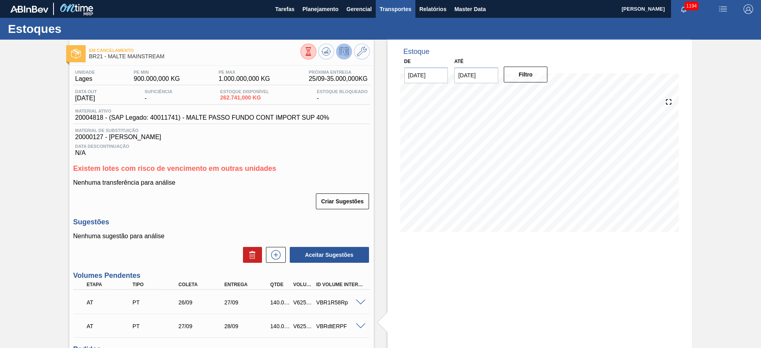
click at [393, 8] on span "Transportes" at bounding box center [396, 9] width 32 height 10
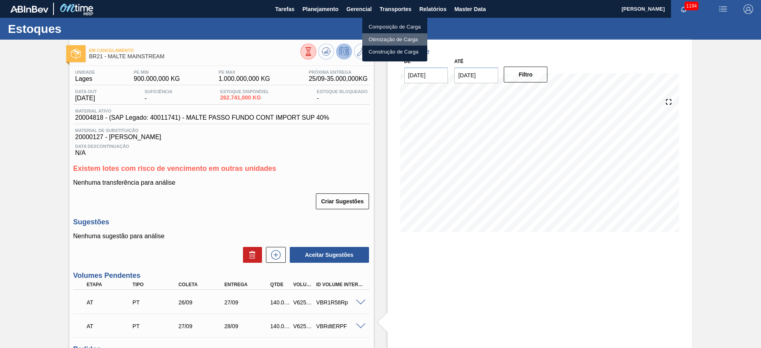
click at [383, 40] on li "Otimização de Carga" at bounding box center [394, 39] width 65 height 13
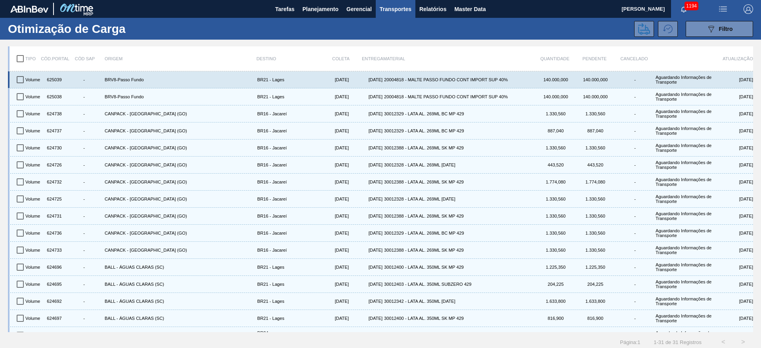
click at [20, 79] on input "checkbox" at bounding box center [20, 79] width 17 height 17
checkbox input "true"
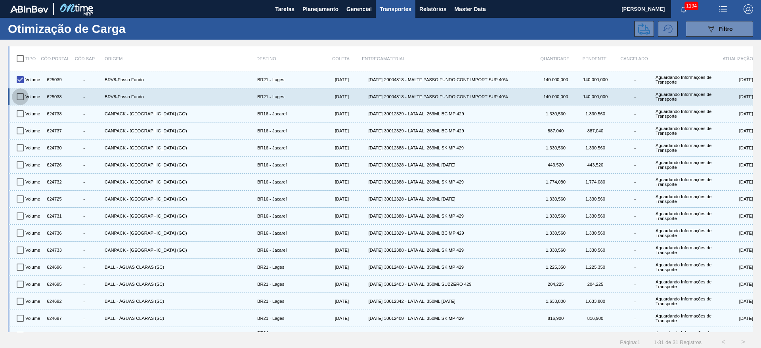
click at [20, 95] on input "checkbox" at bounding box center [20, 96] width 17 height 17
checkbox input "true"
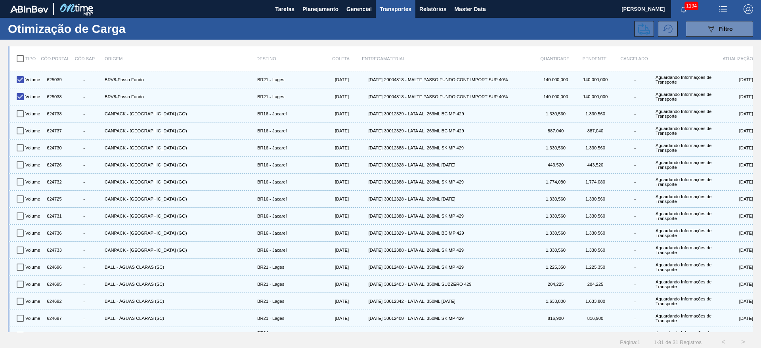
click at [639, 29] on icon at bounding box center [644, 29] width 12 height 12
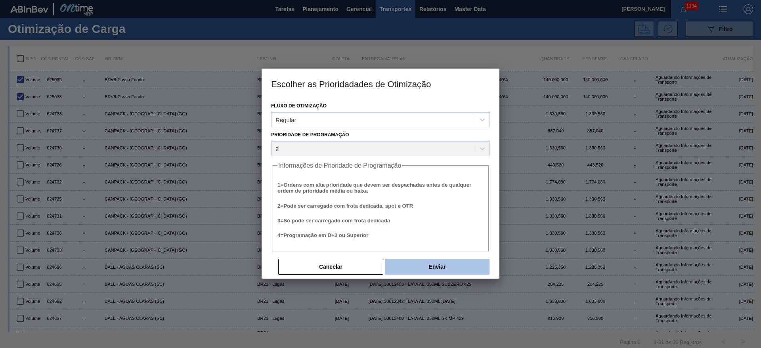
click at [443, 265] on button "Enviar" at bounding box center [437, 267] width 105 height 16
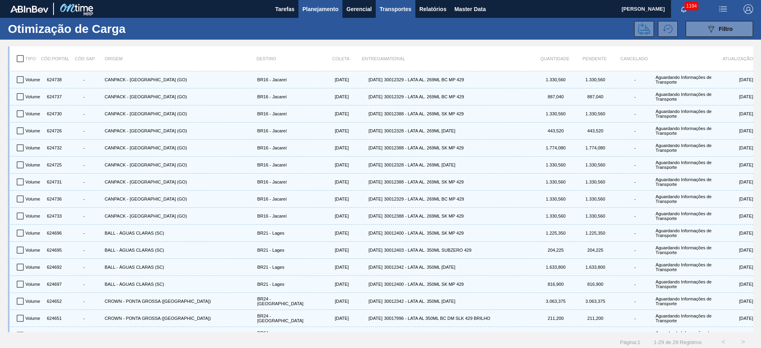
click at [319, 7] on span "Planejamento" at bounding box center [320, 9] width 36 height 10
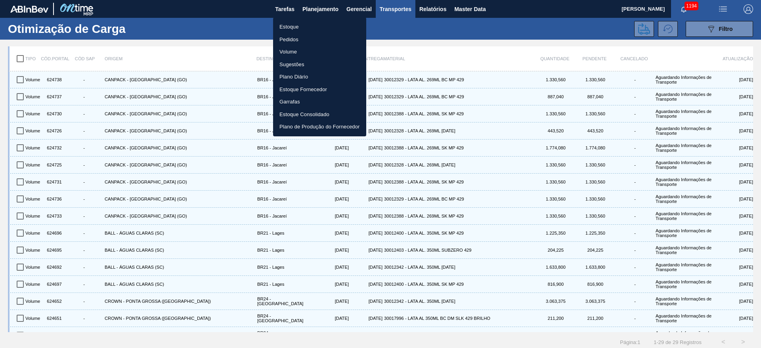
click at [293, 31] on li "Estoque" at bounding box center [319, 27] width 93 height 13
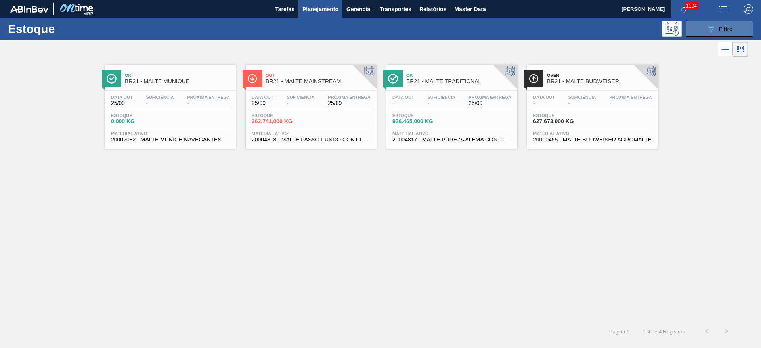
click at [708, 31] on icon "089F7B8B-B2A5-4AFE-B5C0-19BA573D28AC" at bounding box center [711, 29] width 10 height 10
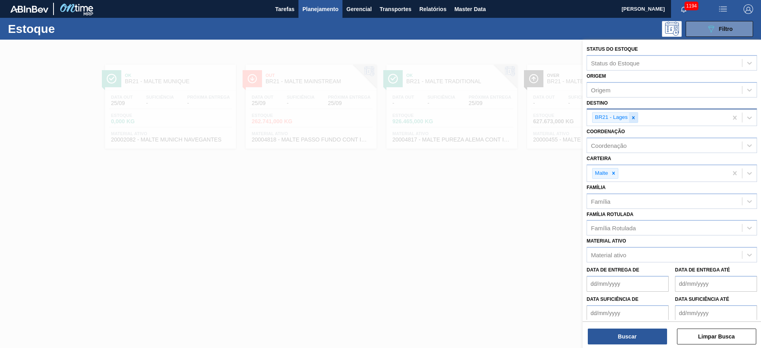
click at [634, 116] on icon at bounding box center [633, 117] width 3 height 3
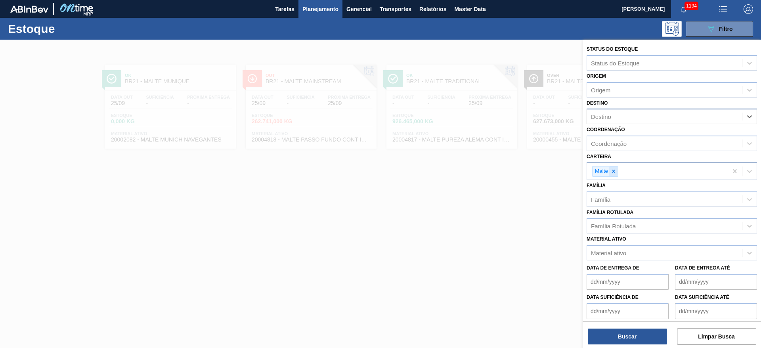
click at [615, 170] on icon at bounding box center [614, 171] width 6 height 6
click at [614, 225] on div "Família Rotulada" at bounding box center [613, 224] width 45 height 7
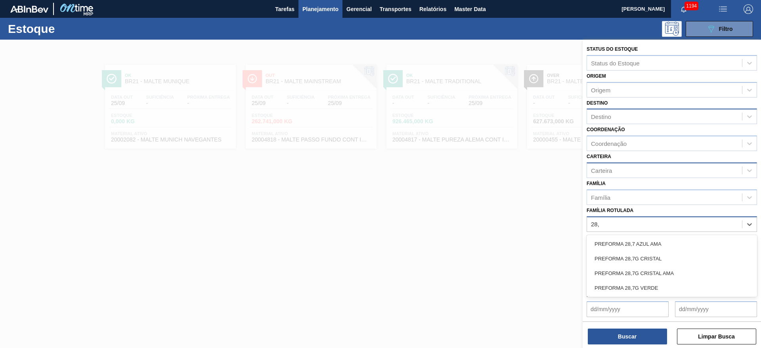
type Rotulada "28,7"
drag, startPoint x: 607, startPoint y: 255, endPoint x: 595, endPoint y: 312, distance: 58.4
click at [607, 255] on div "PREFORMA 28,7G CRISTAL" at bounding box center [672, 258] width 170 height 15
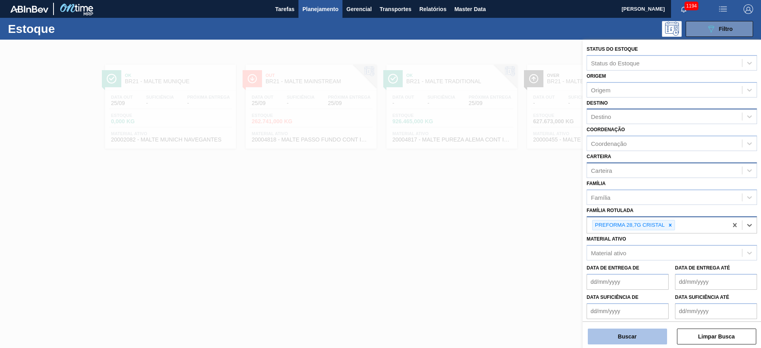
click at [602, 331] on button "Buscar" at bounding box center [627, 337] width 79 height 16
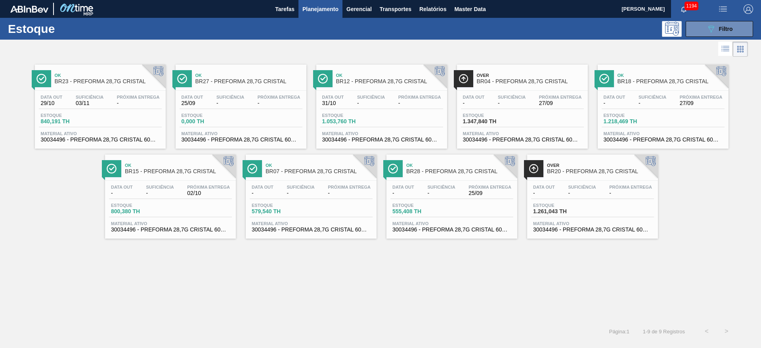
click at [201, 99] on span "Data out" at bounding box center [193, 97] width 22 height 5
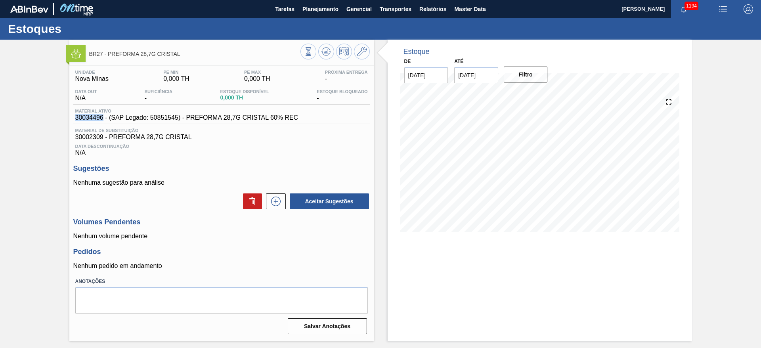
drag, startPoint x: 103, startPoint y: 117, endPoint x: 73, endPoint y: 115, distance: 30.2
click at [73, 115] on div "Material ativo 30034496 - (SAP Legado: 50851545) - PREFORMA 28,7G CRISTAL 60% R…" at bounding box center [186, 115] width 227 height 13
copy span "30034496"
click at [16, 124] on div "BR27 - PREFORMA 28,7G CRISTAL Unidade Nova Minas PE MIN 0,000 TH PE MAX 0,000 T…" at bounding box center [380, 190] width 761 height 301
click at [315, 13] on span "Planejamento" at bounding box center [320, 9] width 36 height 10
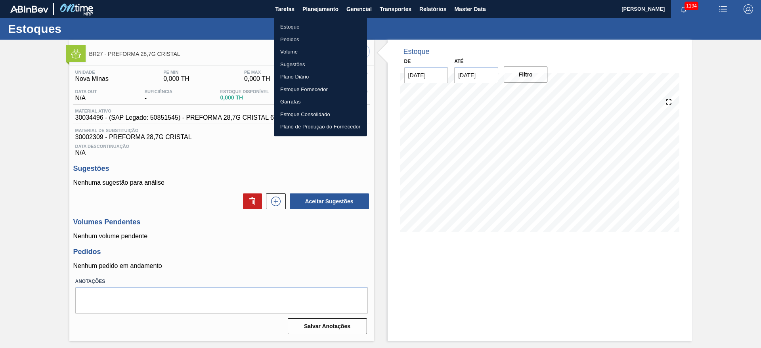
click at [297, 23] on li "Estoque" at bounding box center [320, 27] width 93 height 13
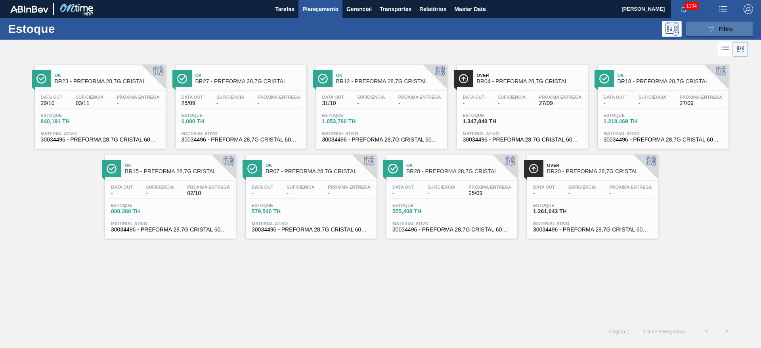
click at [716, 28] on icon "089F7B8B-B2A5-4AFE-B5C0-19BA573D28AC" at bounding box center [711, 29] width 10 height 10
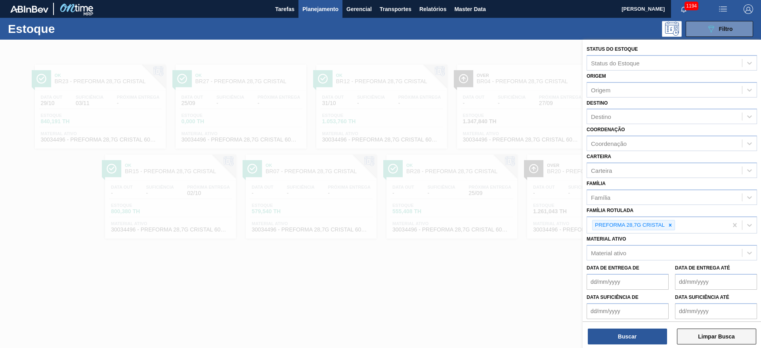
click at [717, 333] on button "Limpar Busca" at bounding box center [716, 337] width 79 height 16
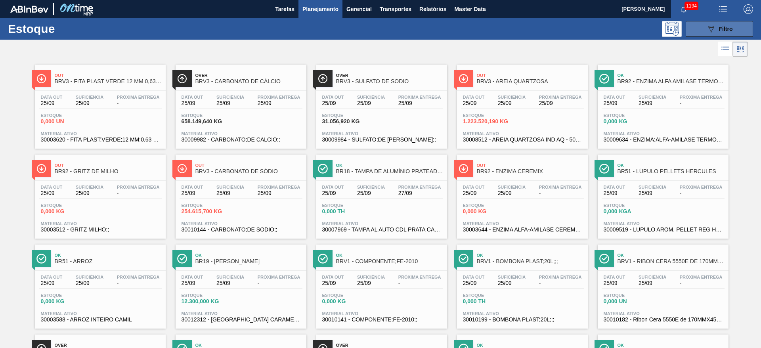
click at [714, 31] on icon "089F7B8B-B2A5-4AFE-B5C0-19BA573D28AC" at bounding box center [711, 29] width 10 height 10
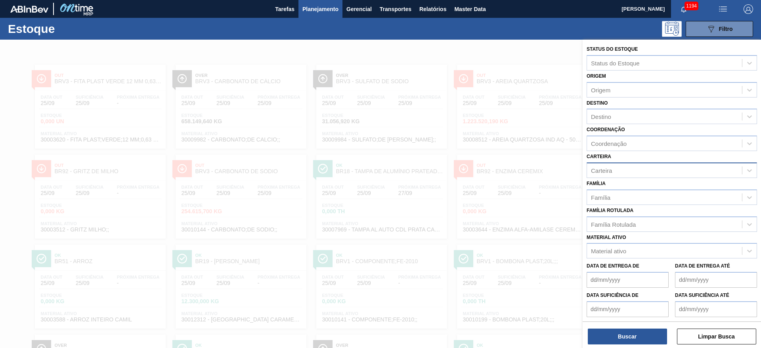
click at [621, 167] on div "Carteira" at bounding box center [664, 170] width 155 height 11
type input "rolhas"
click at [603, 192] on div "Rolhas" at bounding box center [672, 190] width 170 height 15
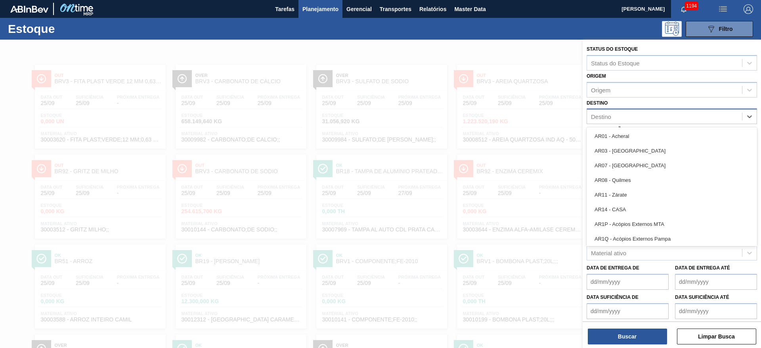
click at [607, 117] on div "Destino" at bounding box center [601, 116] width 20 height 7
type input "15"
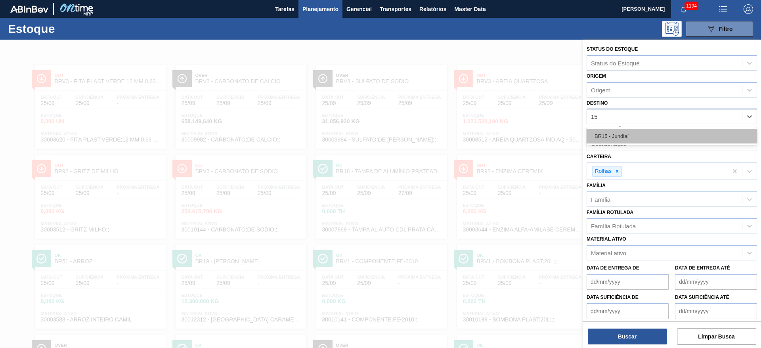
click at [616, 137] on div "BR15 - Jundiaí" at bounding box center [672, 136] width 170 height 15
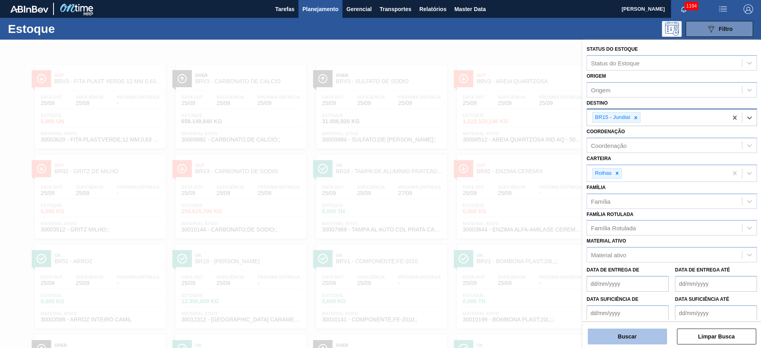
click at [623, 342] on button "Buscar" at bounding box center [627, 337] width 79 height 16
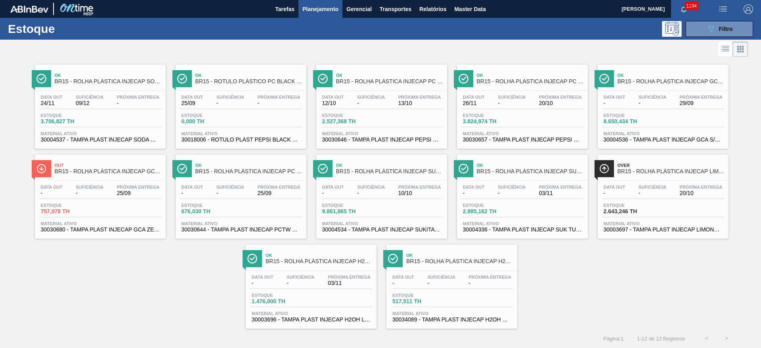
click at [77, 185] on span "Suficiência" at bounding box center [90, 187] width 28 height 5
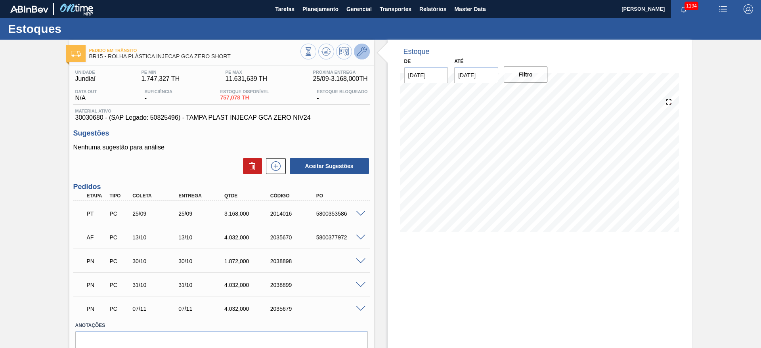
click at [358, 55] on icon at bounding box center [362, 52] width 10 height 10
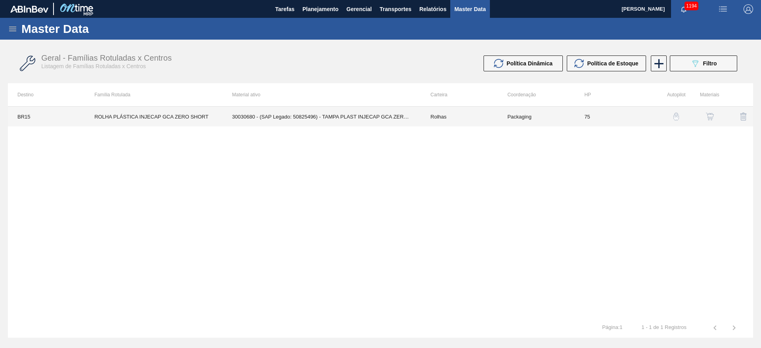
click at [395, 113] on td "30030680 - (SAP Legado: 50825496) - TAMPA PLAST INJECAP GCA ZERO NIV24" at bounding box center [322, 117] width 198 height 20
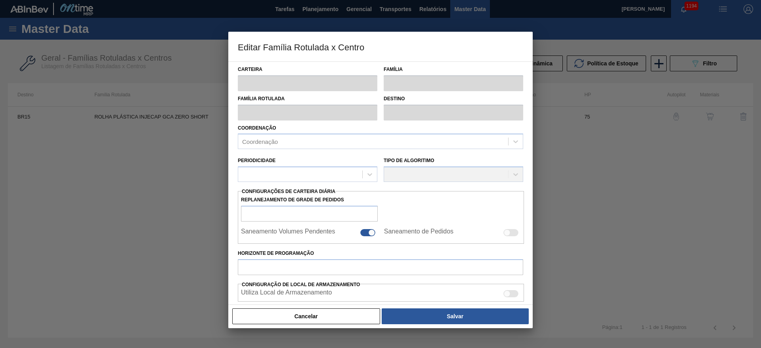
type input "Rolhas"
type input "Rolha Plástica"
type input "ROLHA PLÁSTICA INJECAP GCA ZERO SHORT"
type input "BR15 - Jundiaí"
type input "75"
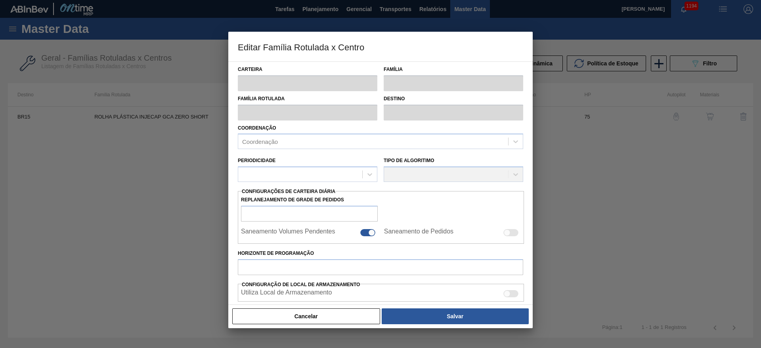
type input "1.747,327"
type input "11.631,639"
type input "60"
type input "7.677,914"
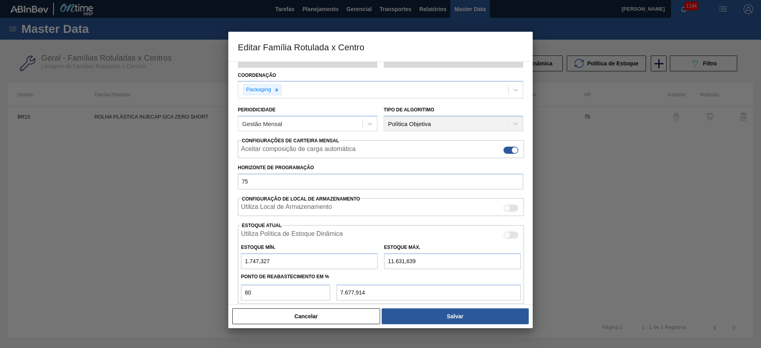
scroll to position [121, 0]
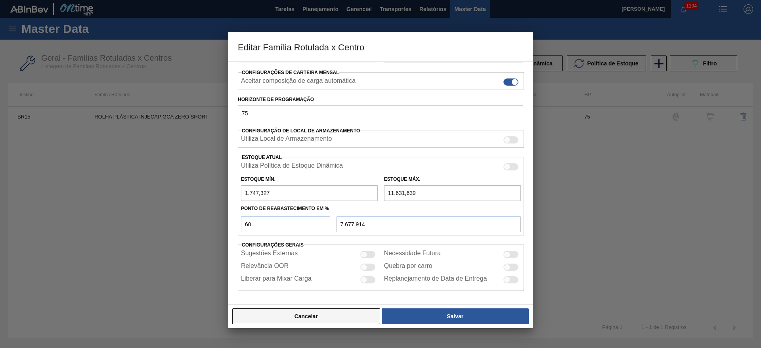
click at [328, 314] on button "Cancelar" at bounding box center [306, 316] width 148 height 16
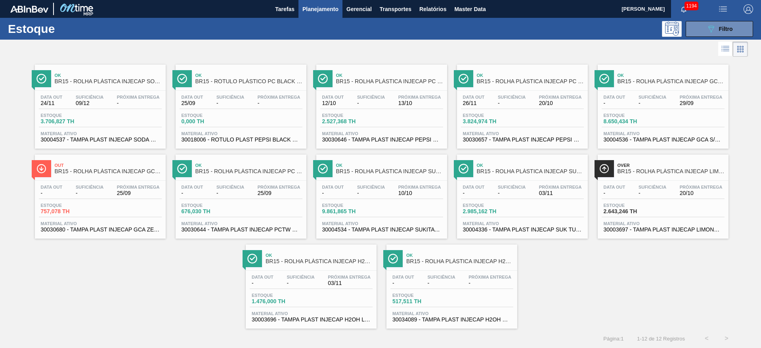
click at [398, 105] on span "13/10" at bounding box center [419, 103] width 43 height 6
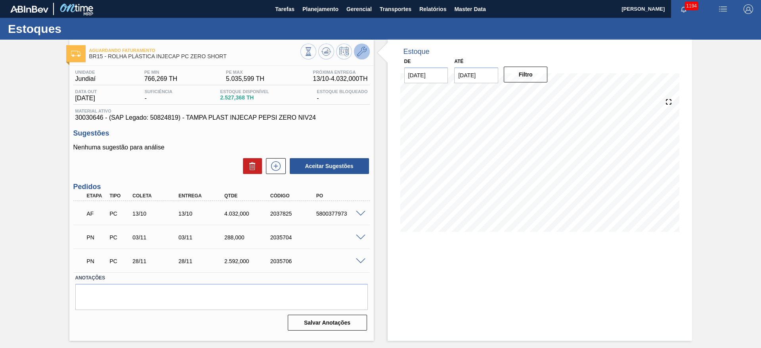
click at [364, 57] on button at bounding box center [362, 52] width 16 height 16
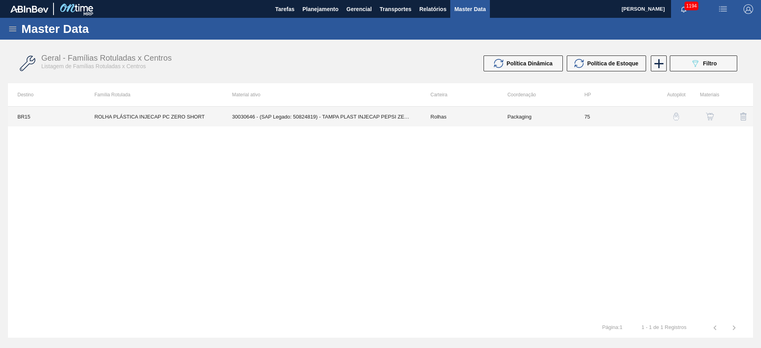
click at [339, 112] on td "30030646 - (SAP Legado: 50824819) - TAMPA PLAST INJECAP PEPSI ZERO NIV24" at bounding box center [322, 117] width 198 height 20
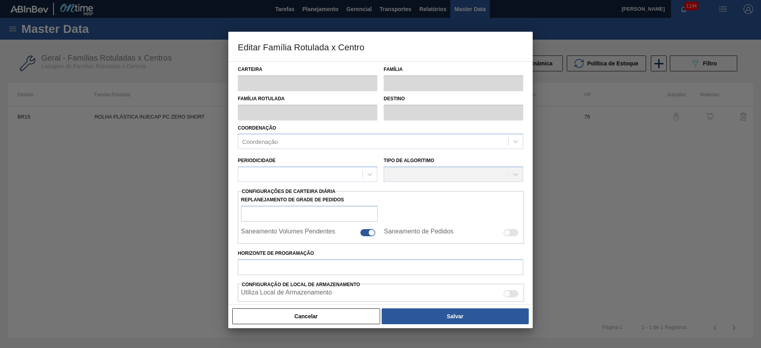
type input "Rolhas"
type input "Rolha Plástica"
type input "ROLHA PLÁSTICA INJECAP PC ZERO SHORT"
type input "BR15 - Jundiaí"
type input "75"
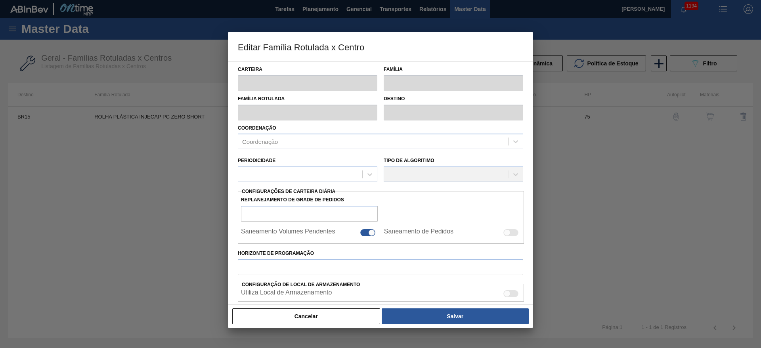
type input "766,269"
type input "5.035,599"
type input "60"
type input "3.327,867"
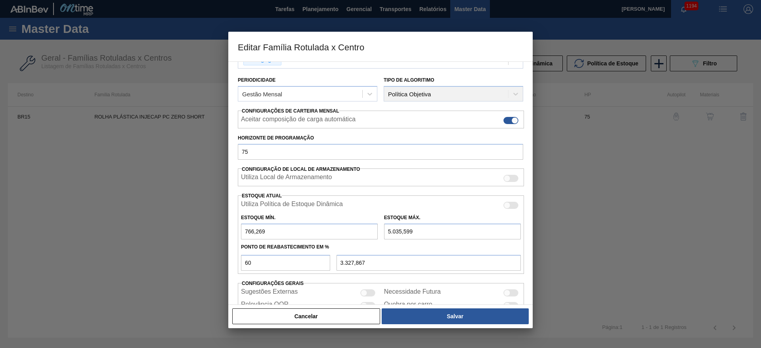
scroll to position [121, 0]
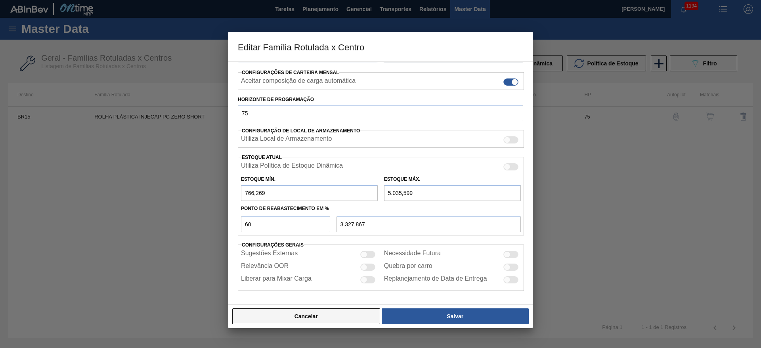
click at [323, 314] on button "Cancelar" at bounding box center [306, 316] width 148 height 16
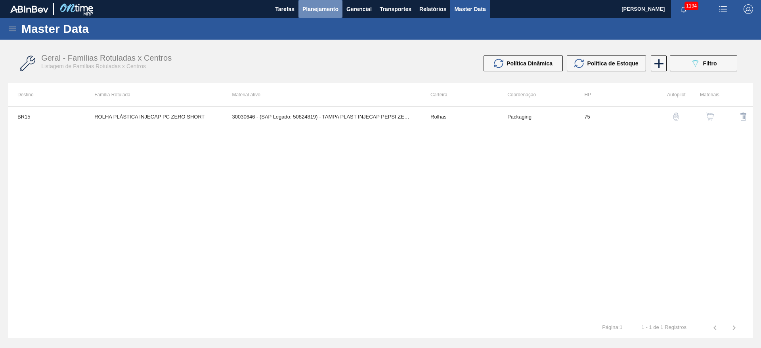
click at [322, 12] on span "Planejamento" at bounding box center [320, 9] width 36 height 10
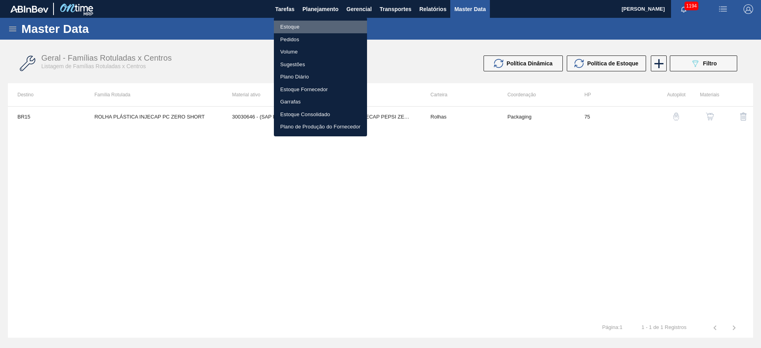
click at [299, 27] on li "Estoque" at bounding box center [320, 27] width 93 height 13
